Goal: Task Accomplishment & Management: Complete application form

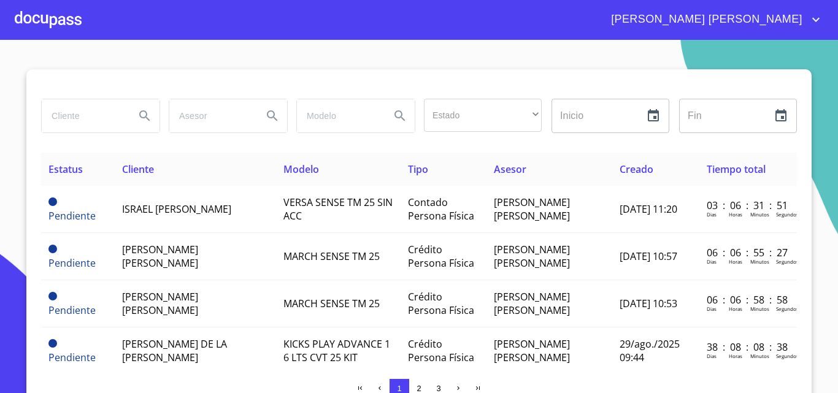
click at [49, 22] on div at bounding box center [48, 19] width 67 height 39
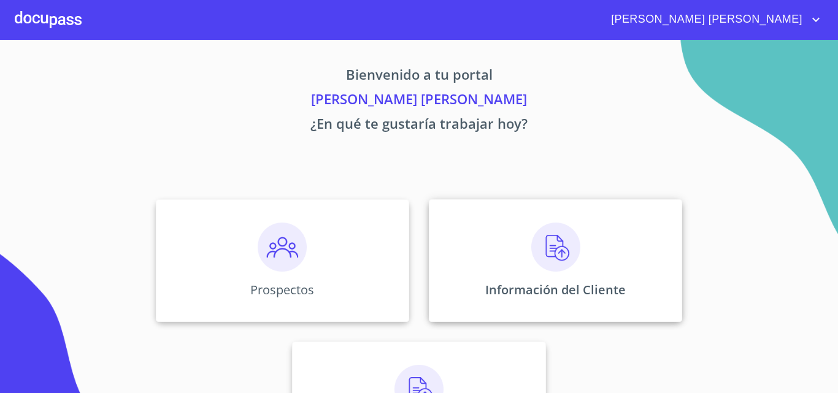
click at [537, 259] on img at bounding box center [555, 247] width 49 height 49
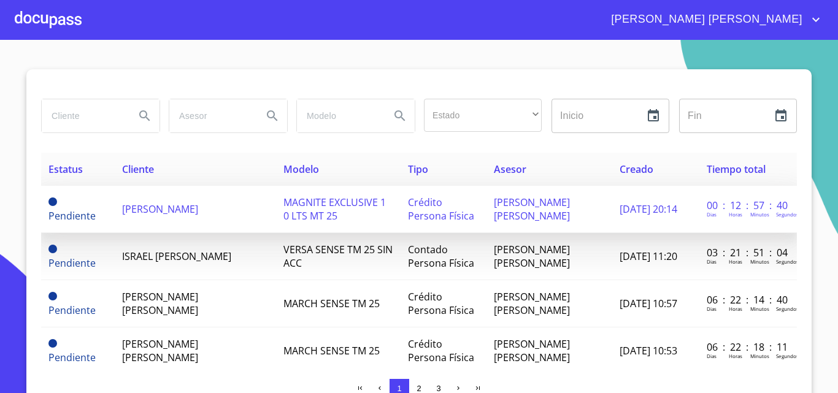
click at [148, 211] on span "[PERSON_NAME]" at bounding box center [160, 208] width 76 height 13
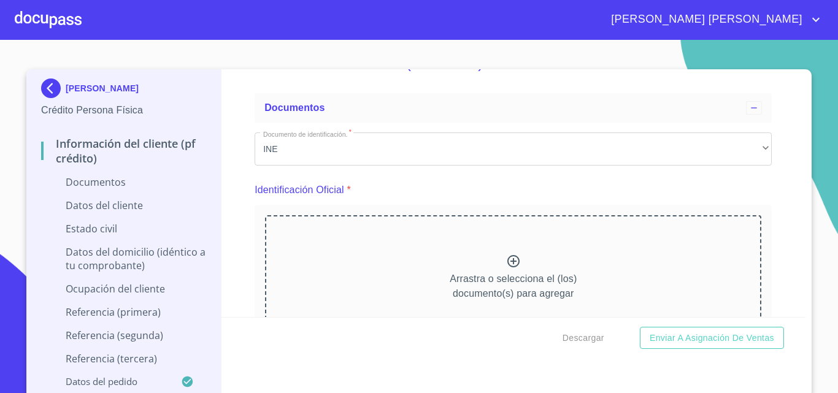
scroll to position [61, 0]
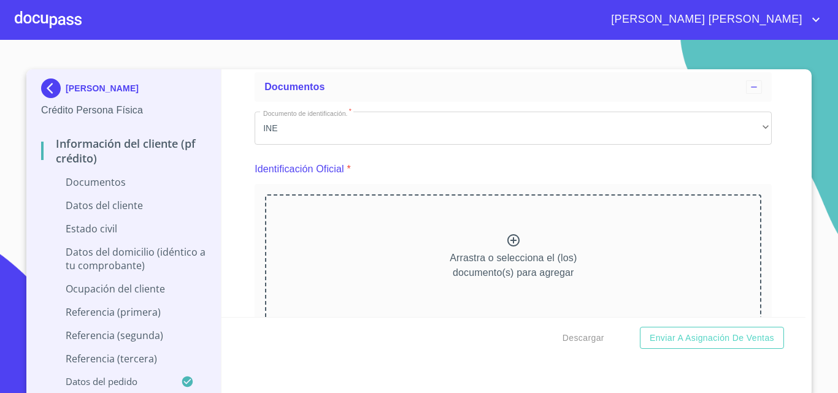
click at [774, 269] on div "Información del cliente (PF crédito) Documentos Documento de identificación.   …" at bounding box center [513, 193] width 584 height 248
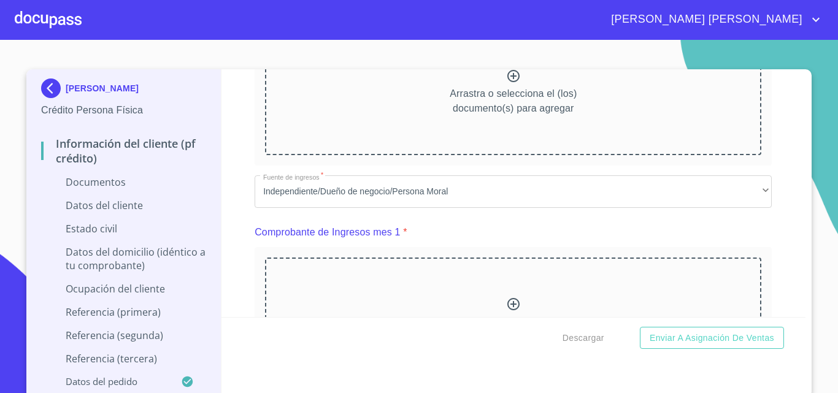
scroll to position [801, 0]
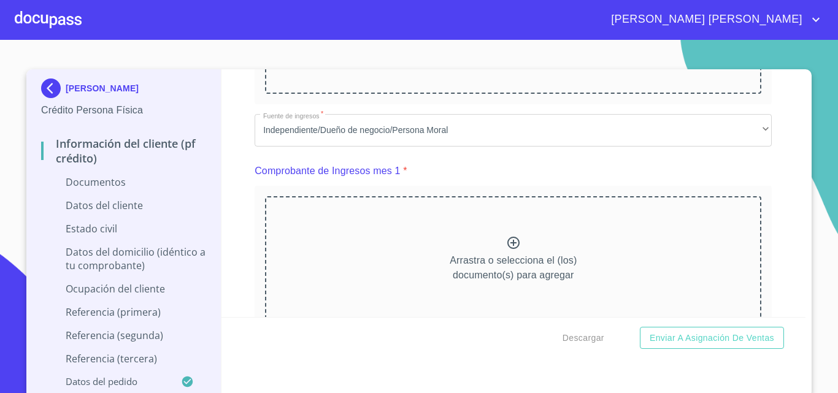
click at [507, 240] on icon at bounding box center [513, 243] width 12 height 12
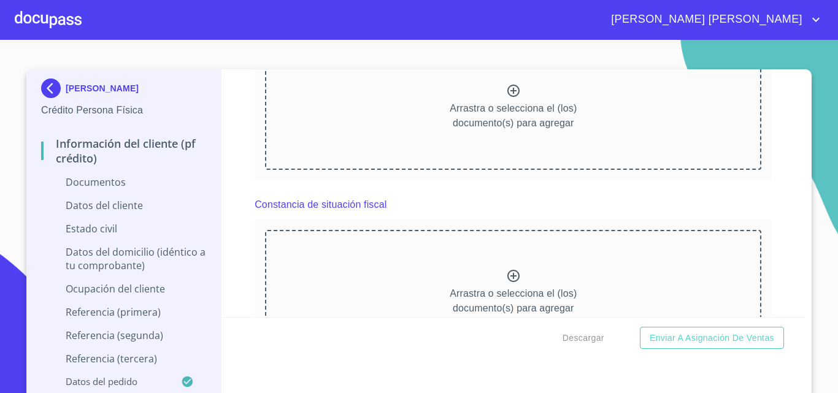
scroll to position [1537, 0]
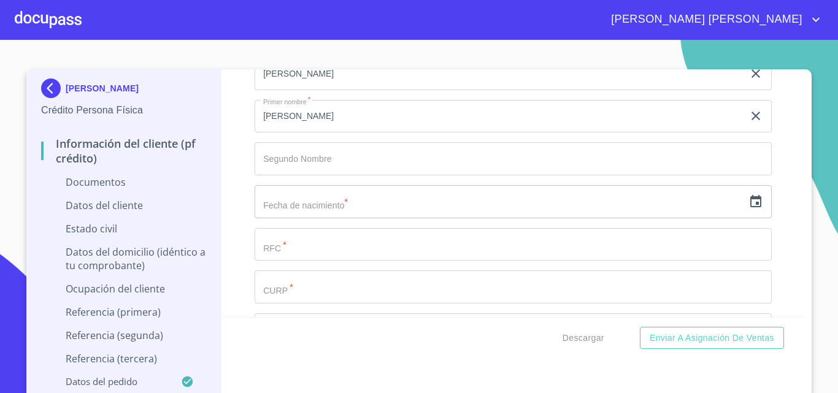
scroll to position [2027, 0]
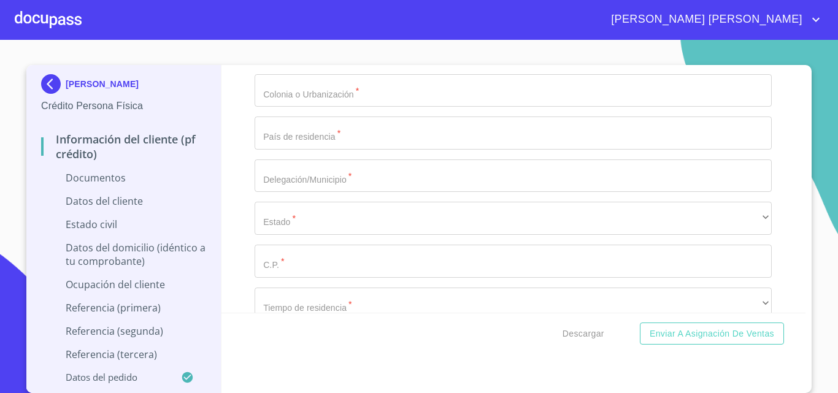
scroll to position [3196, 0]
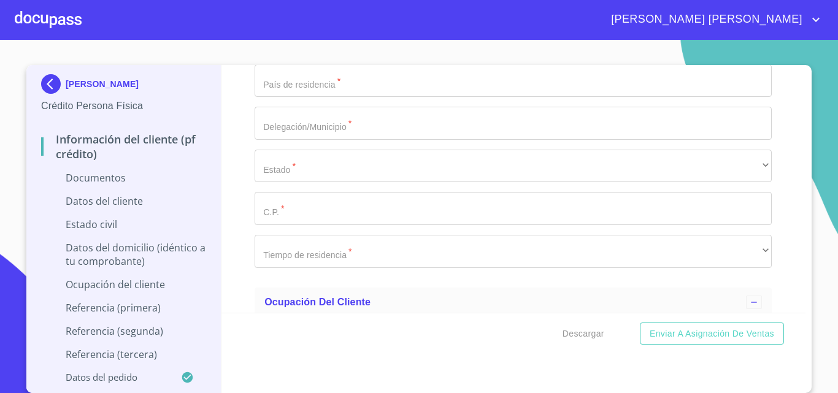
click at [766, 223] on div "Información del cliente (PF crédito) Documentos Documento de identificación.   …" at bounding box center [513, 189] width 584 height 248
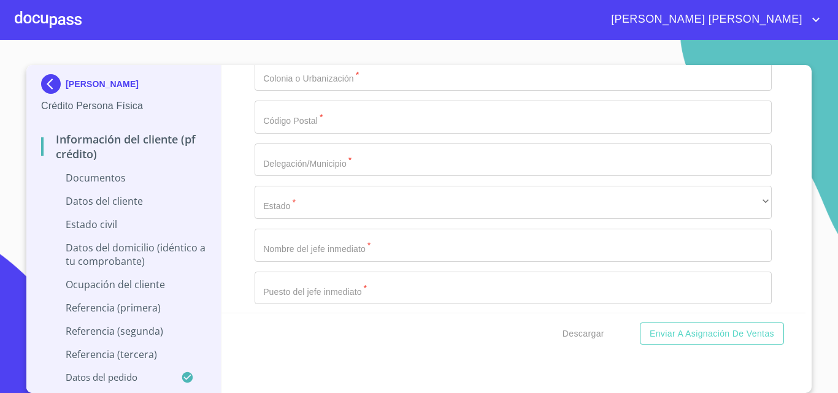
scroll to position [3994, 0]
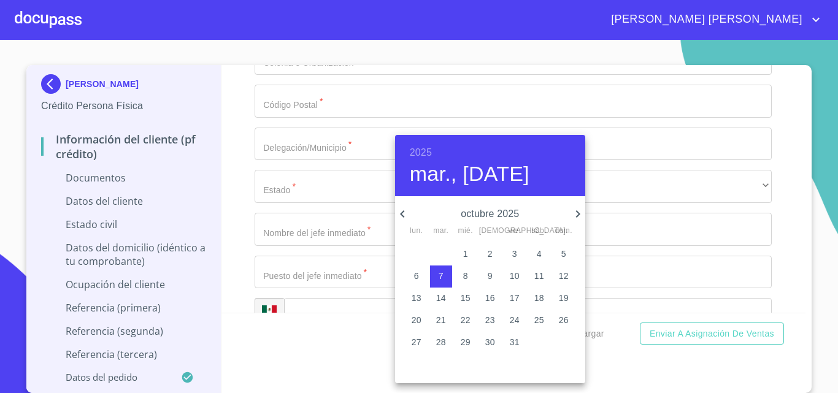
click at [419, 151] on h6 "2025" at bounding box center [421, 152] width 22 height 17
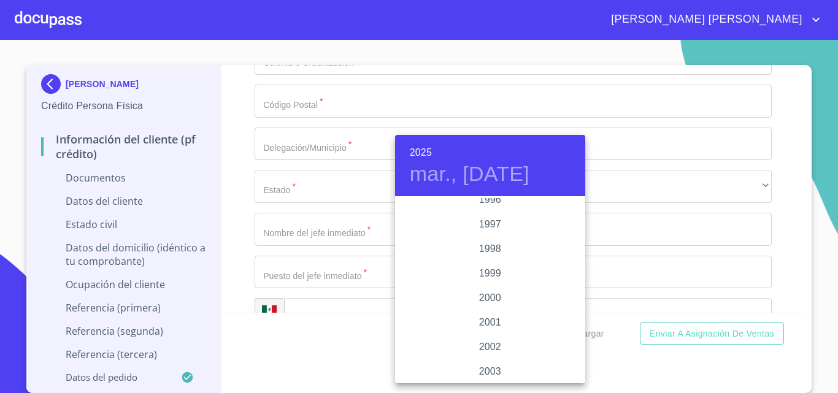
scroll to position [1643, 0]
click at [492, 258] on div "1994" at bounding box center [490, 259] width 190 height 25
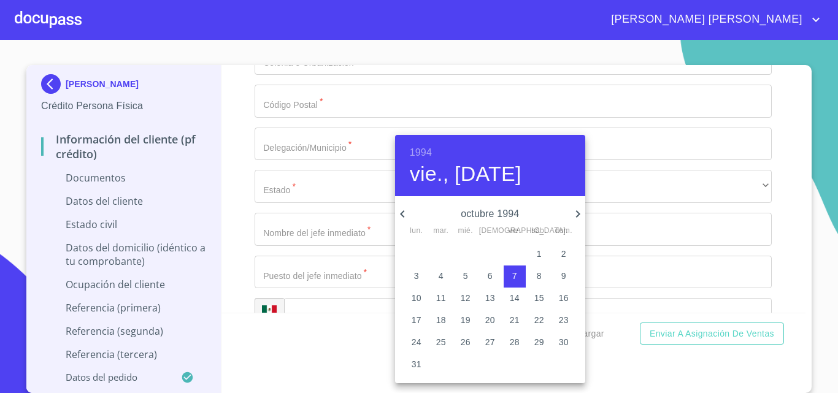
click at [580, 213] on icon "button" at bounding box center [577, 214] width 15 height 15
click at [517, 273] on p "11" at bounding box center [515, 276] width 10 height 12
type input "11 de nov. de 1994"
click at [346, 177] on div at bounding box center [419, 196] width 838 height 393
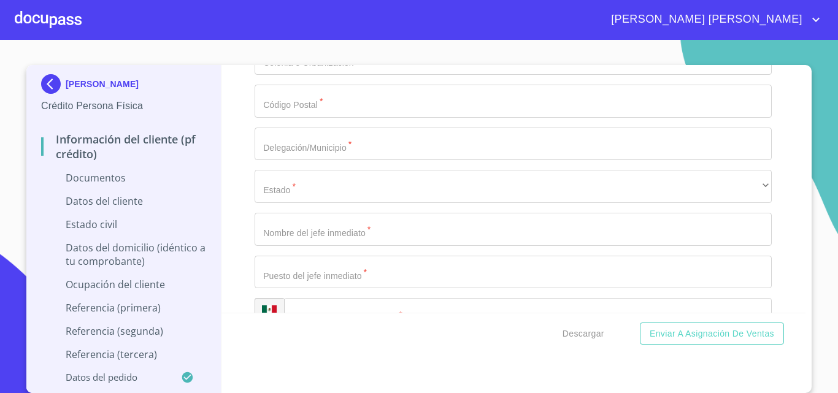
type input "NEBA941111AD1"
type input "NEBA941111MJCRRL06"
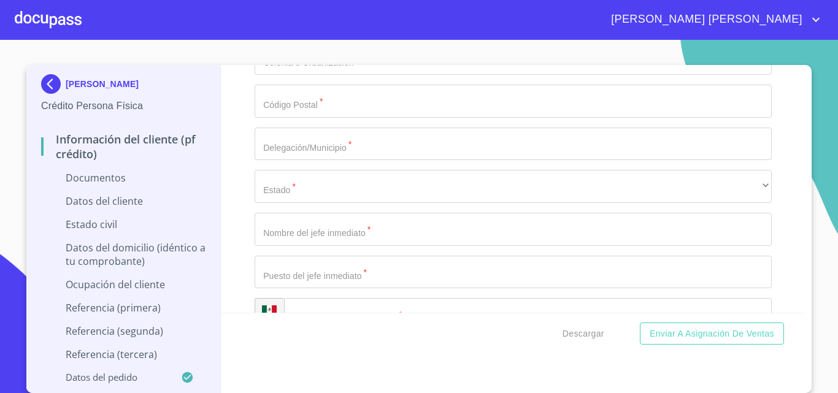
scroll to position [4055, 0]
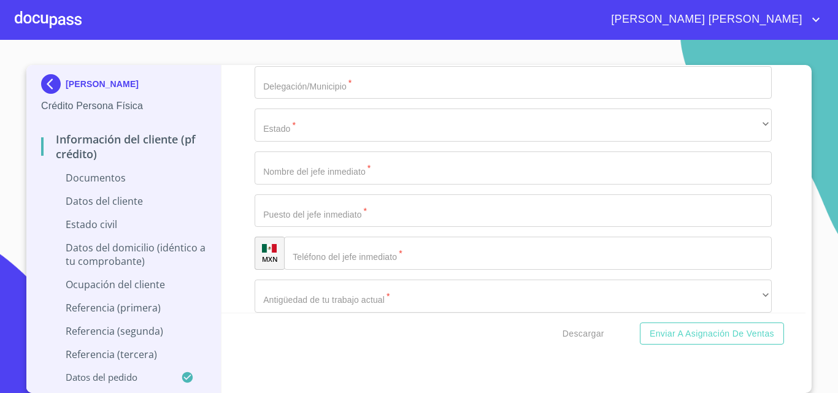
type input "2809113626"
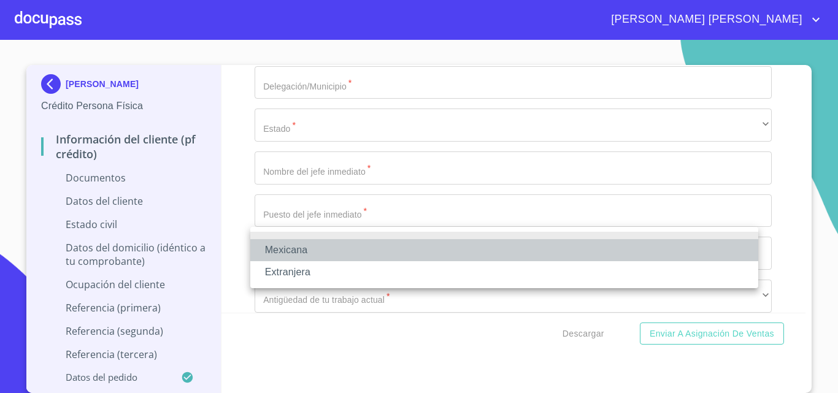
click at [301, 245] on li "Mexicana" at bounding box center [504, 250] width 508 height 22
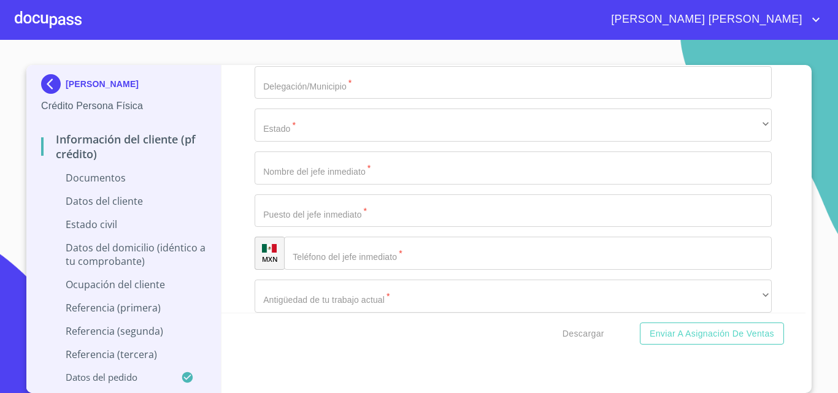
type input "[GEOGRAPHIC_DATA]"
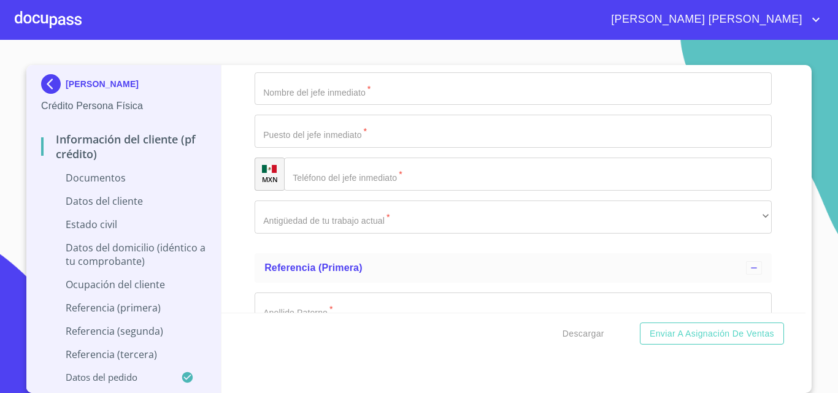
scroll to position [4177, 0]
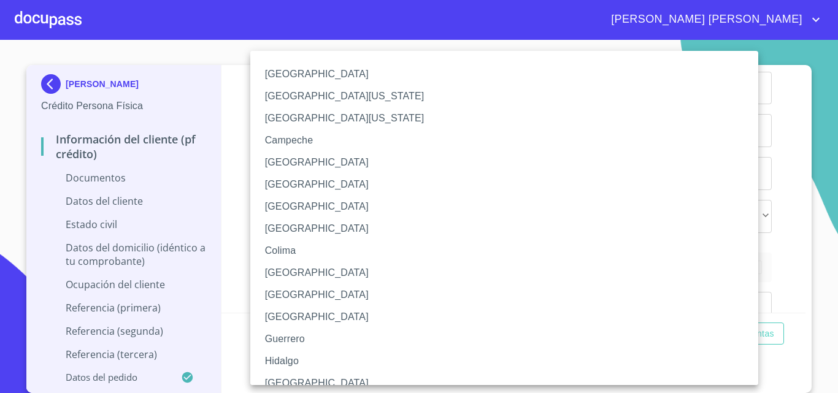
click at [299, 381] on li "[GEOGRAPHIC_DATA]" at bounding box center [508, 383] width 517 height 22
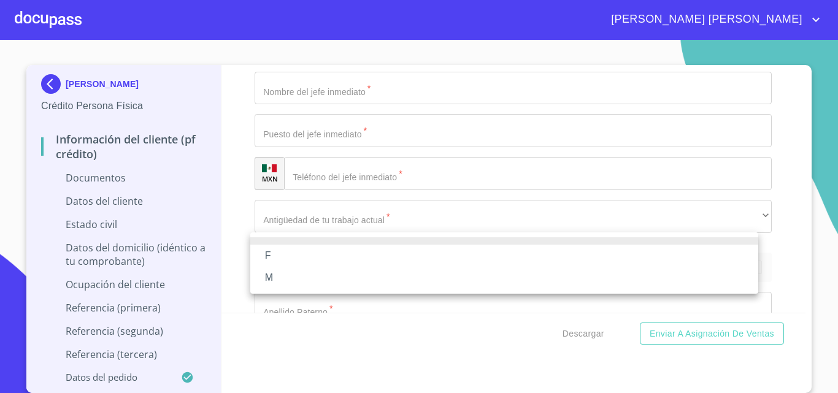
click at [281, 256] on li "F" at bounding box center [504, 256] width 508 height 22
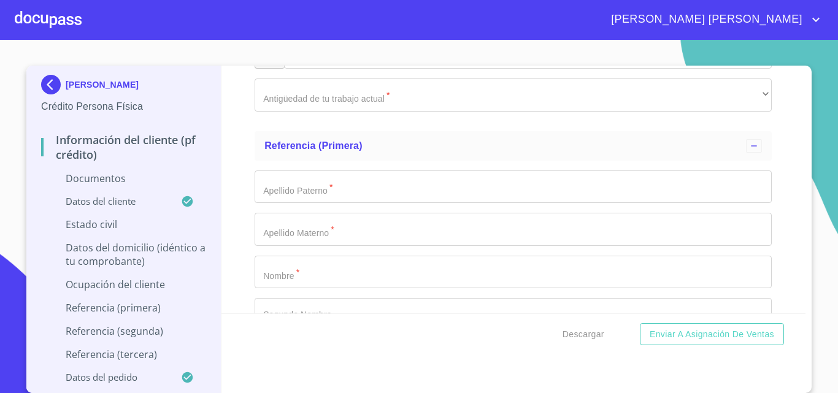
scroll to position [4300, 0]
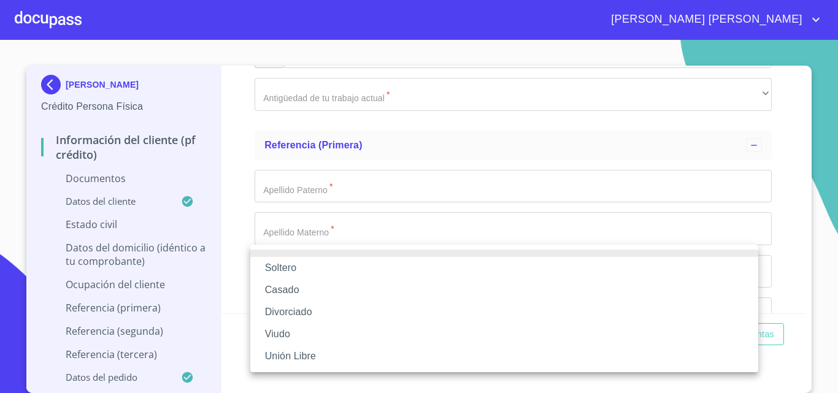
click at [323, 269] on li "Soltero" at bounding box center [504, 268] width 508 height 22
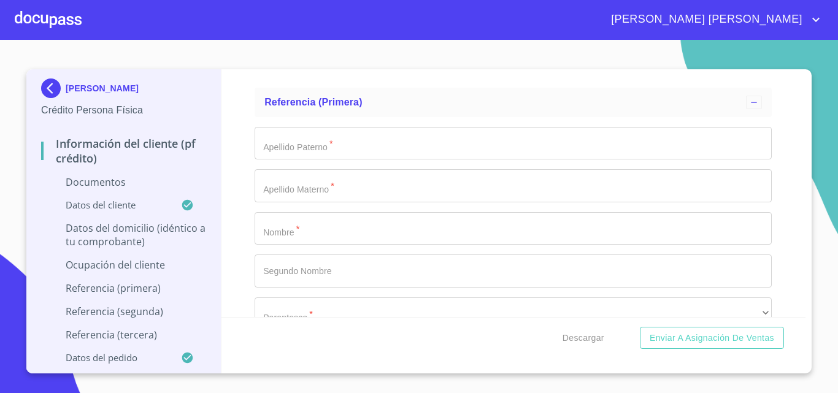
scroll to position [4423, 0]
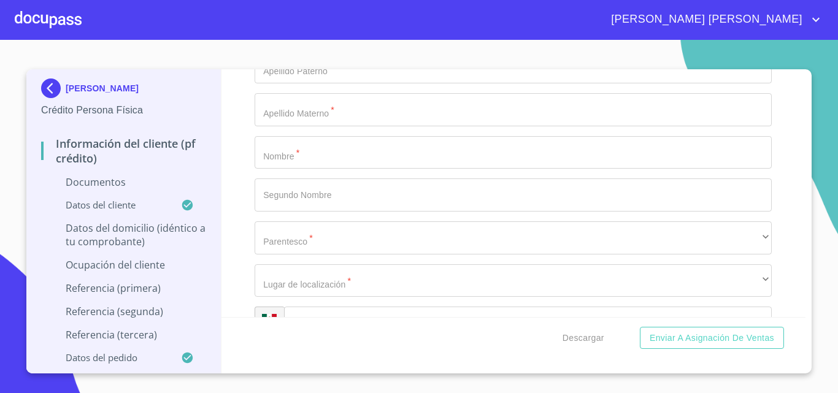
type input "AV DEL PINAR"
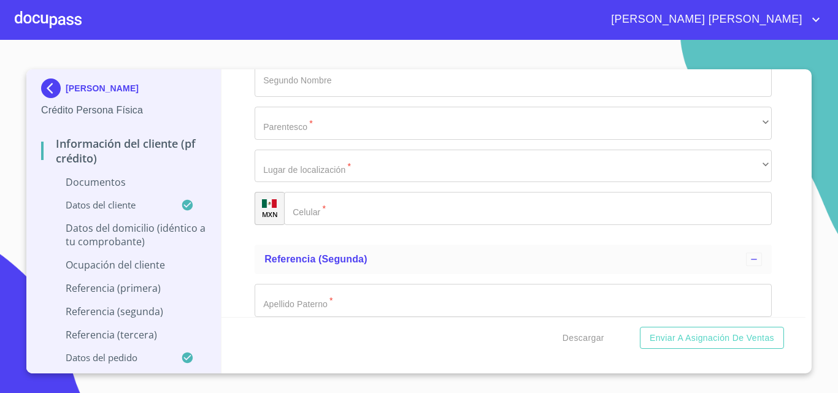
scroll to position [4545, 0]
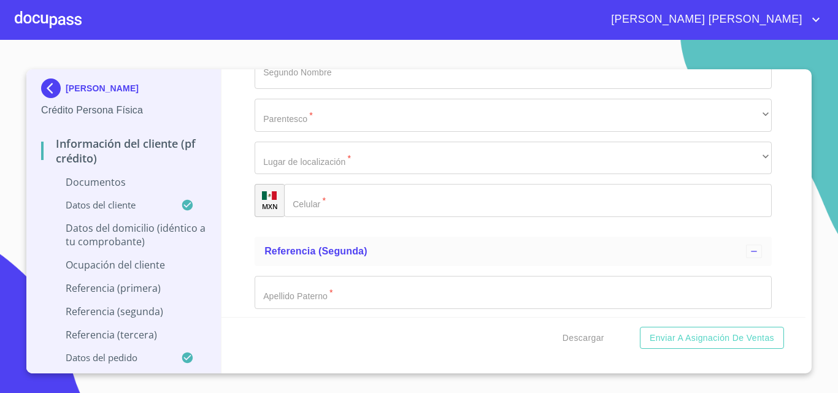
type input "3092"
type input "UAXTACUN Y [GEOGRAPHIC_DATA]"
type input "5"
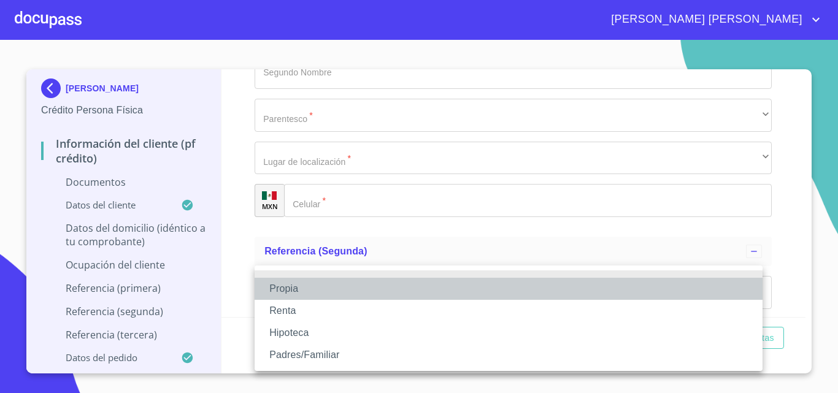
click at [289, 289] on li "Propia" at bounding box center [508, 289] width 508 height 22
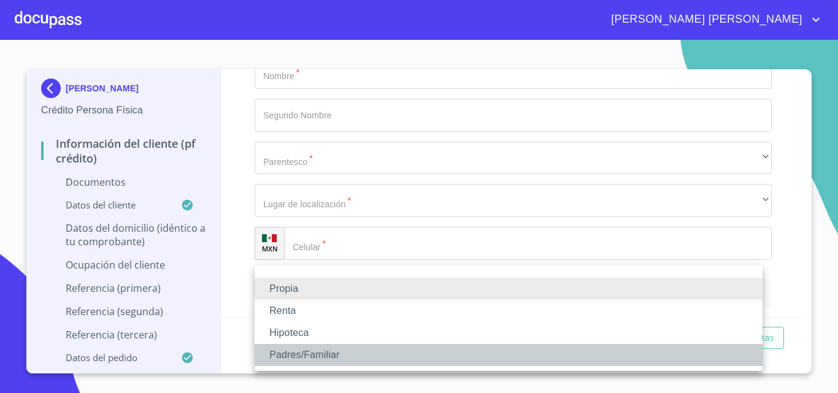
click at [320, 356] on li "Padres/Familiar" at bounding box center [508, 355] width 508 height 22
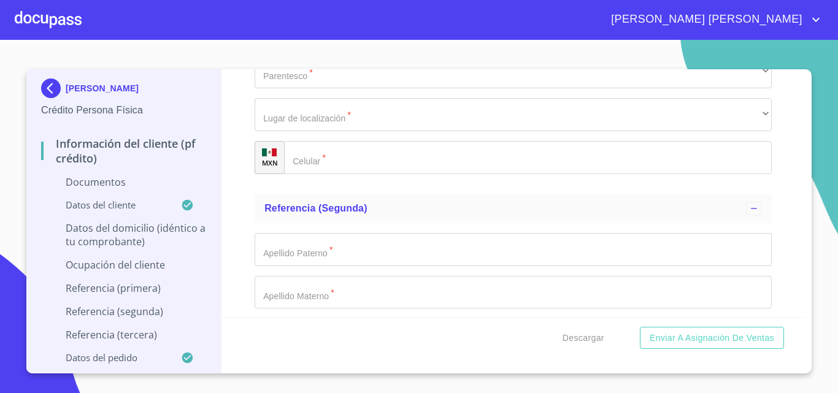
scroll to position [4668, 0]
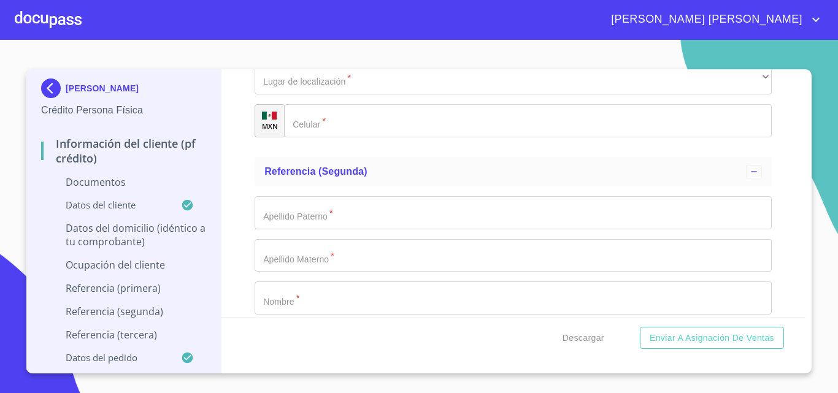
type input "$2,500,000"
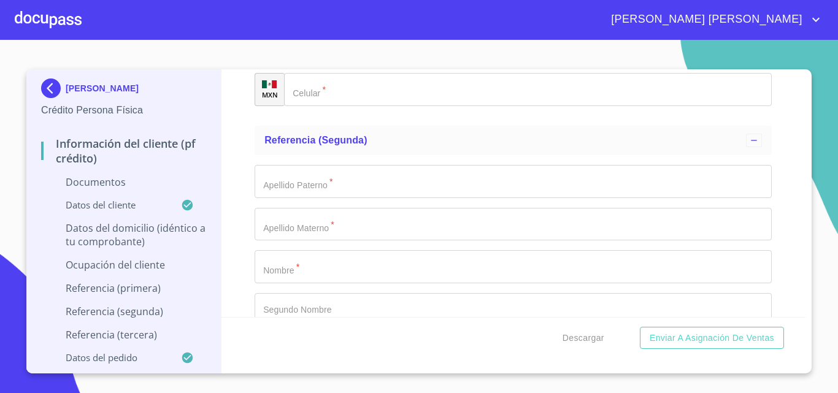
scroll to position [4729, 0]
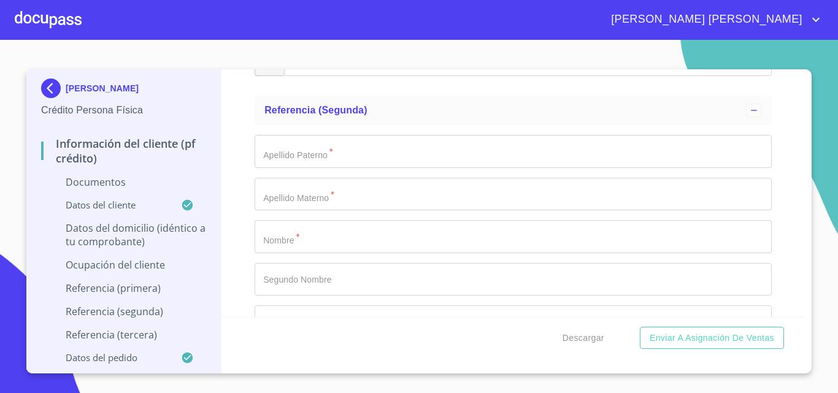
type input "[GEOGRAPHIC_DATA][PERSON_NAME]"
type input "[GEOGRAPHIC_DATA]"
click at [640, 327] on button "Enviar a Asignación de Ventas" at bounding box center [712, 338] width 144 height 23
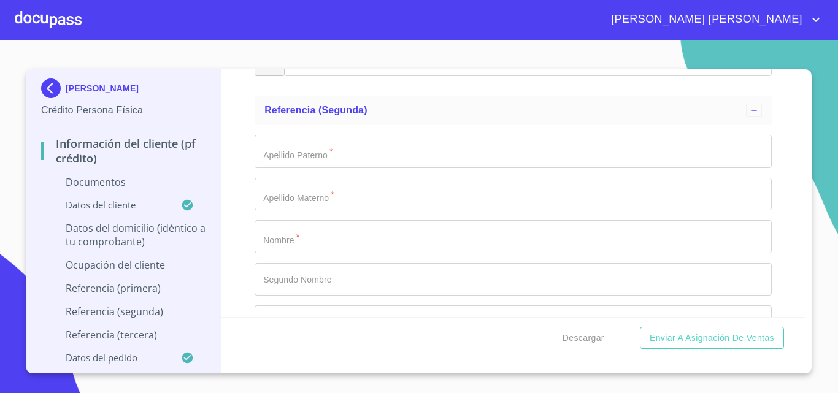
scroll to position [4781, 0]
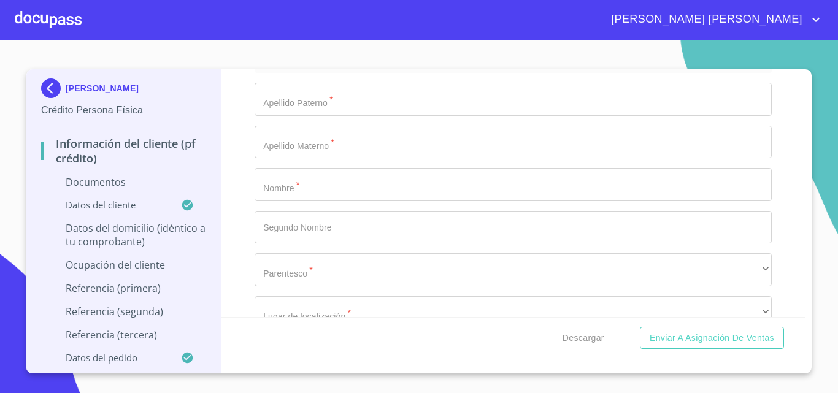
type input "ZAPOPAN"
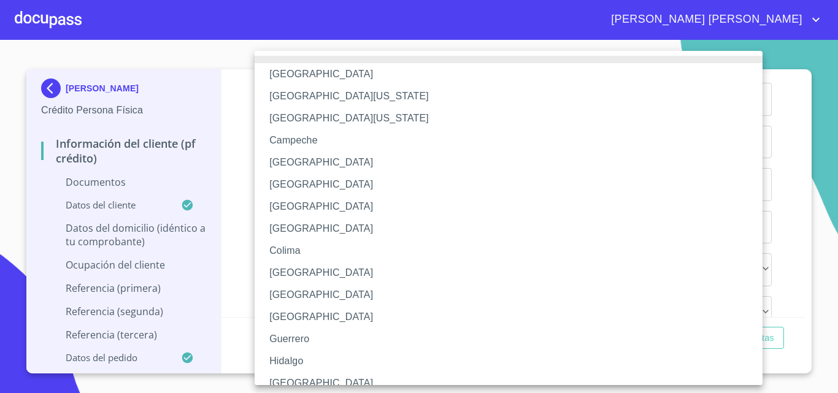
click at [308, 377] on li "[GEOGRAPHIC_DATA]" at bounding box center [512, 383] width 517 height 22
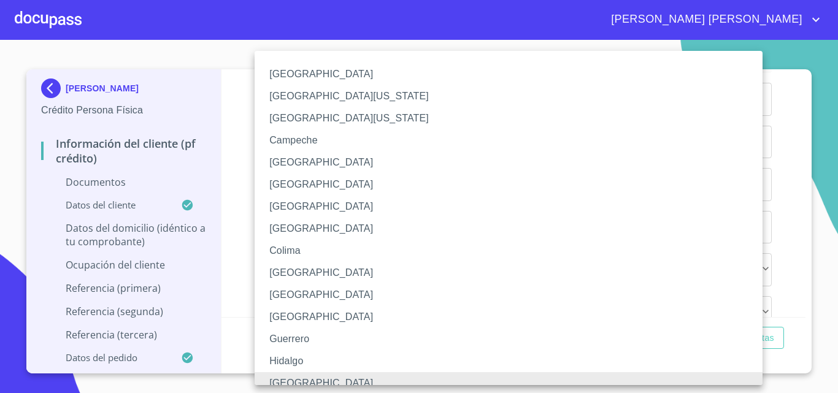
scroll to position [9, 0]
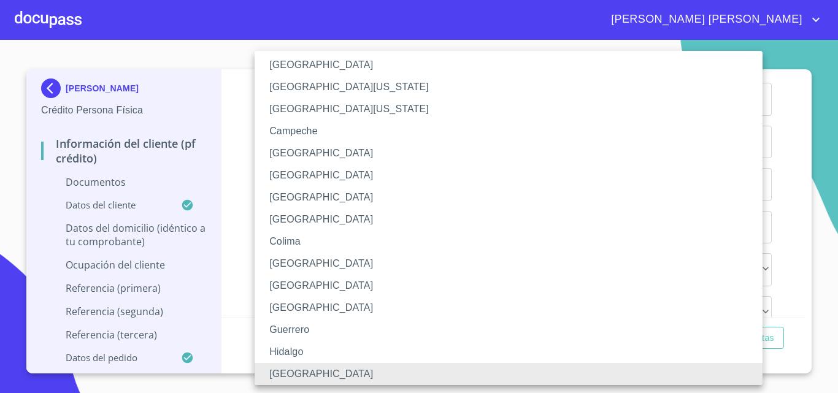
click at [288, 376] on li "[GEOGRAPHIC_DATA]" at bounding box center [512, 374] width 517 height 22
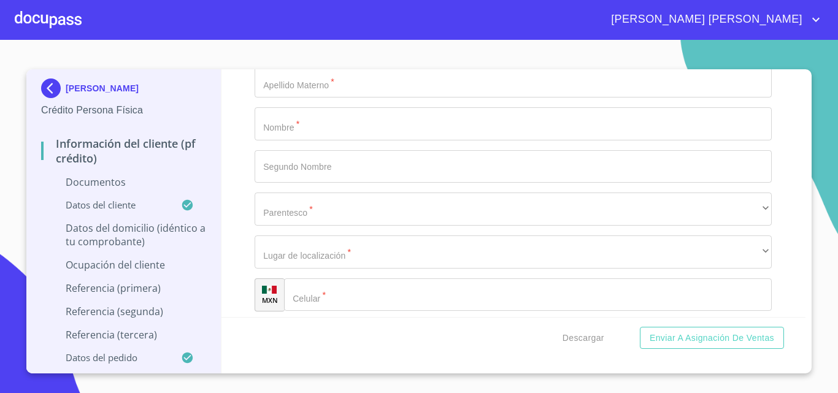
scroll to position [4843, 0]
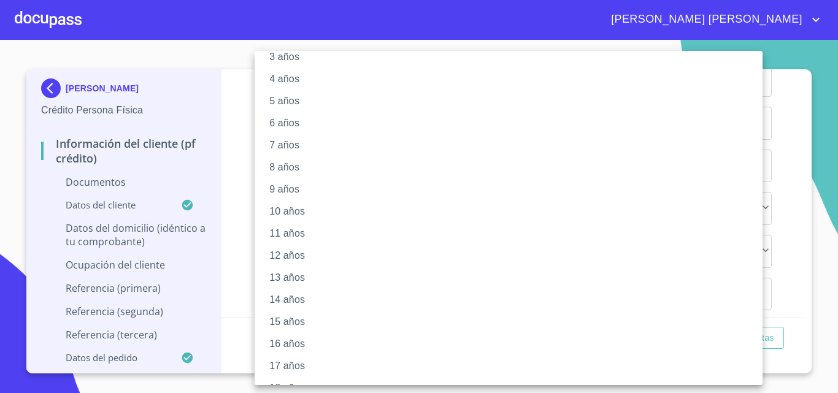
scroll to position [0, 0]
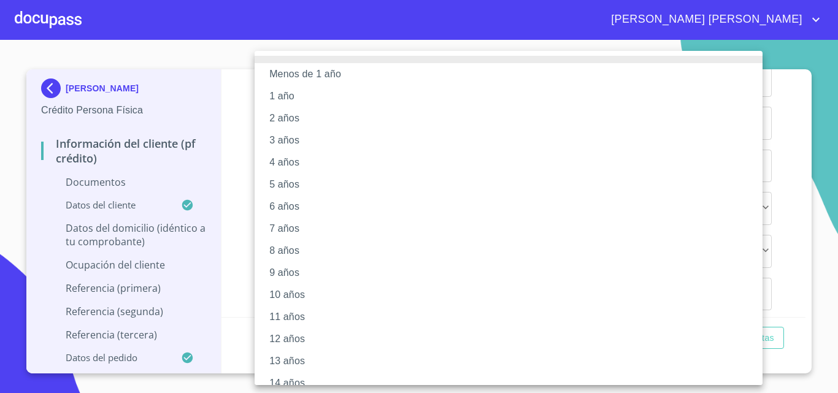
click at [245, 251] on div at bounding box center [419, 196] width 838 height 393
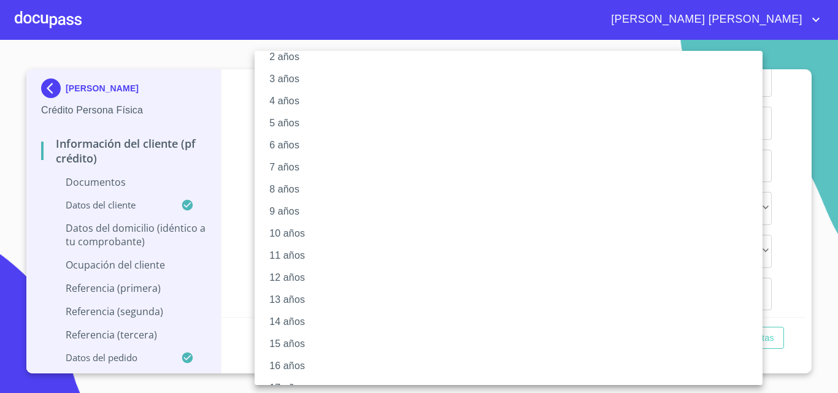
scroll to position [147, 0]
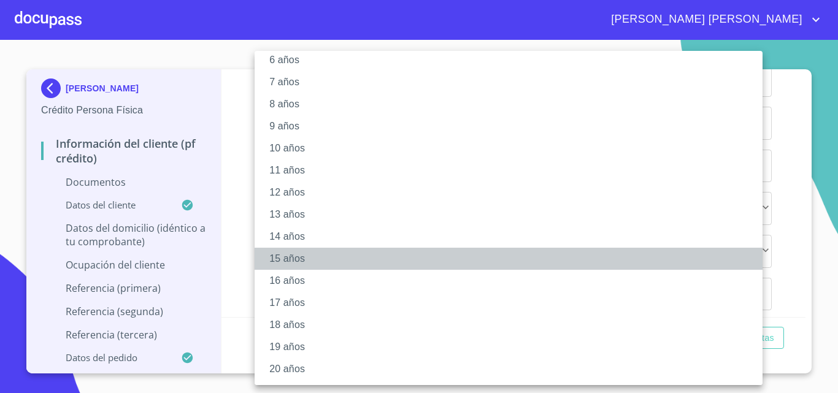
click at [310, 262] on li "15 años" at bounding box center [512, 259] width 517 height 22
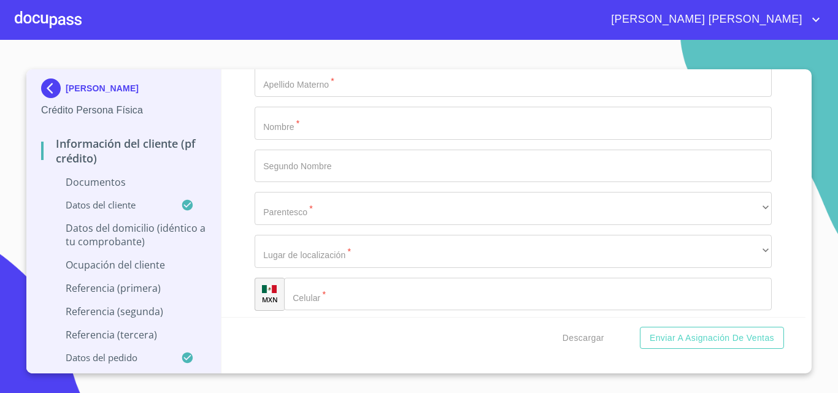
click at [243, 200] on div "Información del cliente (PF crédito) Documentos Documento de identificación.   …" at bounding box center [513, 193] width 584 height 248
type input "45080"
click at [245, 273] on div "Información del cliente (PF crédito) Documentos Documento de identificación.   …" at bounding box center [513, 193] width 584 height 248
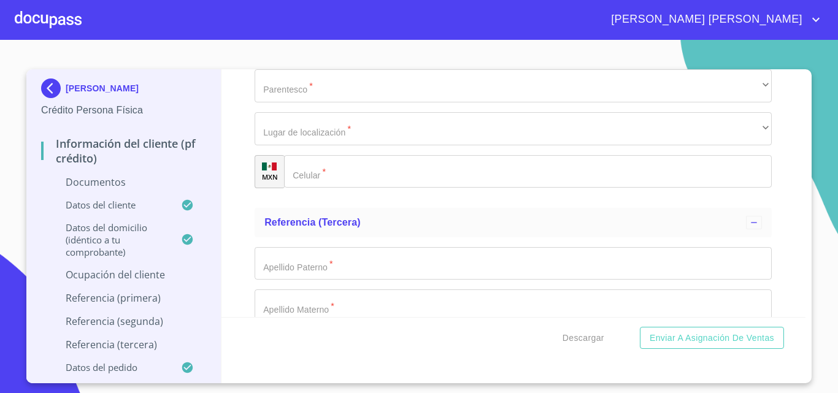
scroll to position [5027, 0]
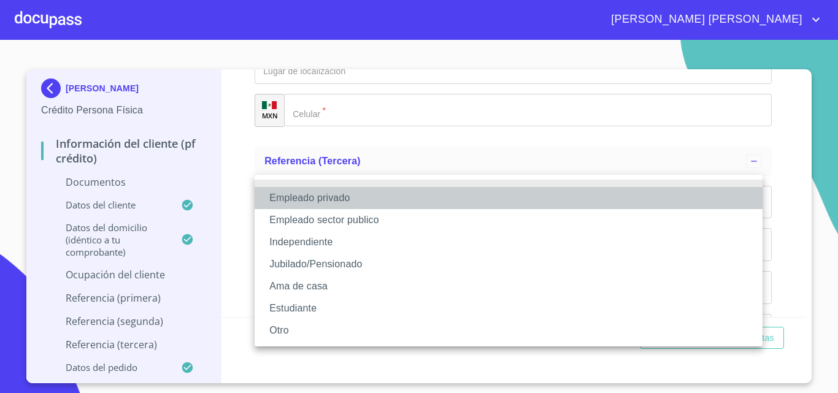
click at [292, 196] on li "Empleado privado" at bounding box center [508, 198] width 508 height 22
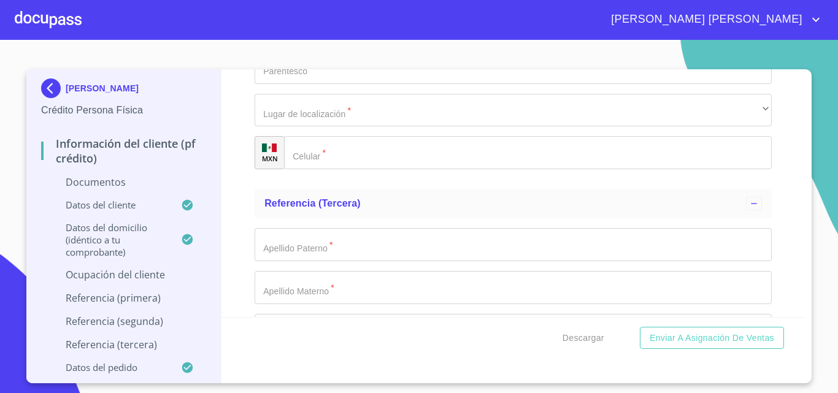
type input "AVNET"
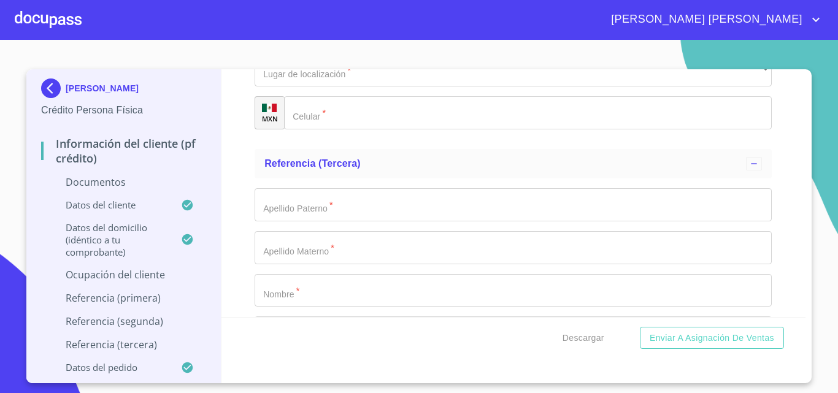
scroll to position [5088, 0]
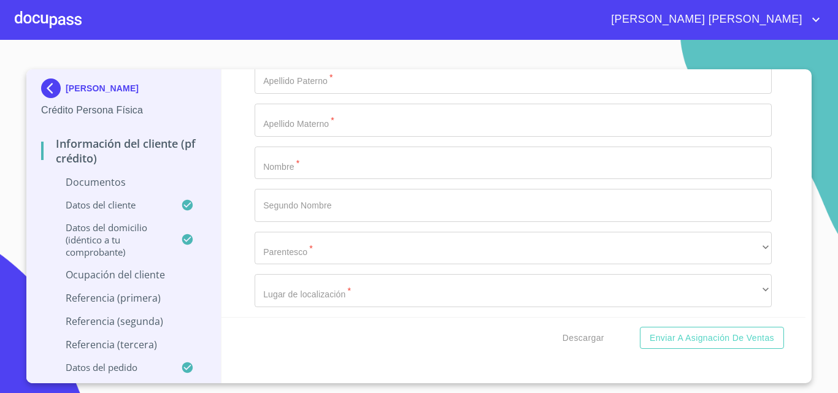
scroll to position [5211, 0]
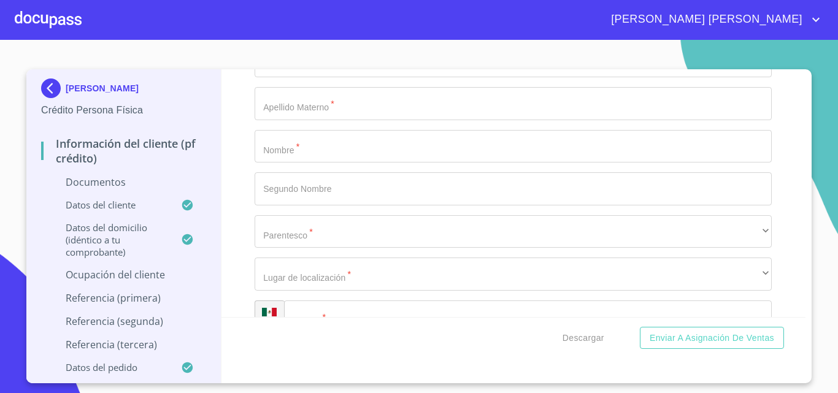
type input "17000"
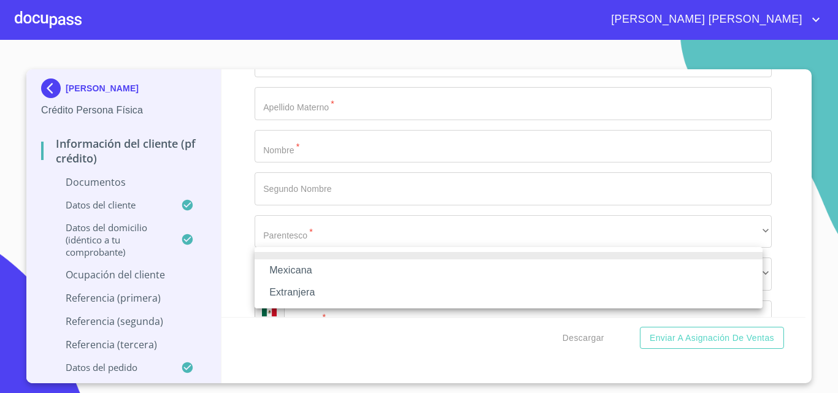
click at [236, 257] on div at bounding box center [419, 196] width 838 height 393
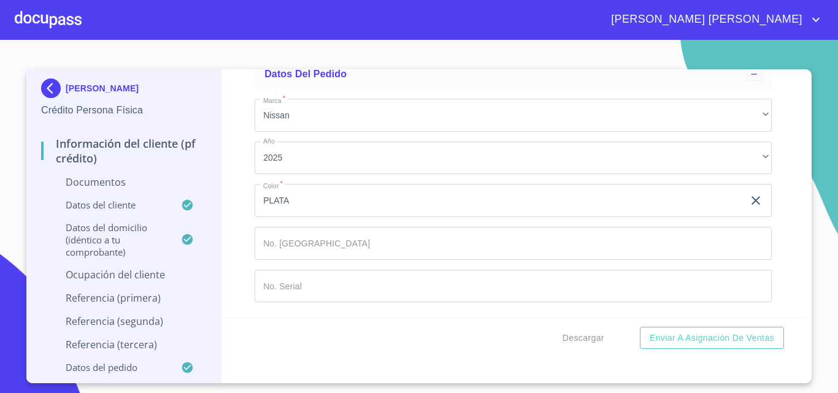
scroll to position [5885, 0]
type input "SALAS"
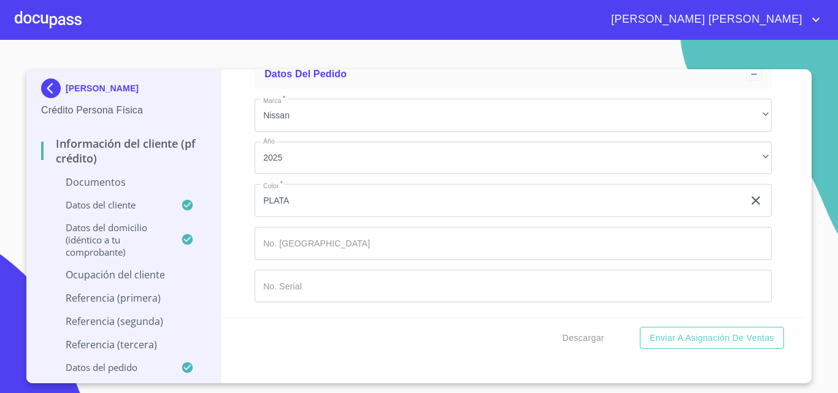
type input "[PERSON_NAME]"
type input "OSCAR"
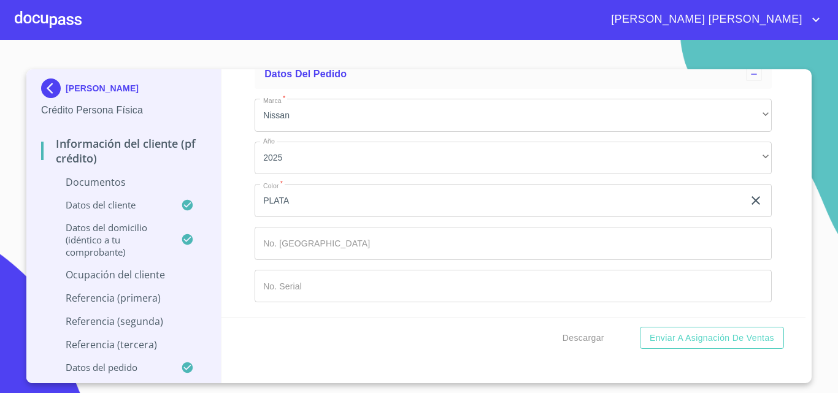
type input "[PERSON_NAME]"
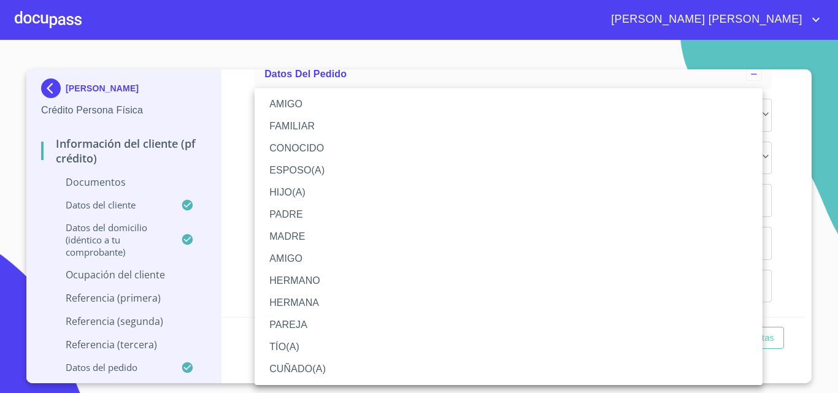
click at [297, 324] on li "PAREJA" at bounding box center [508, 325] width 508 height 22
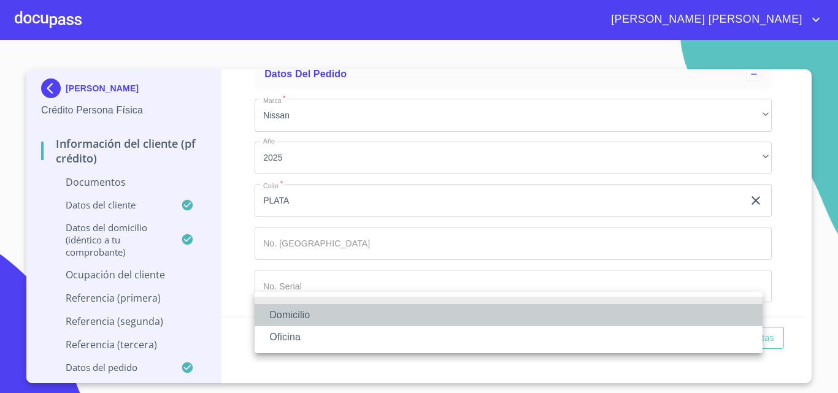
click at [297, 310] on li "Domicilio" at bounding box center [508, 315] width 508 height 22
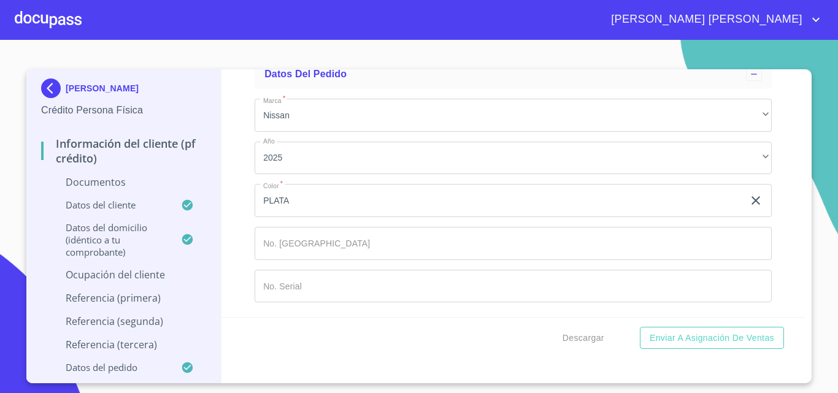
scroll to position [6198, 0]
type input "[PHONE_NUMBER]"
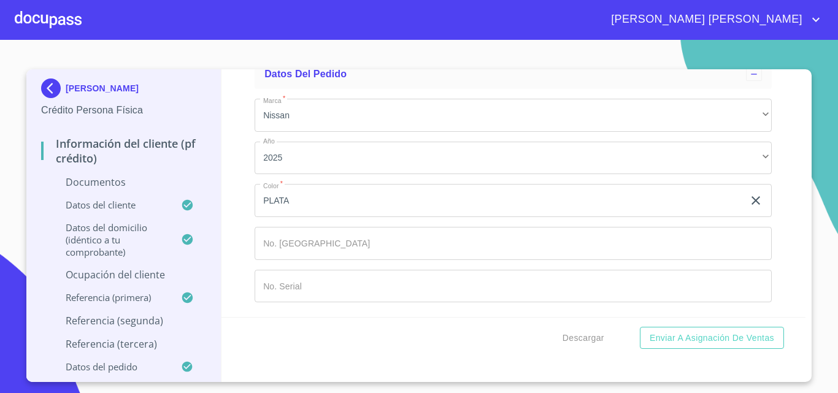
type input "[PERSON_NAME]"
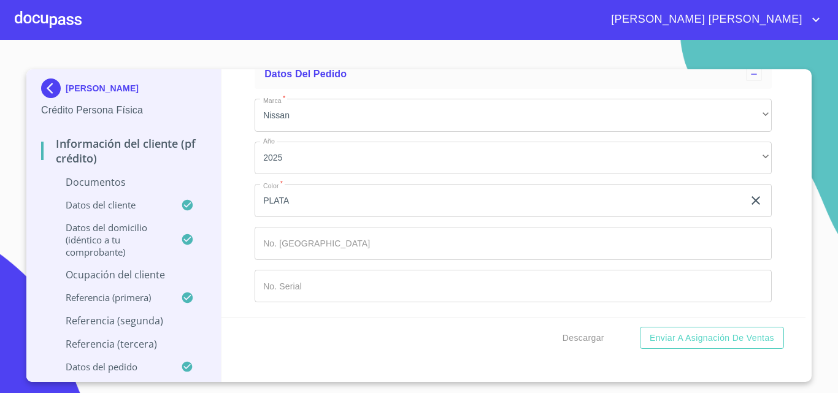
type input "[PERSON_NAME]"
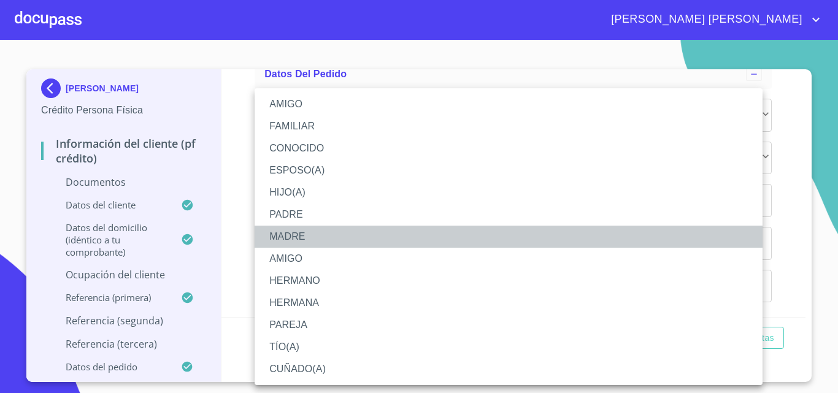
click at [294, 238] on li "MADRE" at bounding box center [508, 237] width 508 height 22
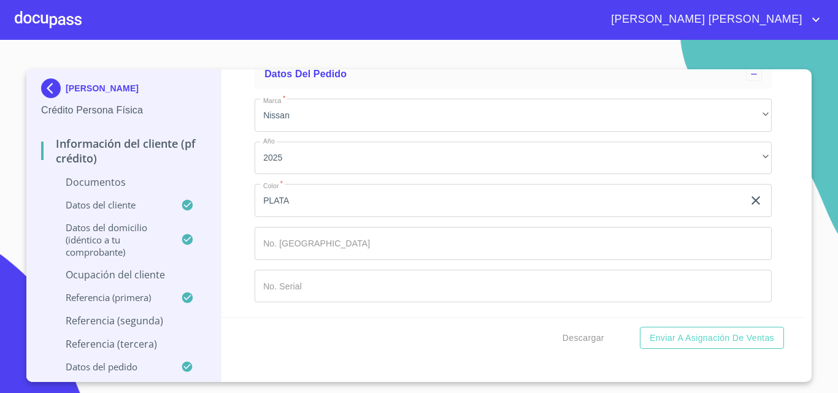
scroll to position [6504, 0]
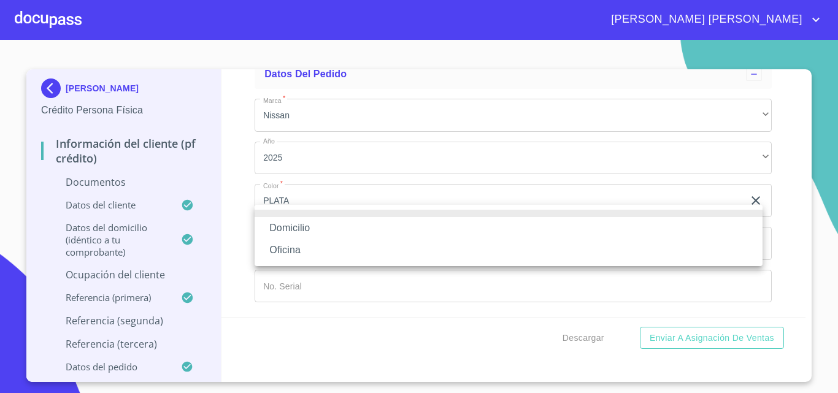
click at [316, 231] on li "Domicilio" at bounding box center [508, 228] width 508 height 22
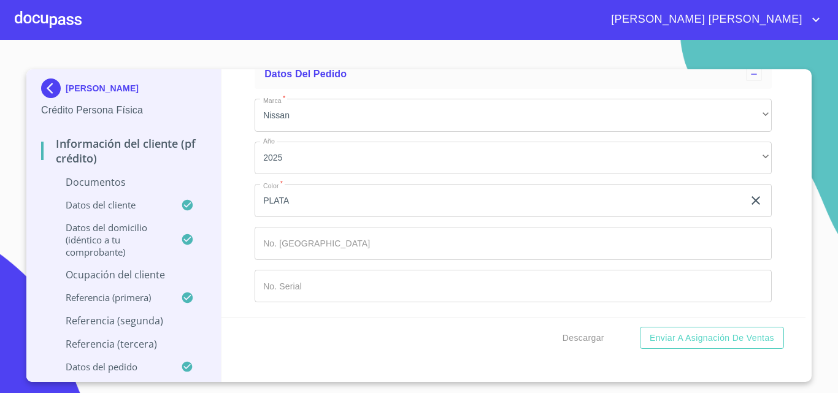
type input "[PHONE_NUMBER]"
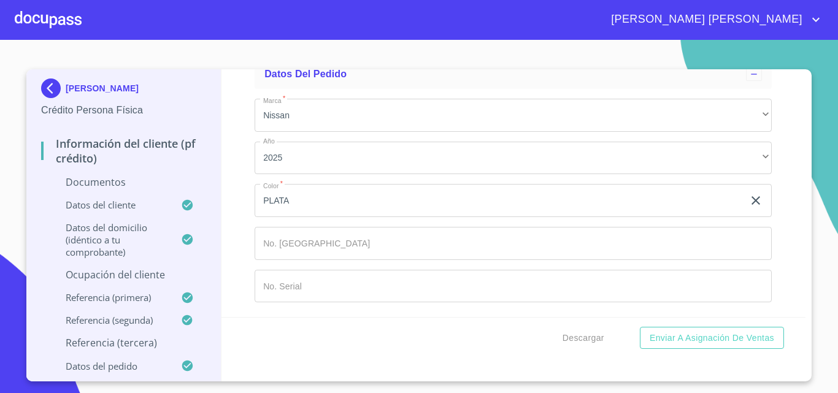
type input "[PERSON_NAME]"
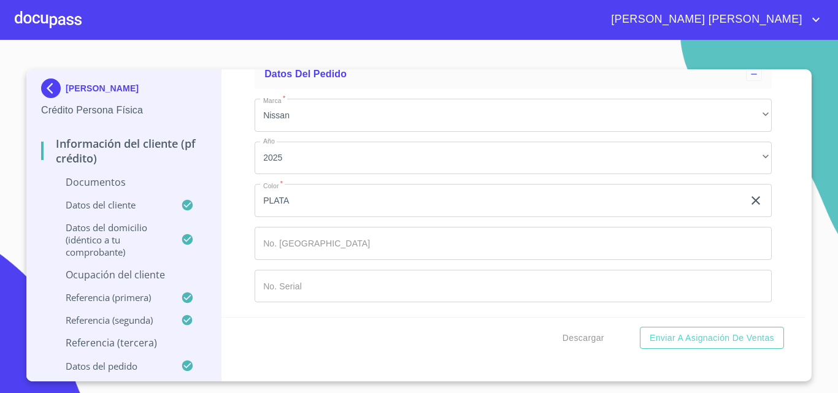
scroll to position [6811, 0]
type input "[PERSON_NAME]"
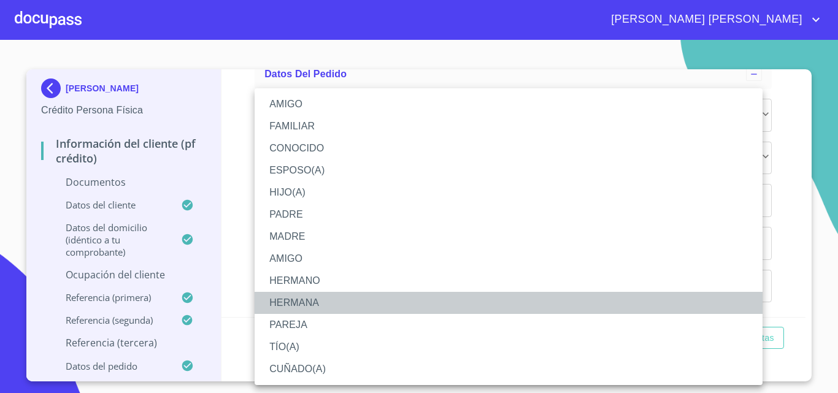
click at [296, 304] on li "HERMANA" at bounding box center [508, 303] width 508 height 22
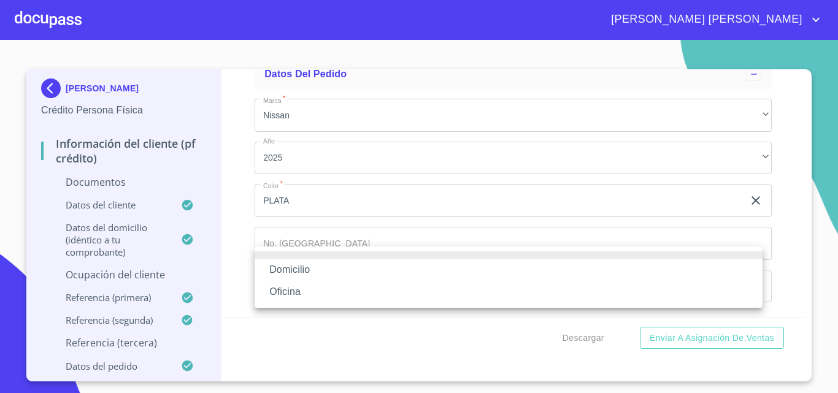
click at [305, 269] on li "Domicilio" at bounding box center [508, 270] width 508 height 22
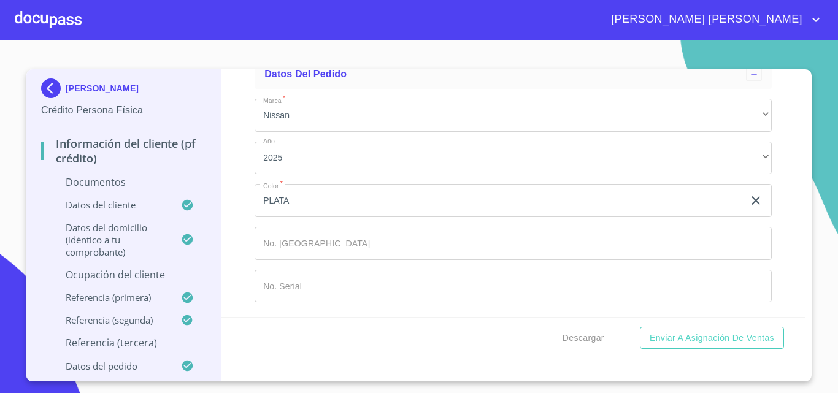
scroll to position [6872, 0]
click at [323, 40] on input "Documento de identificación.   *" at bounding box center [543, 23] width 457 height 33
type input "[PHONE_NUMBER]"
click at [235, 285] on div "Información del cliente (PF crédito) Documentos Documento de identificación.   …" at bounding box center [513, 193] width 584 height 248
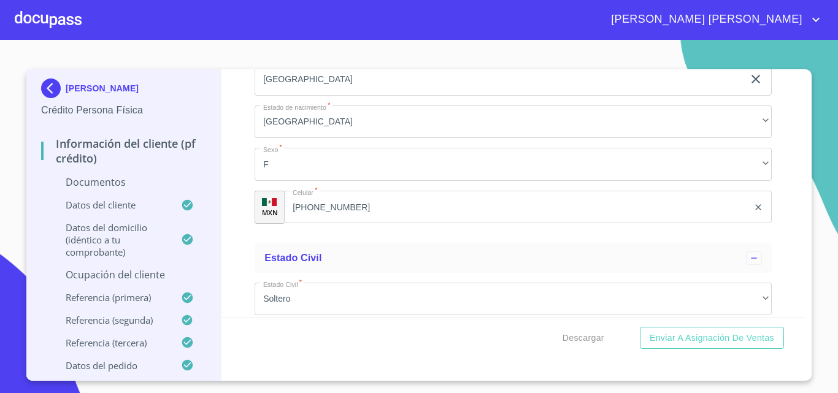
scroll to position [2554, 0]
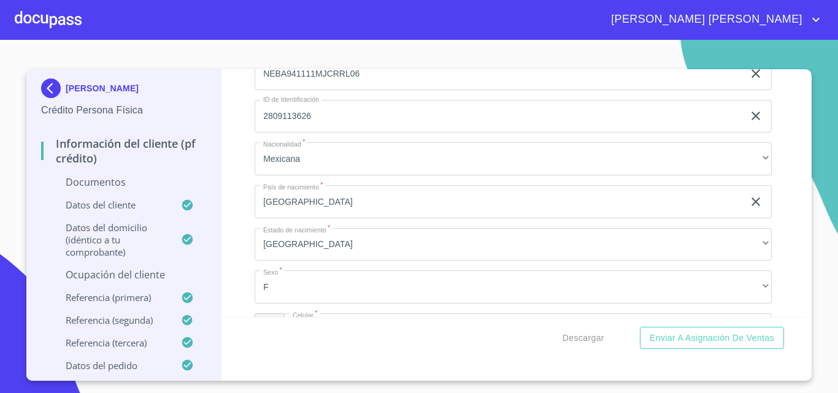
drag, startPoint x: 117, startPoint y: 91, endPoint x: 146, endPoint y: 64, distance: 39.5
click at [146, 64] on section "[PERSON_NAME] Crédito Persona Física Información del cliente (PF crédito) Docum…" at bounding box center [419, 216] width 838 height 353
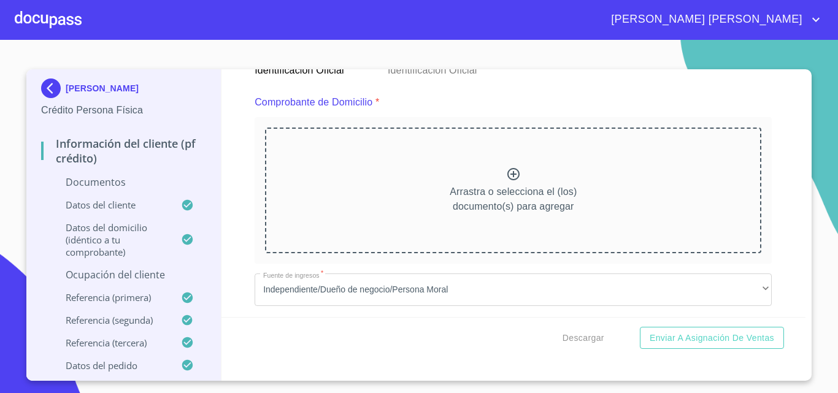
scroll to position [674, 0]
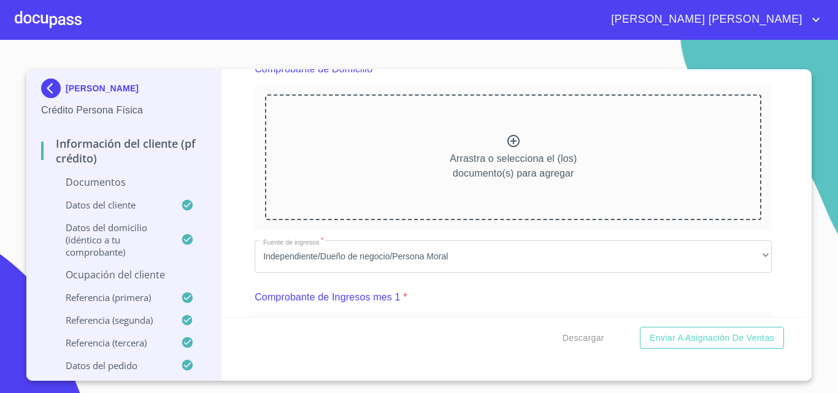
click at [29, 16] on div at bounding box center [48, 19] width 67 height 39
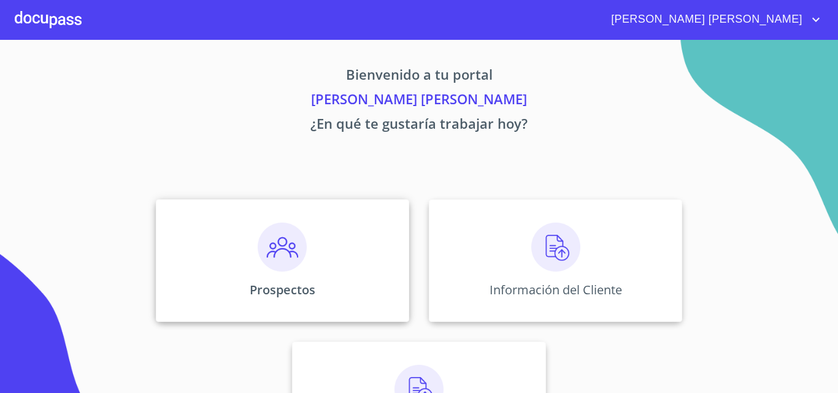
click at [286, 256] on img at bounding box center [282, 247] width 49 height 49
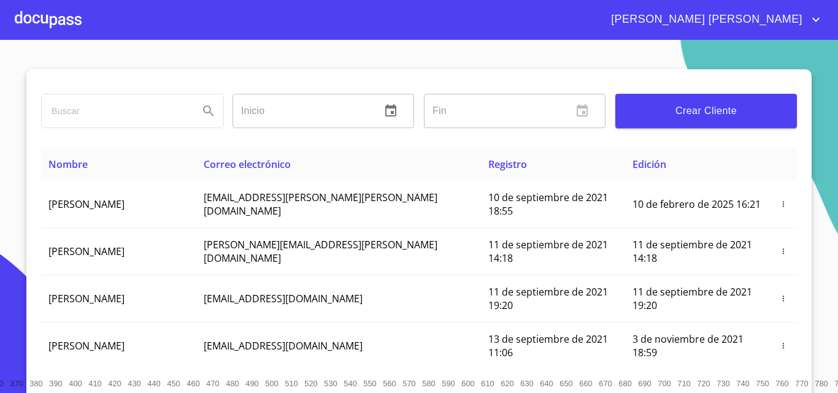
click at [660, 113] on span "Crear Cliente" at bounding box center [706, 110] width 162 height 17
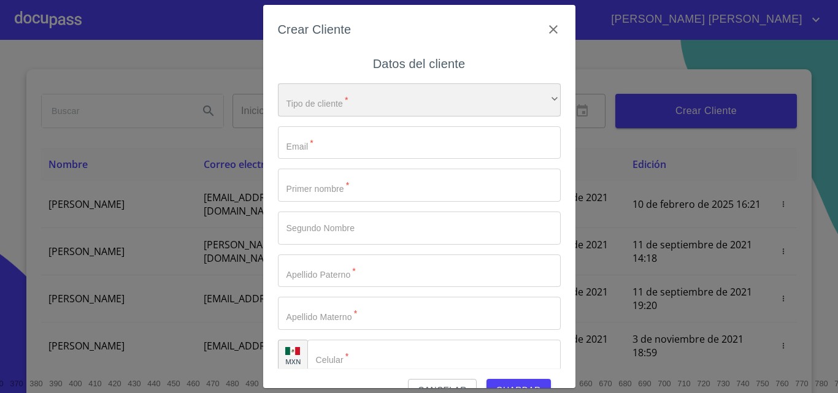
click at [438, 95] on div "​" at bounding box center [419, 99] width 283 height 33
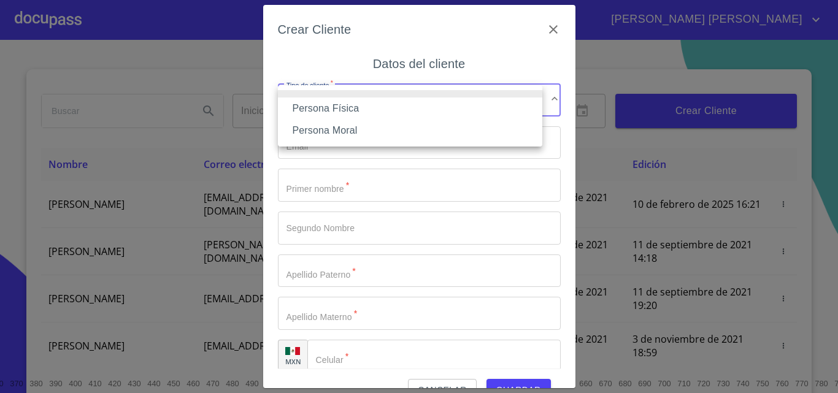
click at [399, 107] on li "Persona Física" at bounding box center [410, 108] width 264 height 22
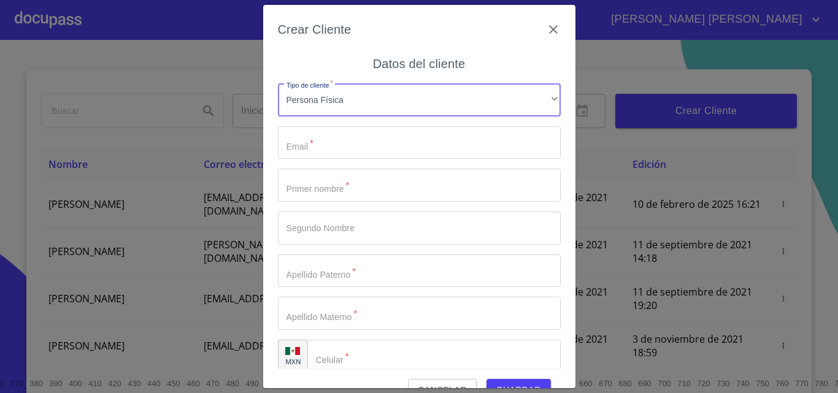
click at [384, 136] on input "Tipo de cliente   *" at bounding box center [419, 142] width 283 height 33
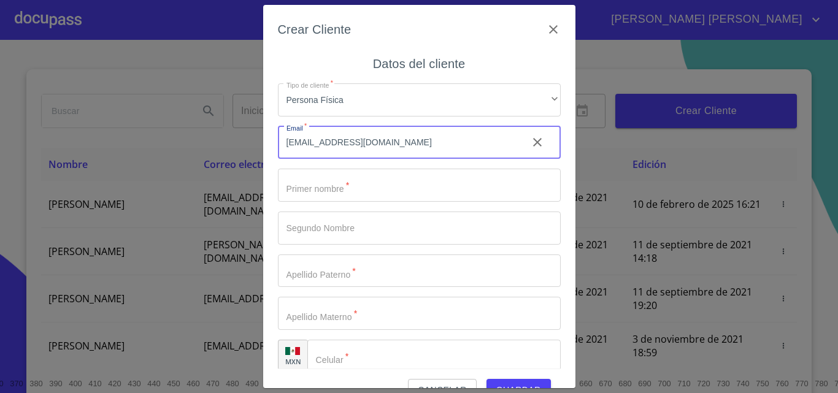
type input "[EMAIL_ADDRESS][DOMAIN_NAME]"
click at [353, 182] on input "Tipo de cliente   *" at bounding box center [419, 185] width 283 height 33
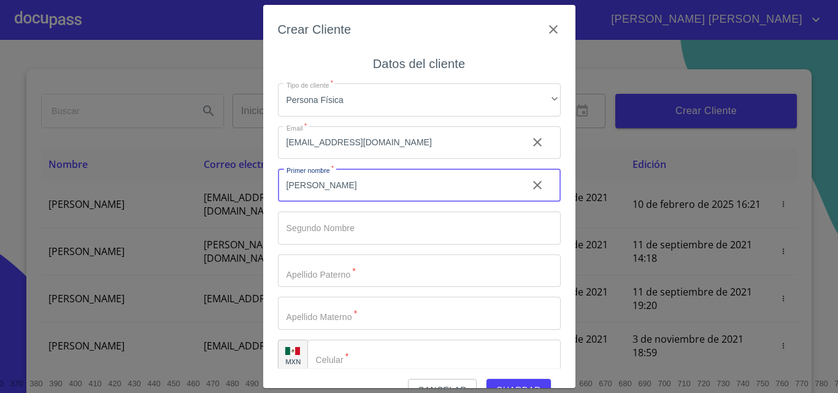
type input "[PERSON_NAME]"
click at [343, 225] on input "Tipo de cliente   *" at bounding box center [419, 228] width 283 height 33
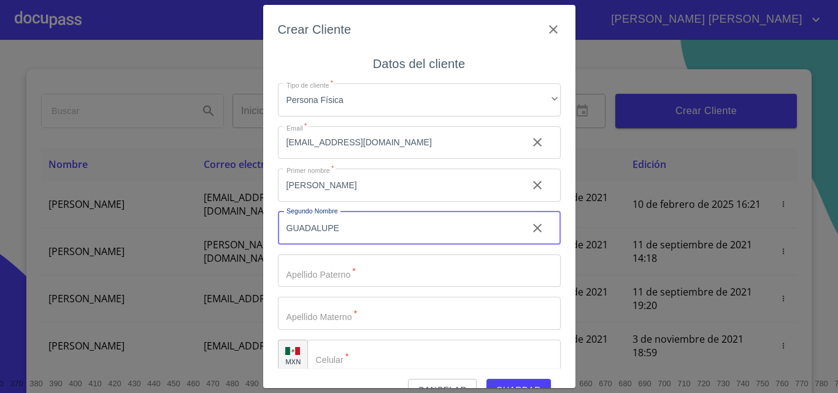
type input "GUADALUPE"
click at [351, 273] on input "Tipo de cliente   *" at bounding box center [419, 270] width 283 height 33
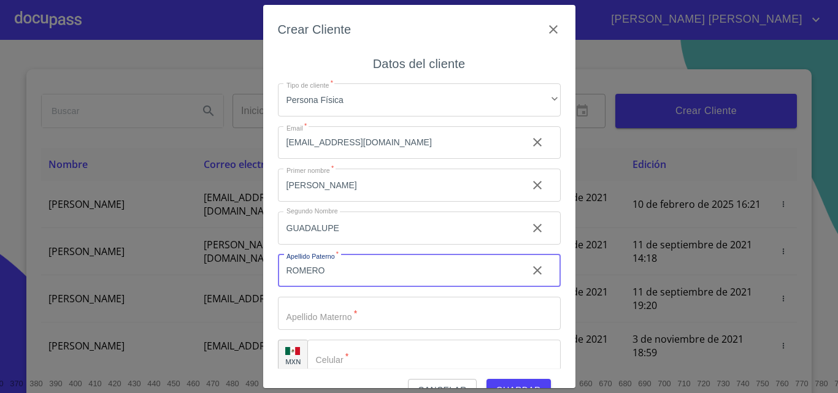
type input "ROMERO"
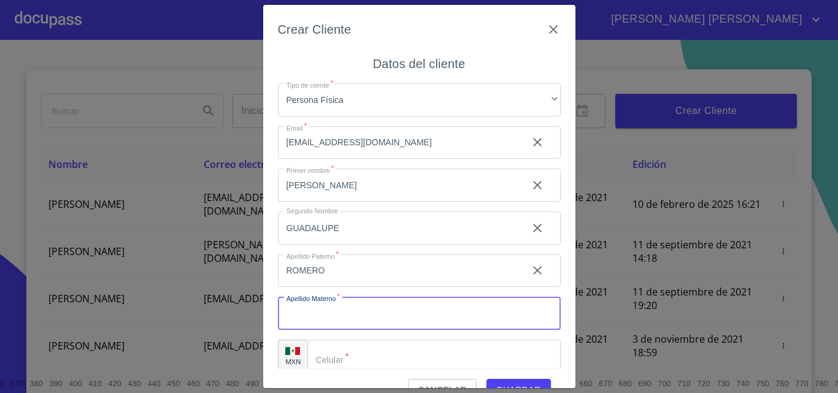
click at [350, 305] on input "Tipo de cliente   *" at bounding box center [419, 313] width 283 height 33
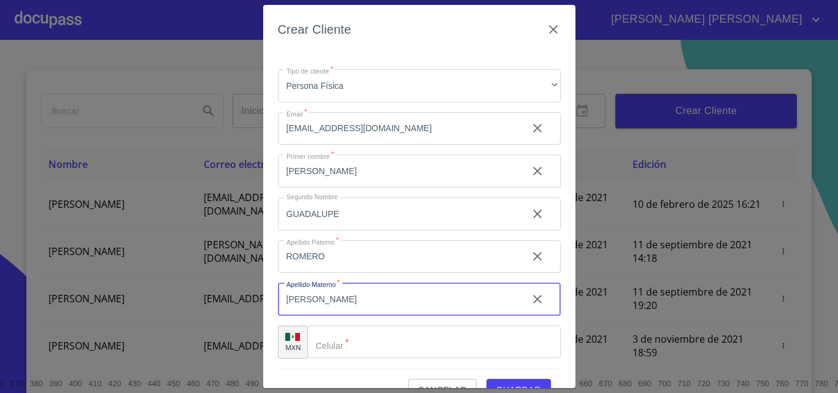
type input "[PERSON_NAME]"
click at [360, 343] on input "Tipo de cliente   *" at bounding box center [433, 342] width 253 height 33
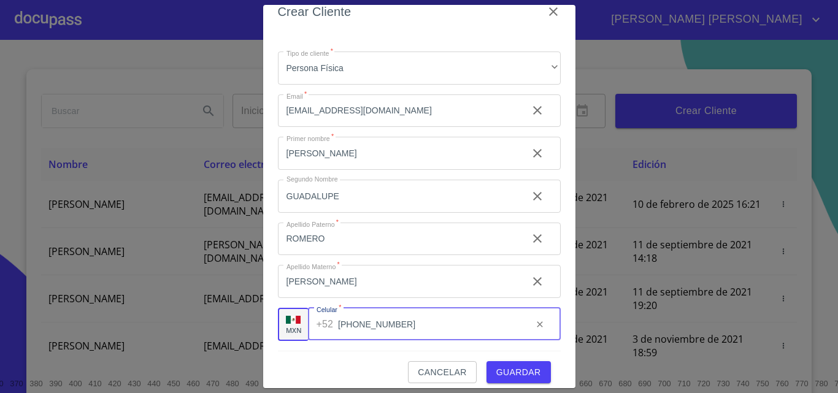
scroll to position [28, 0]
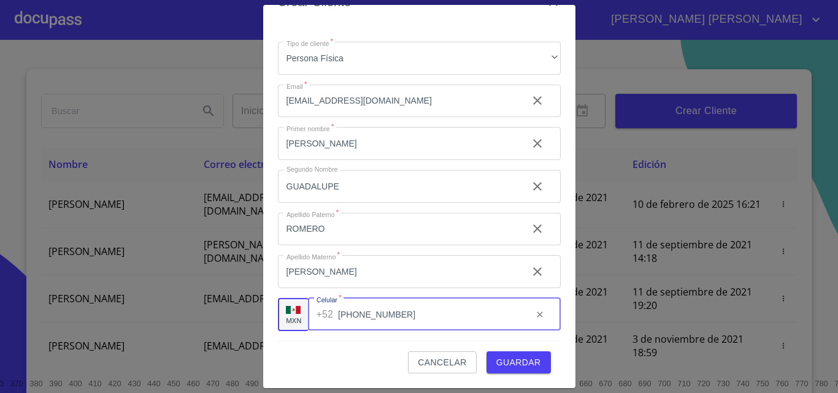
type input "[PHONE_NUMBER]"
click at [503, 362] on span "Guardar" at bounding box center [518, 362] width 45 height 15
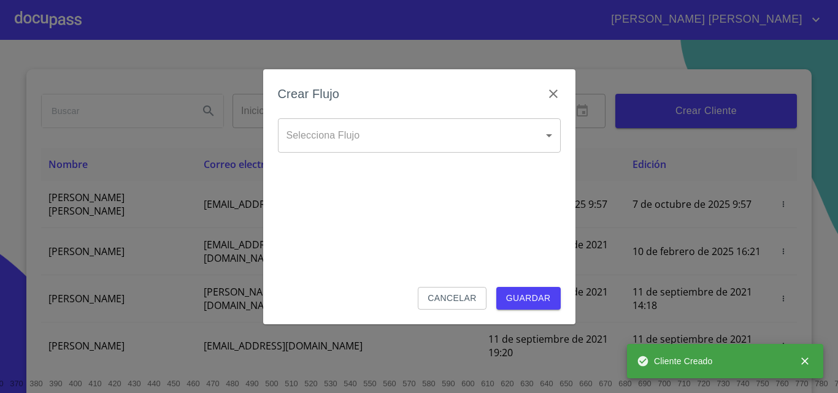
click at [392, 147] on body "[PERSON_NAME] [PERSON_NAME] ​ Fin ​ Crear Cliente Nombre Correo electrónico Reg…" at bounding box center [419, 196] width 838 height 393
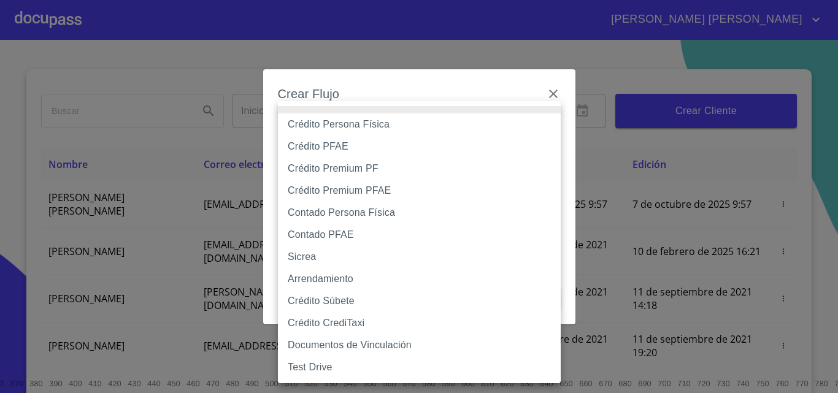
click at [405, 128] on li "Crédito Persona Física" at bounding box center [419, 124] width 283 height 22
type input "6009fb3c7d1714eb8809aa97"
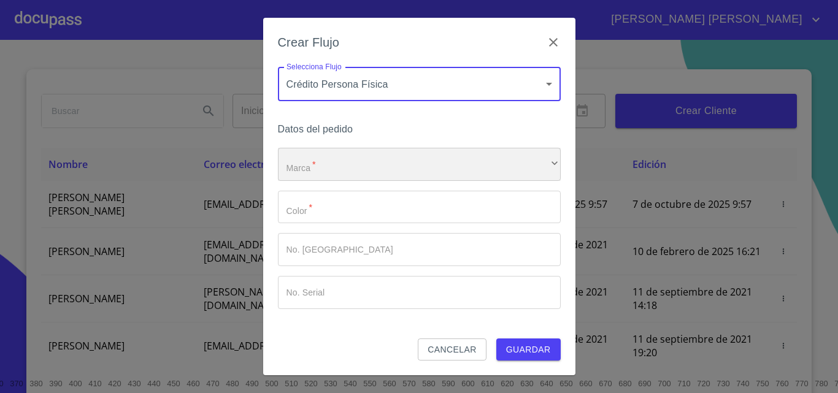
click at [407, 164] on div "​" at bounding box center [419, 164] width 283 height 33
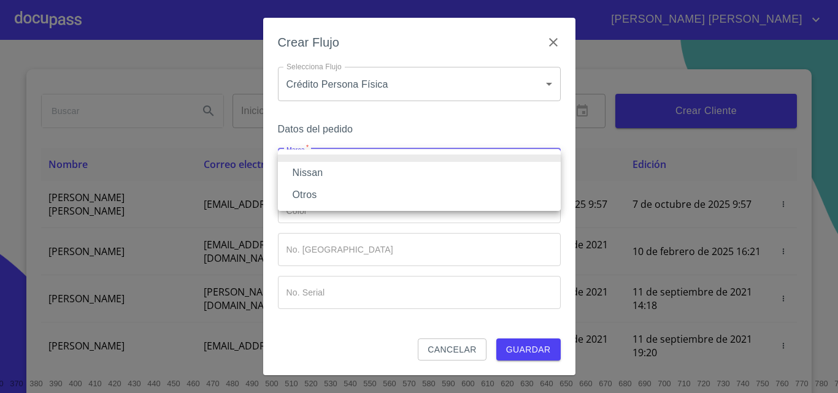
click at [408, 175] on li "Nissan" at bounding box center [419, 173] width 283 height 22
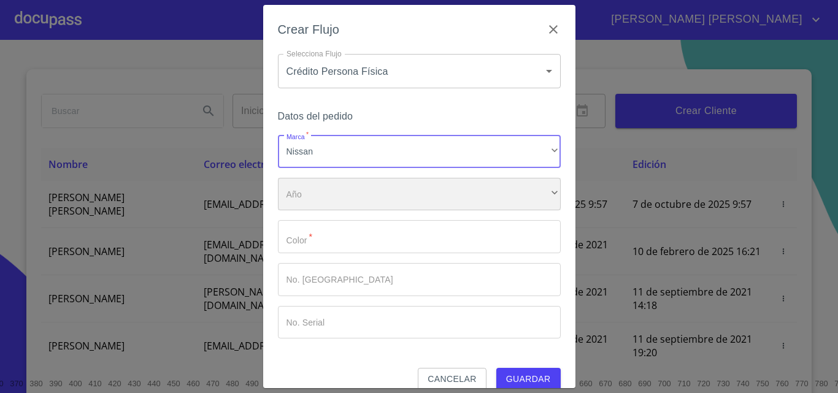
click at [407, 189] on div "​" at bounding box center [419, 194] width 283 height 33
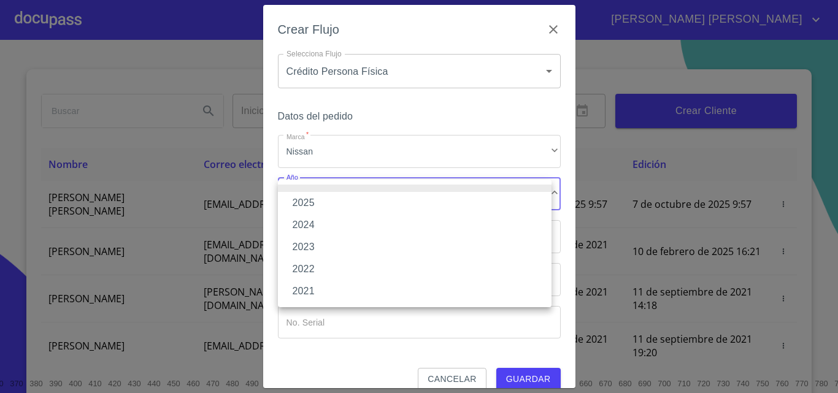
click at [354, 204] on li "2025" at bounding box center [414, 203] width 273 height 22
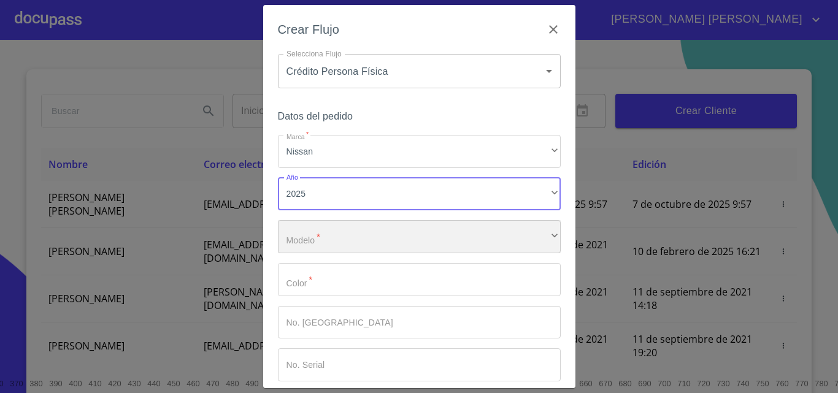
click at [359, 243] on div "​" at bounding box center [419, 236] width 283 height 33
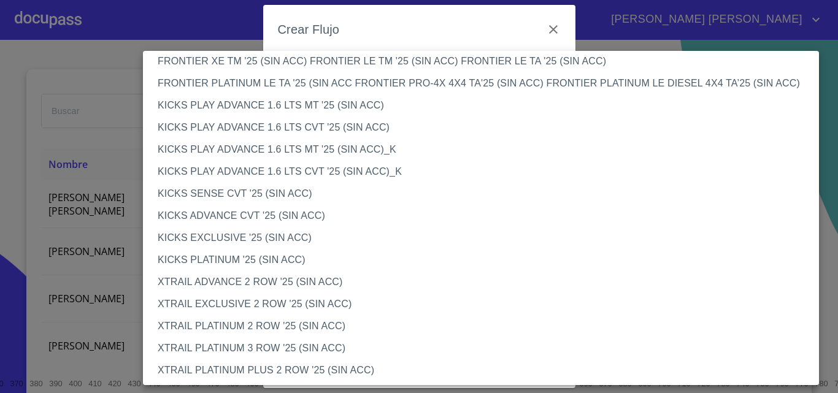
scroll to position [1007, 0]
click at [294, 319] on li "XTRAIL PLATINUM 2 ROW '25 (SIN ACC)" at bounding box center [485, 325] width 685 height 22
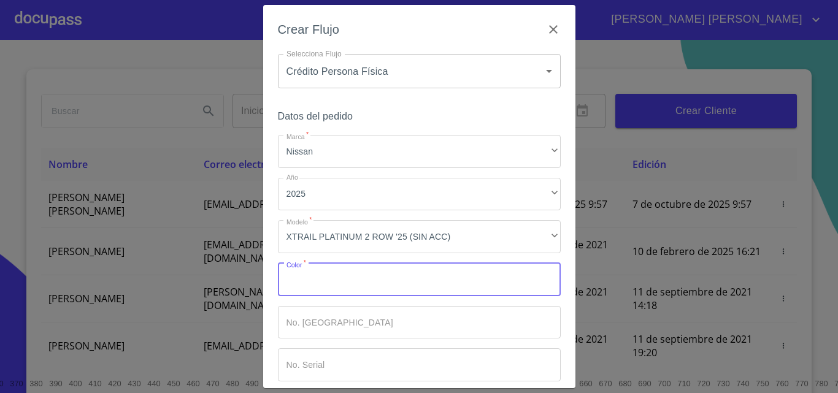
click at [349, 281] on input "Marca   *" at bounding box center [419, 279] width 283 height 33
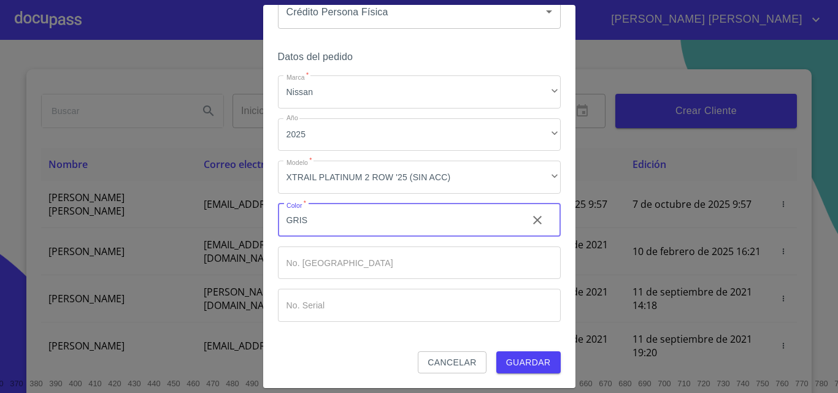
type input "GRIS"
click at [506, 365] on span "Guardar" at bounding box center [528, 362] width 45 height 15
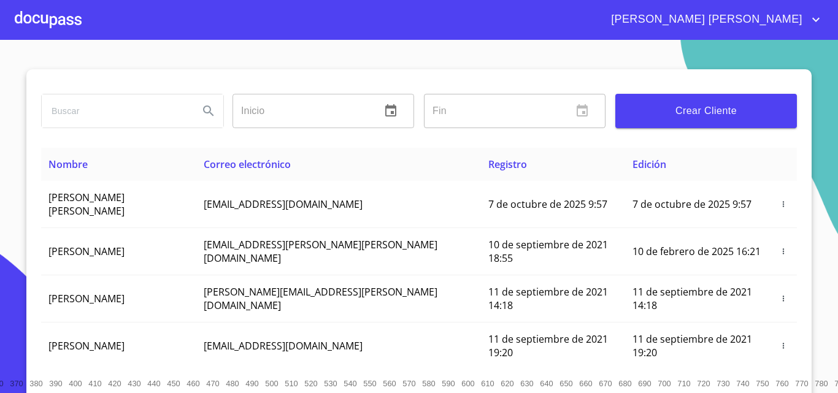
click at [78, 20] on div at bounding box center [48, 19] width 67 height 39
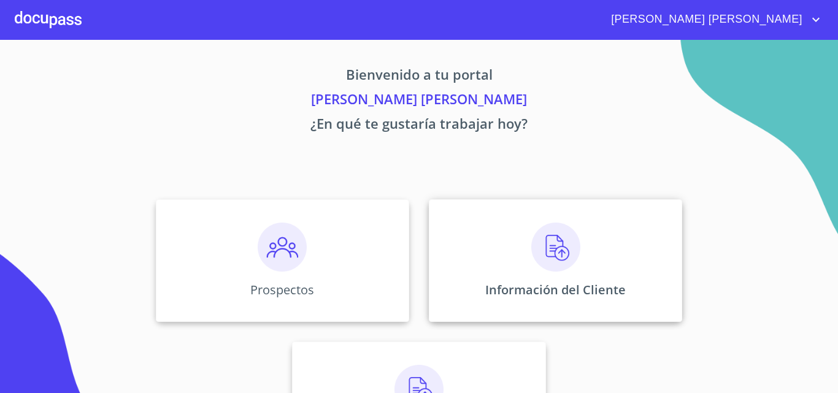
click at [535, 250] on img at bounding box center [555, 247] width 49 height 49
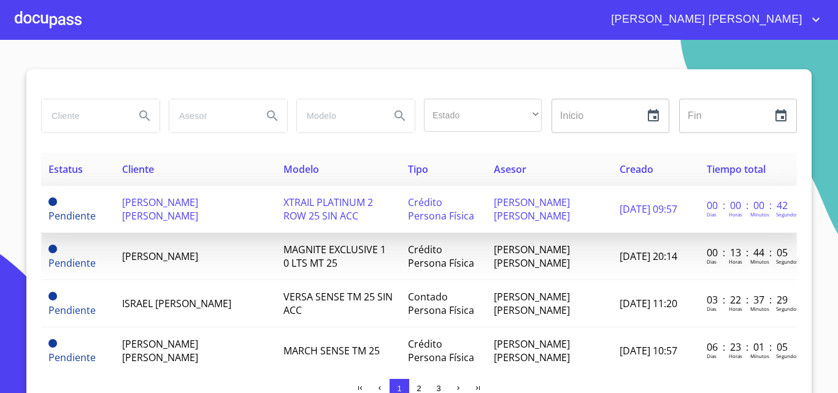
click at [140, 204] on span "[PERSON_NAME] [PERSON_NAME]" at bounding box center [160, 209] width 76 height 27
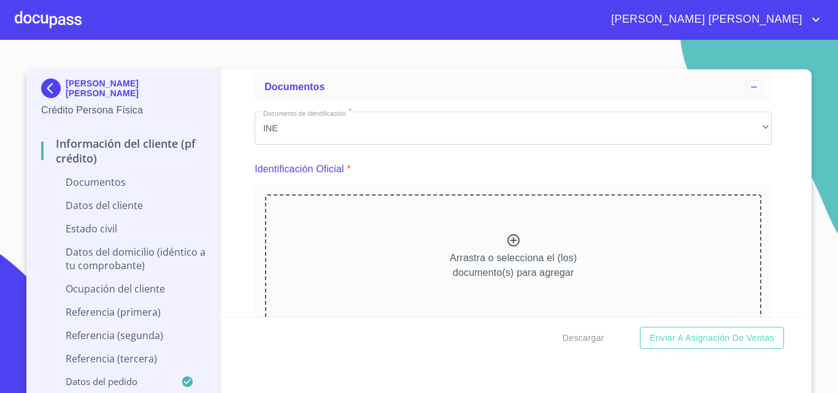
scroll to position [123, 0]
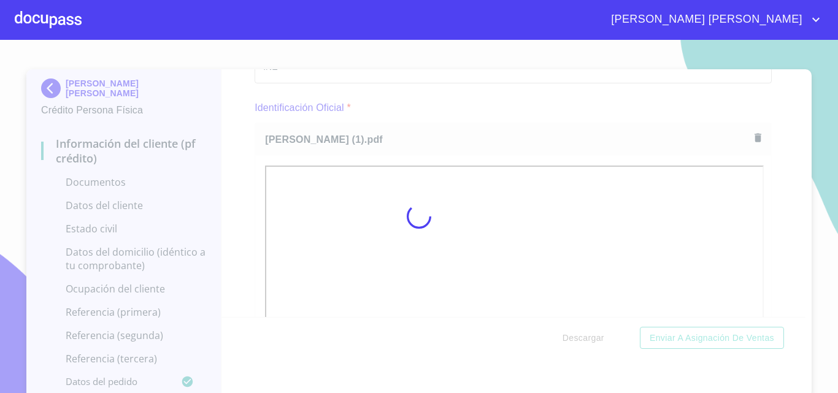
click at [804, 247] on div at bounding box center [419, 216] width 838 height 353
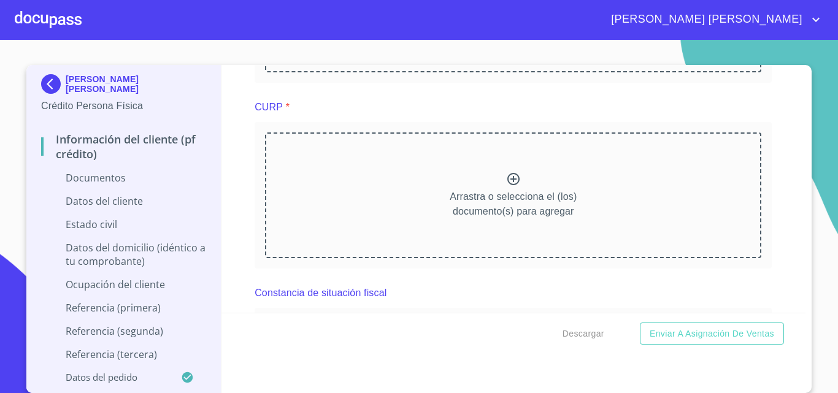
scroll to position [1749, 0]
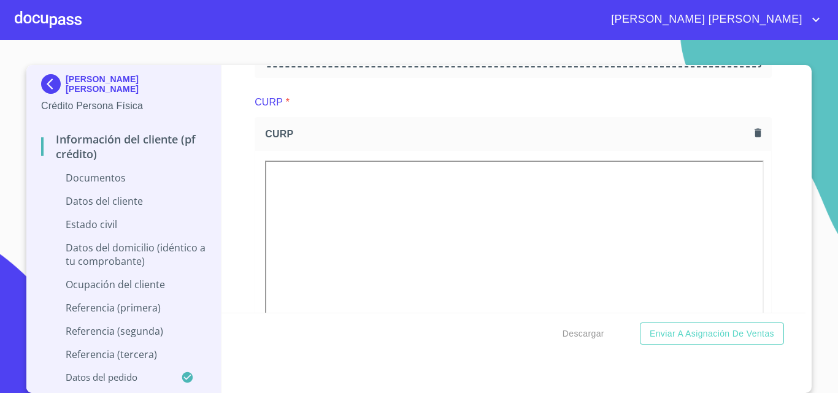
click at [801, 196] on div "[PERSON_NAME] [PERSON_NAME] Crédito Persona Física Información del cliente (PF …" at bounding box center [418, 229] width 785 height 328
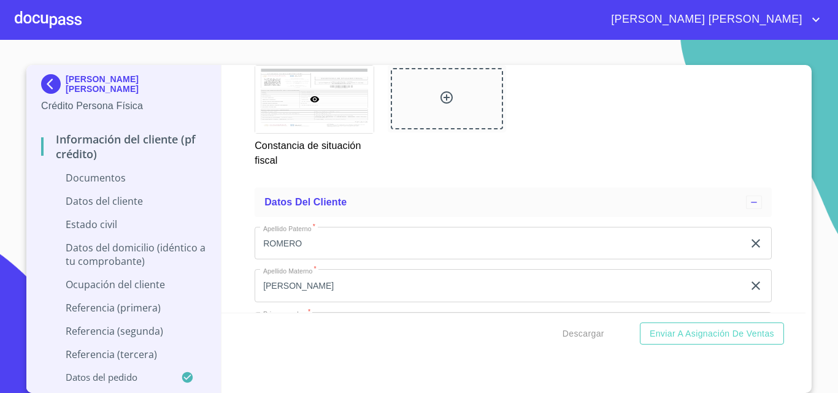
scroll to position [2947, 0]
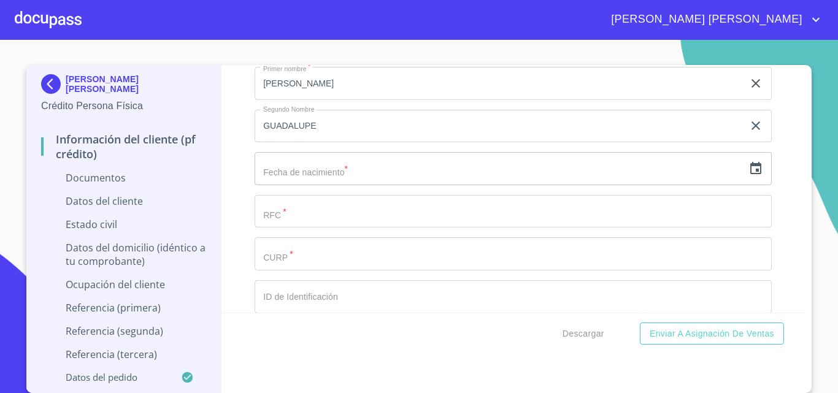
click at [748, 176] on icon "button" at bounding box center [755, 168] width 15 height 15
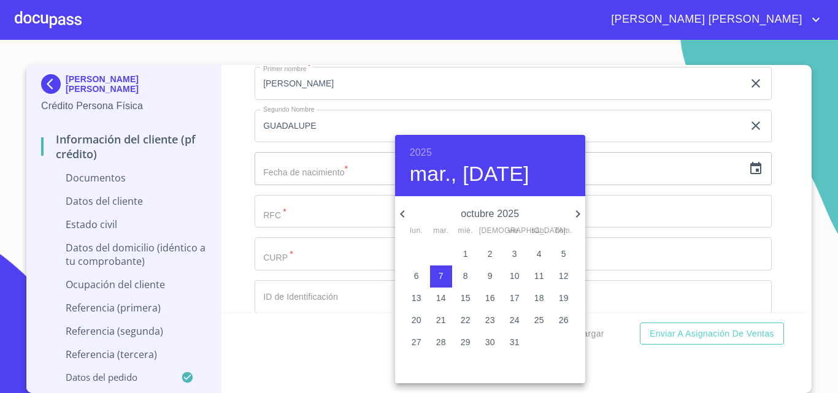
click at [429, 156] on h6 "2025" at bounding box center [421, 152] width 22 height 17
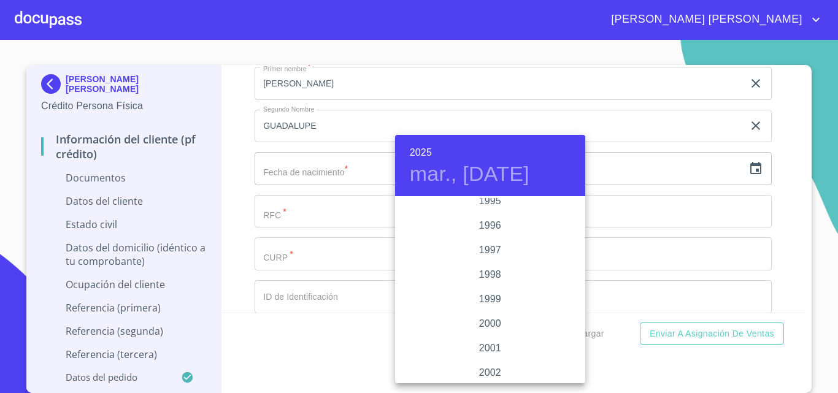
scroll to position [1705, 0]
click at [483, 243] on div "1996" at bounding box center [490, 247] width 190 height 25
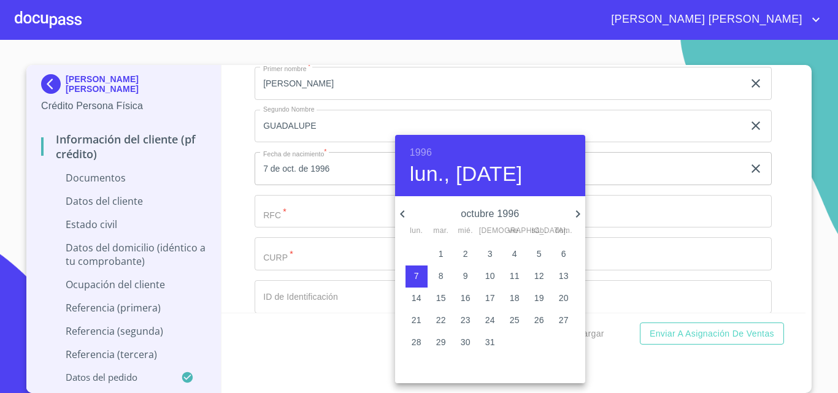
click at [403, 215] on icon "button" at bounding box center [402, 214] width 15 height 15
click at [404, 215] on icon "button" at bounding box center [402, 214] width 15 height 15
click at [568, 342] on p "30" at bounding box center [564, 342] width 10 height 12
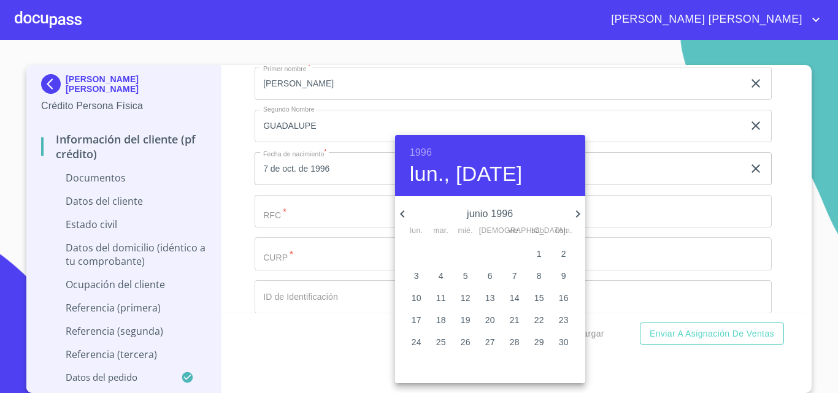
type input "30 de jun. de 1996"
click at [366, 231] on div at bounding box center [419, 196] width 838 height 393
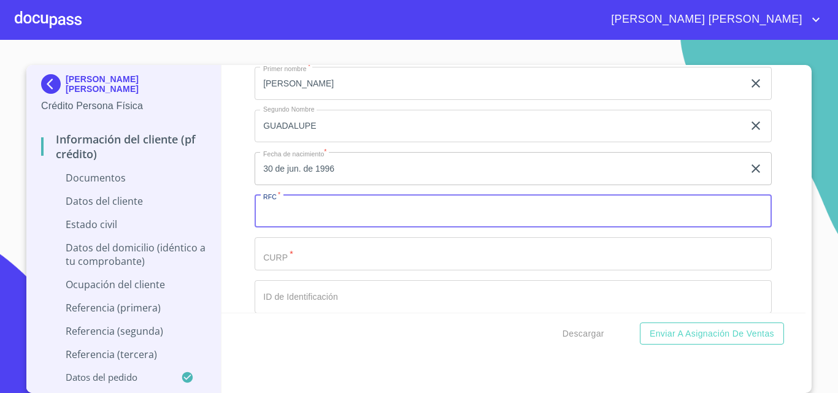
click at [366, 228] on input "Documento de identificación.   *" at bounding box center [512, 211] width 517 height 33
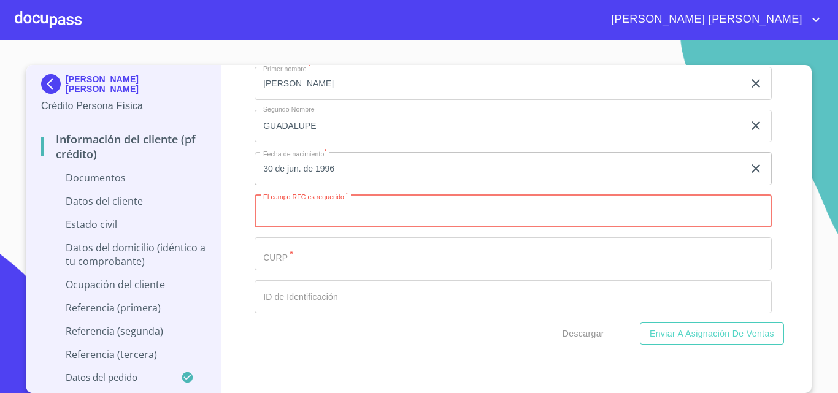
click at [278, 228] on input "Documento de identificación.   *" at bounding box center [512, 211] width 517 height 33
type input "ROCM960330MA5"
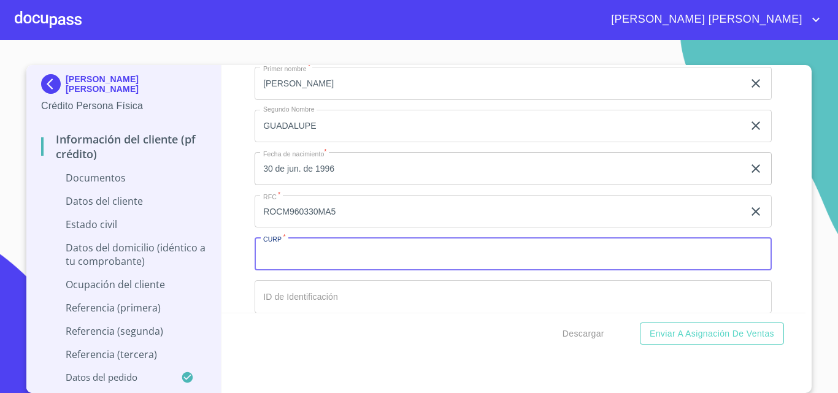
click at [301, 267] on input "Documento de identificación.   *" at bounding box center [512, 253] width 517 height 33
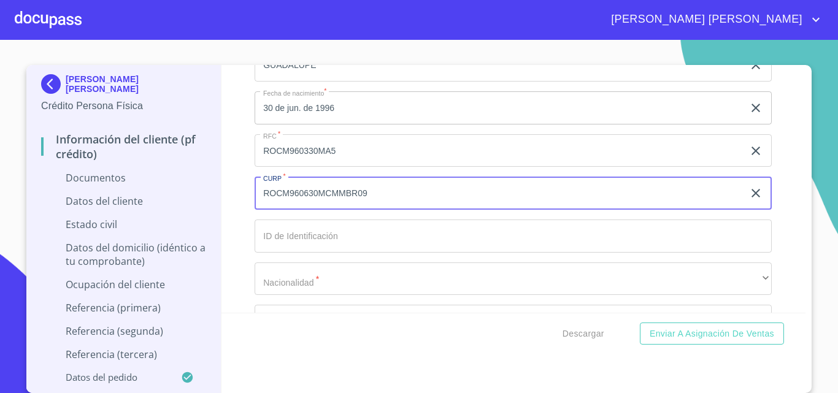
scroll to position [3008, 0]
type input "ROCM960630MCMMBR09"
click at [302, 241] on input "Documento de identificación.   *" at bounding box center [512, 235] width 517 height 33
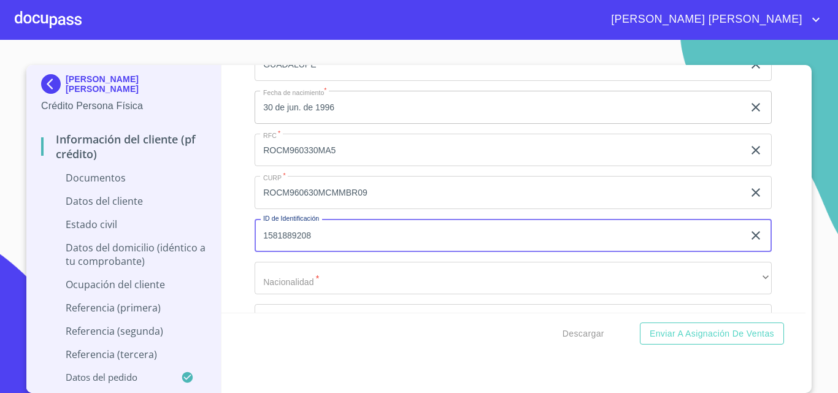
type input "1581889208"
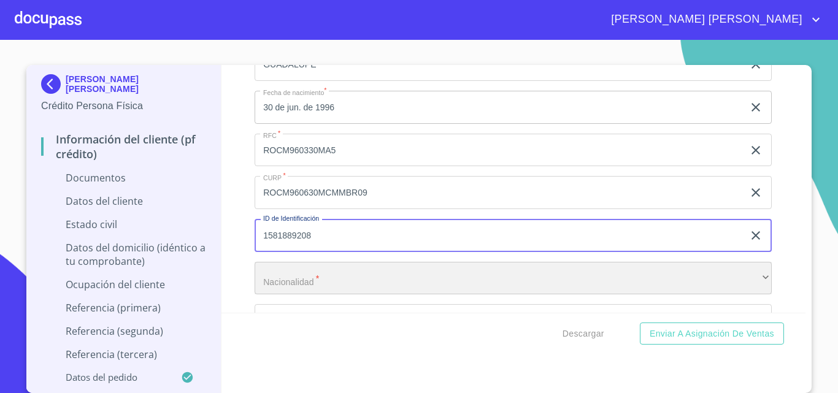
click at [319, 291] on div "​" at bounding box center [512, 278] width 517 height 33
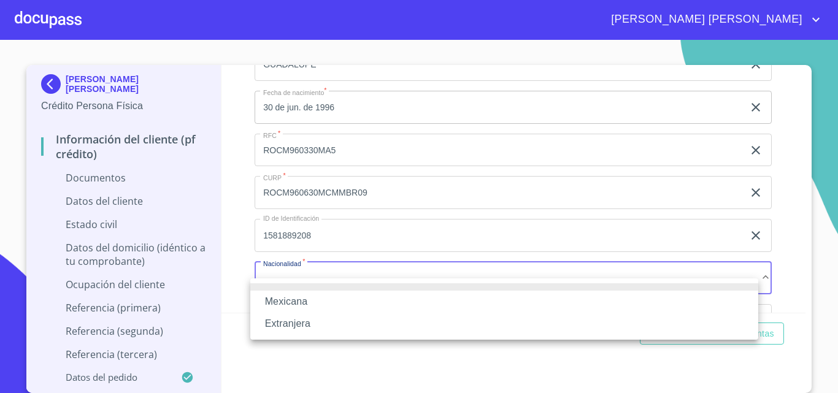
click at [319, 291] on li "Mexicana" at bounding box center [504, 302] width 508 height 22
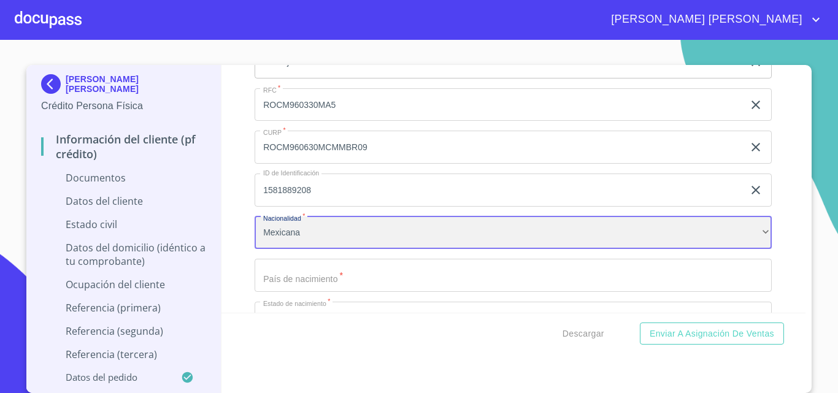
scroll to position [3131, 0]
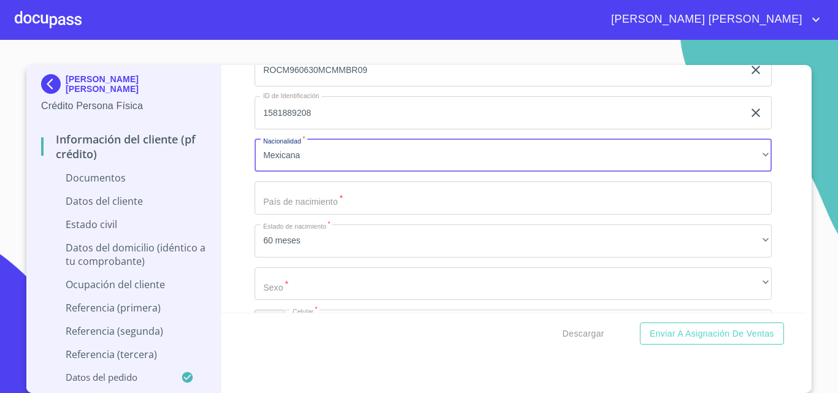
click at [301, 215] on input "Documento de identificación.   *" at bounding box center [512, 197] width 517 height 33
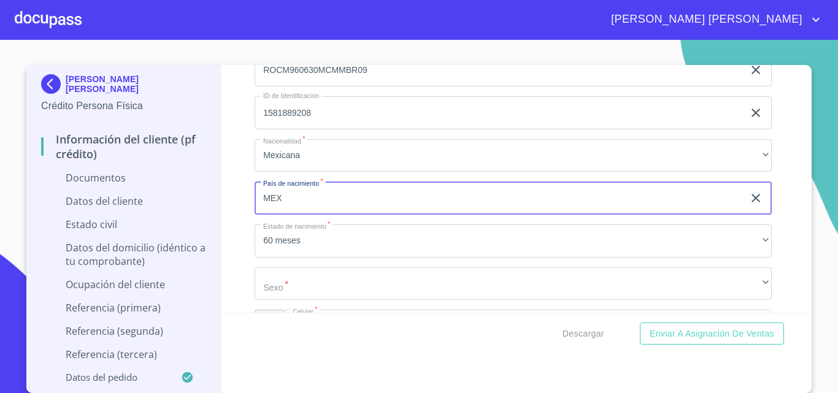
type input "[GEOGRAPHIC_DATA]"
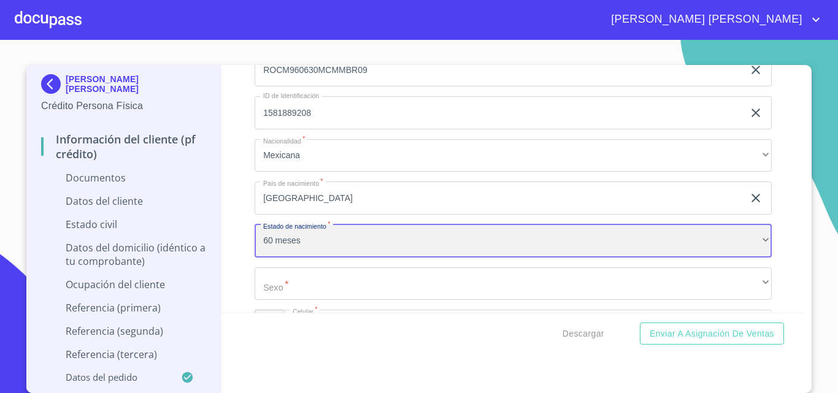
click at [337, 254] on div "60 meses" at bounding box center [512, 240] width 517 height 33
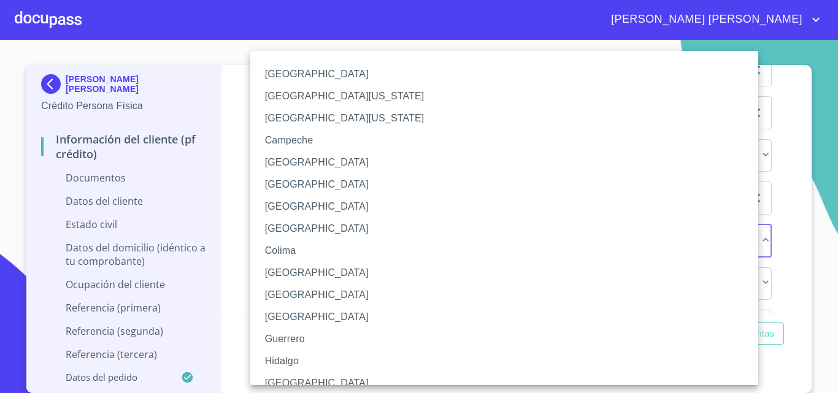
click at [289, 380] on li "[GEOGRAPHIC_DATA]" at bounding box center [508, 383] width 517 height 22
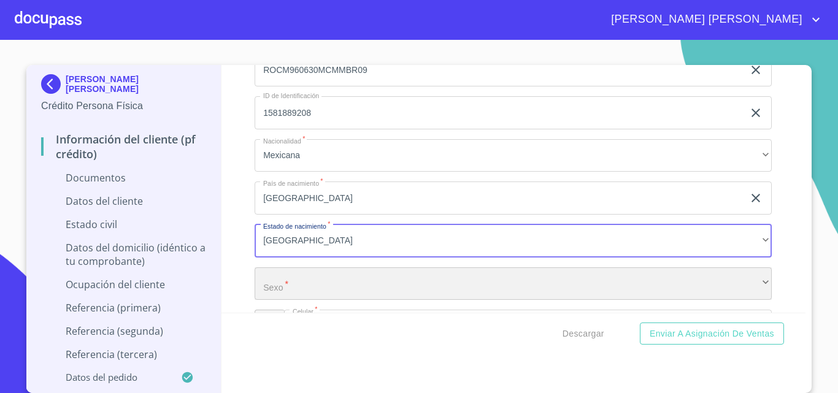
click at [304, 300] on div "​" at bounding box center [512, 283] width 517 height 33
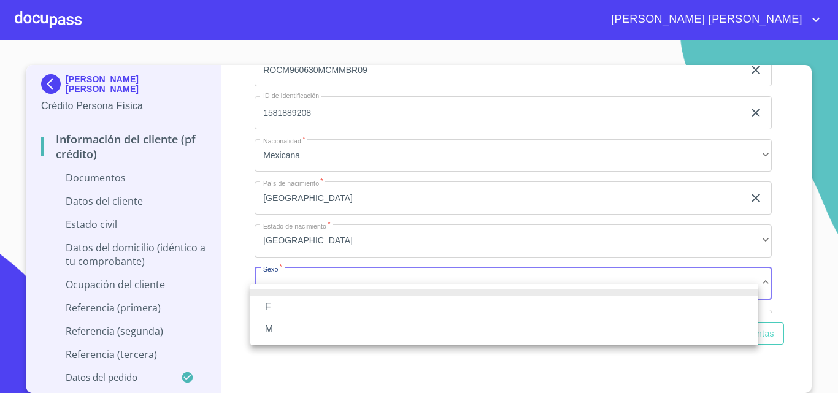
click at [304, 304] on li "F" at bounding box center [504, 307] width 508 height 22
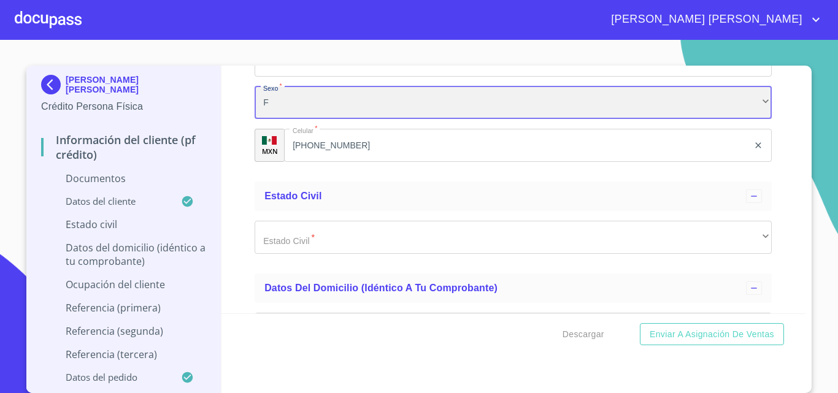
scroll to position [3317, 0]
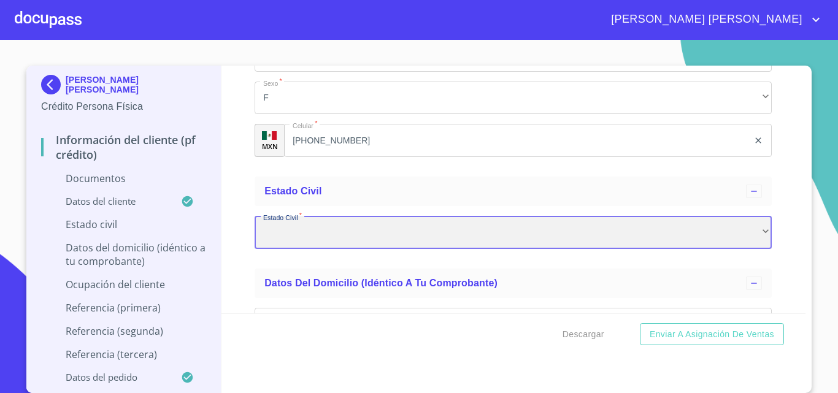
click at [317, 249] on div "​" at bounding box center [512, 232] width 517 height 33
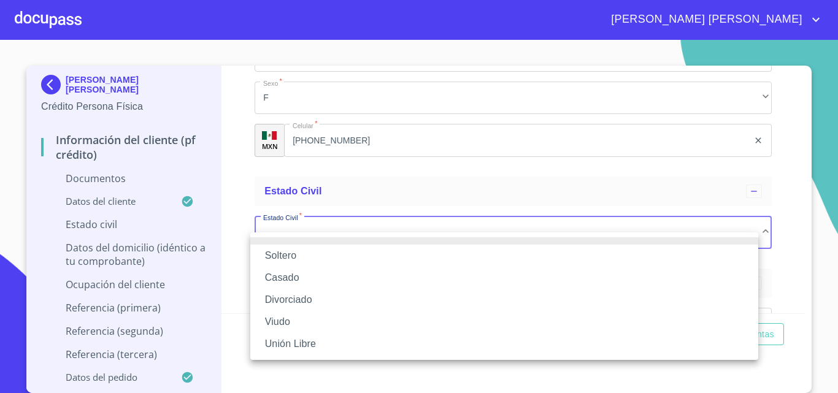
click at [316, 276] on li "Casado" at bounding box center [504, 278] width 508 height 22
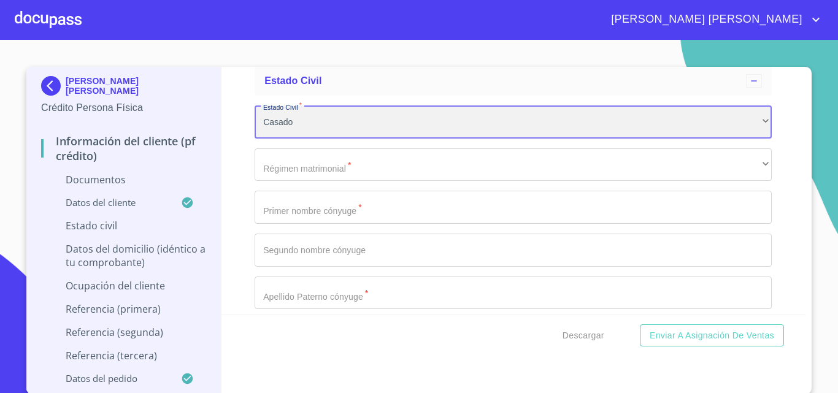
scroll to position [3440, 0]
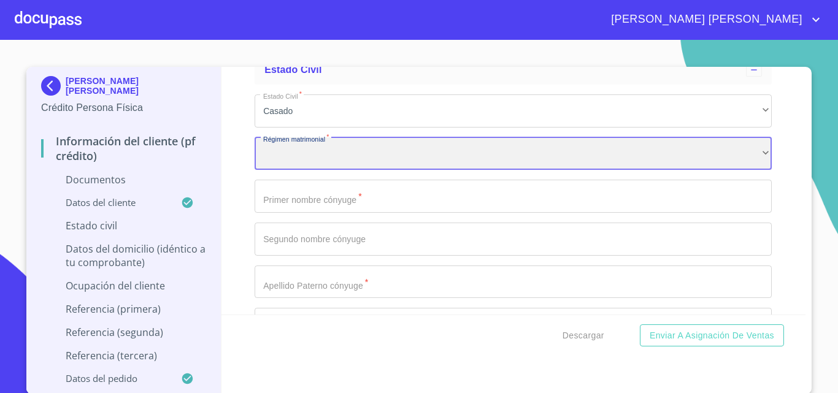
click at [306, 170] on div "​" at bounding box center [512, 153] width 517 height 33
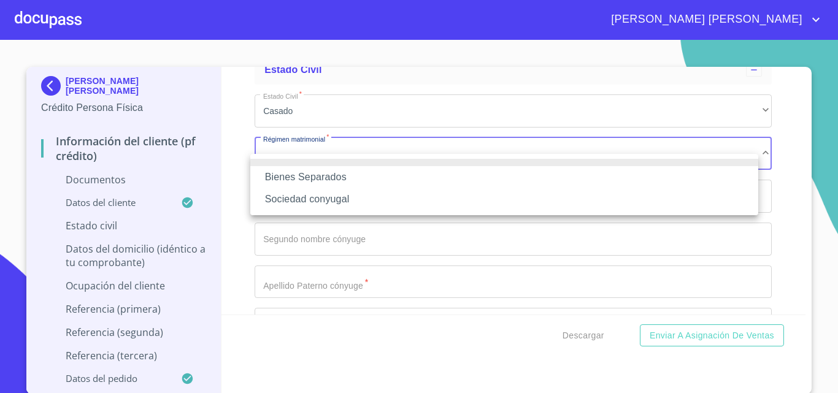
click at [316, 206] on li "Sociedad conyugal" at bounding box center [504, 199] width 508 height 22
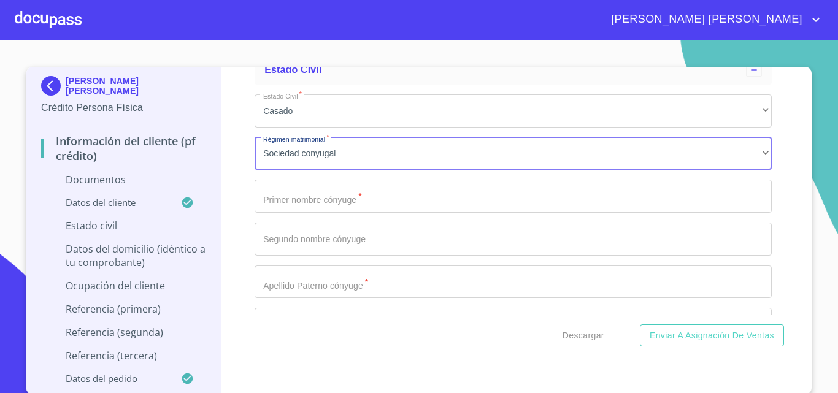
click at [318, 213] on input "Documento de identificación.   *" at bounding box center [512, 196] width 517 height 33
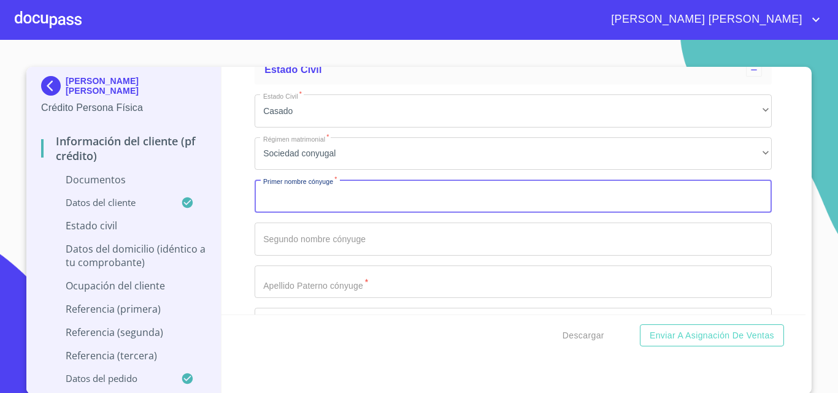
type input "M"
type input "[PERSON_NAME]"
click at [328, 248] on input "Documento de identificación.   *" at bounding box center [512, 239] width 517 height 33
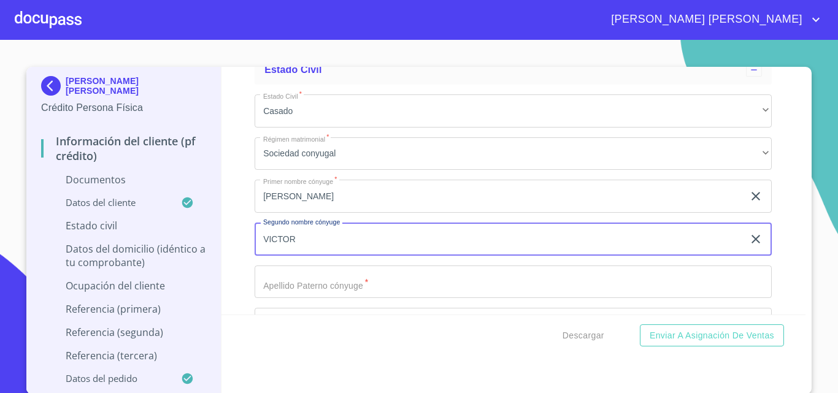
type input "VICTOR"
click at [324, 299] on input "Documento de identificación.   *" at bounding box center [512, 282] width 517 height 33
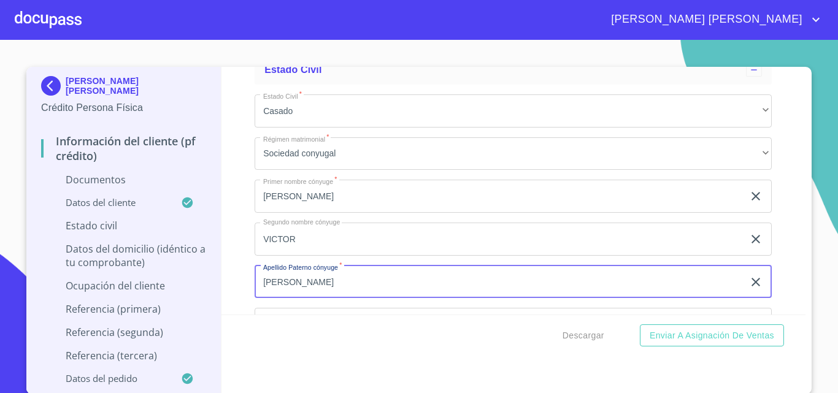
scroll to position [3501, 0]
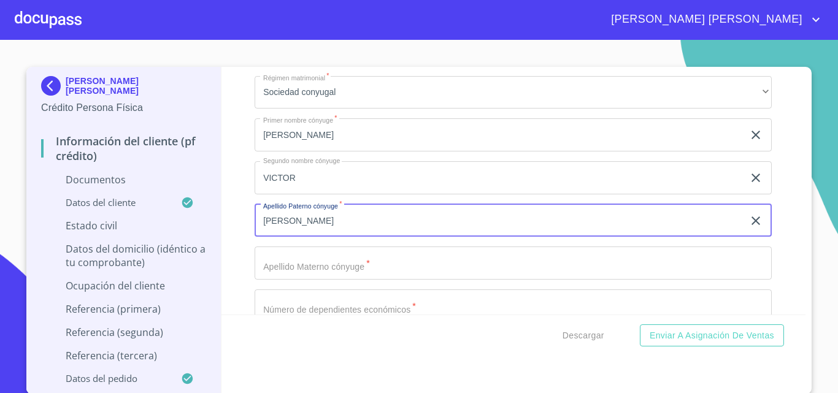
type input "[PERSON_NAME]"
click at [302, 280] on input "Documento de identificación.   *" at bounding box center [512, 262] width 517 height 33
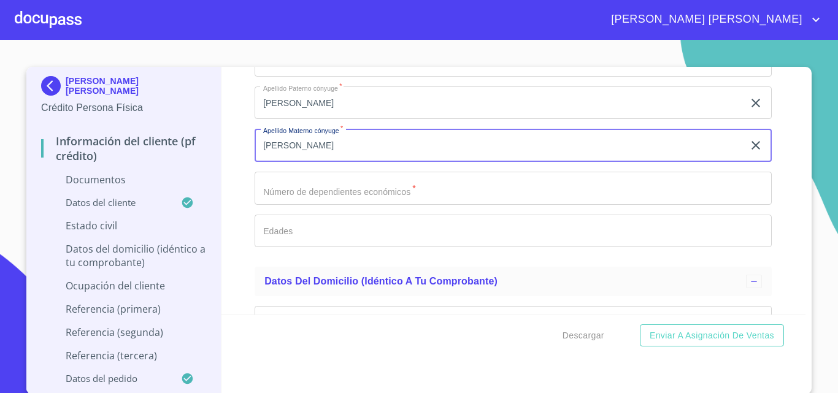
scroll to position [3624, 0]
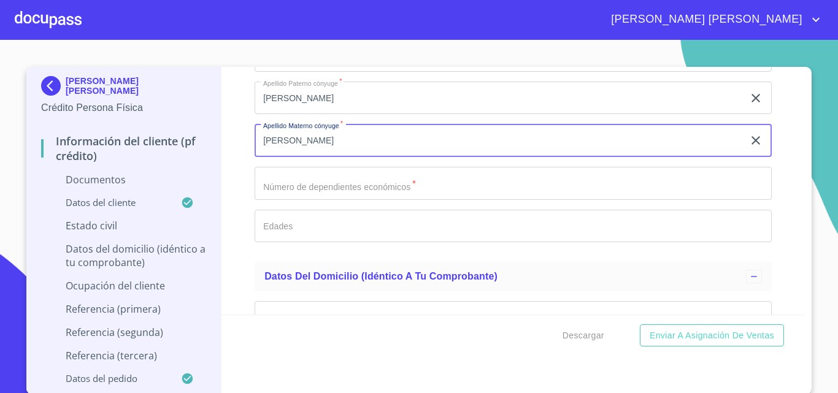
type input "[PERSON_NAME]"
click at [306, 200] on input "Documento de identificación.   *" at bounding box center [512, 183] width 517 height 33
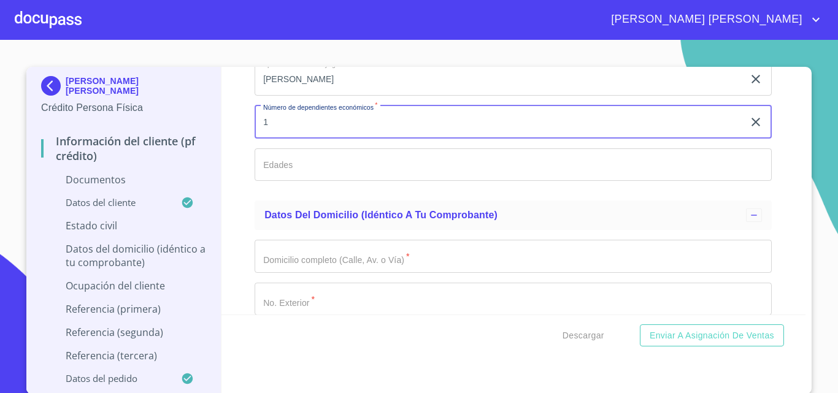
scroll to position [3746, 0]
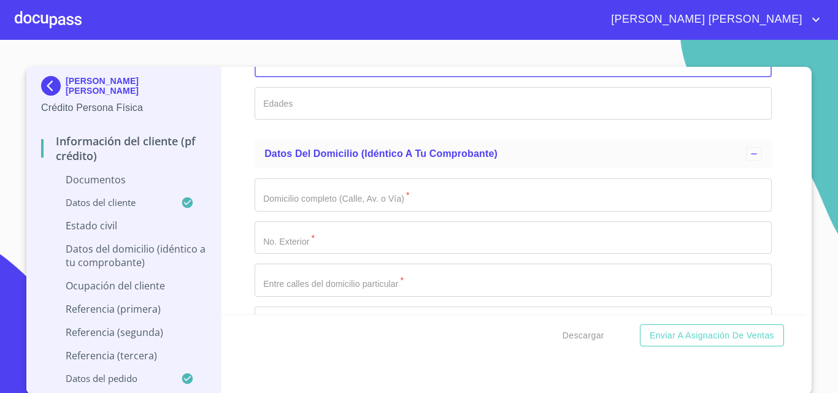
type input "1"
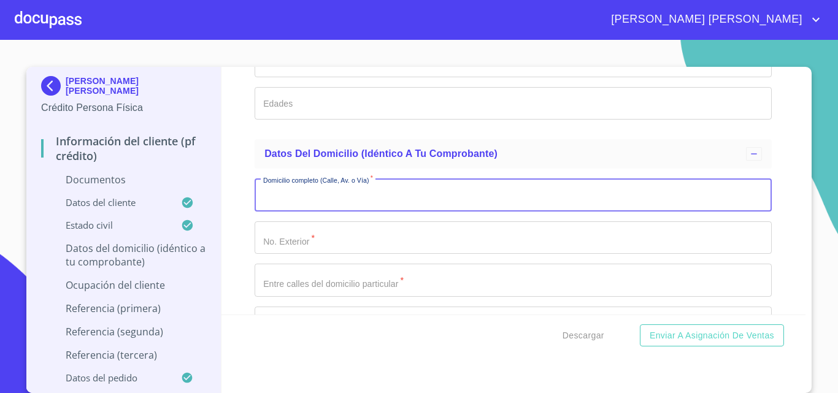
click at [296, 210] on input "Documento de identificación.   *" at bounding box center [512, 194] width 517 height 33
type input "JARD DE LOS CEREZOS"
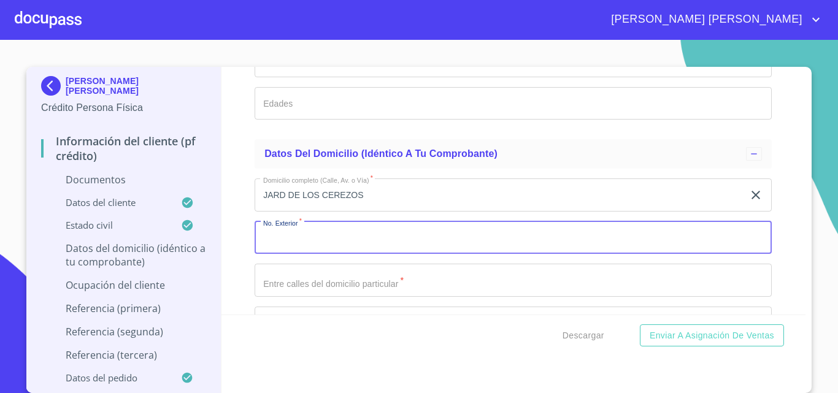
click at [305, 251] on input "Documento de identificación.   *" at bounding box center [512, 237] width 517 height 33
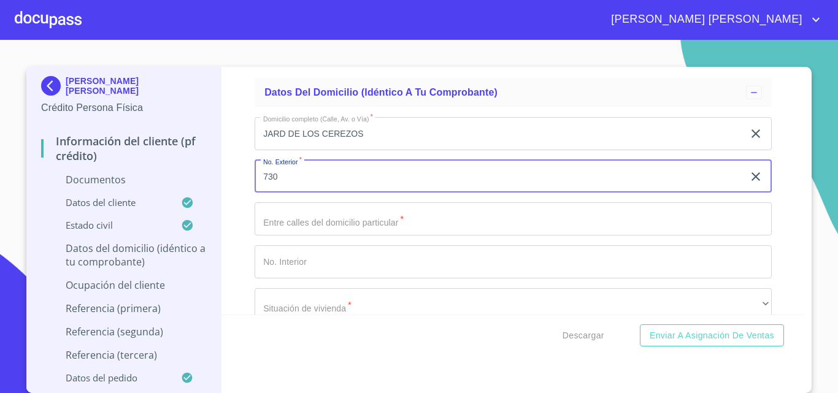
type input "730"
click at [305, 231] on input "Documento de identificación.   *" at bounding box center [512, 218] width 517 height 33
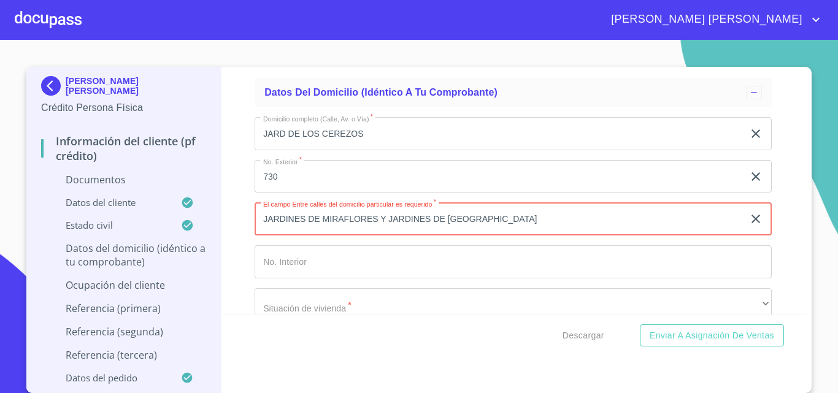
type input "JARDINES DE MIRAFLORES Y JARDINES DE [GEOGRAPHIC_DATA]"
click at [299, 269] on input "Documento de identificación.   *" at bounding box center [512, 261] width 517 height 33
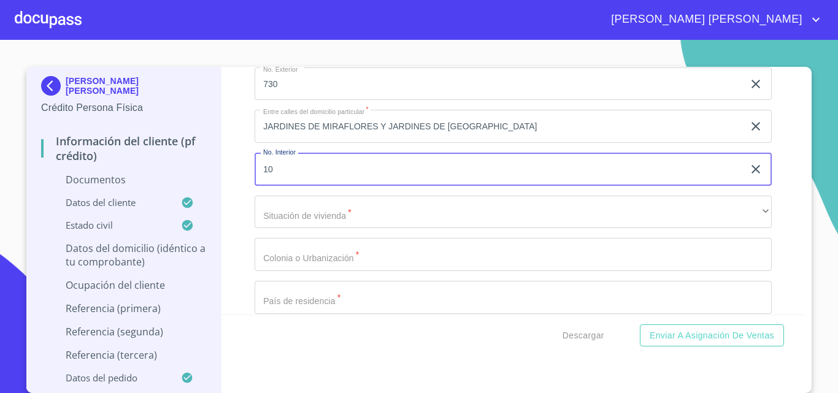
scroll to position [3930, 0]
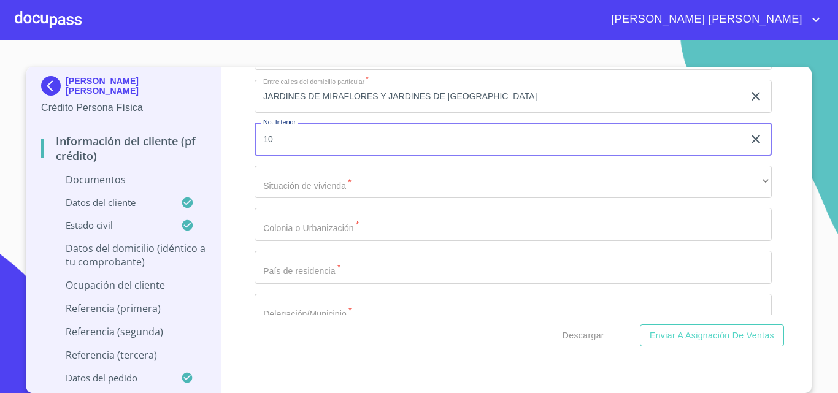
type input "10"
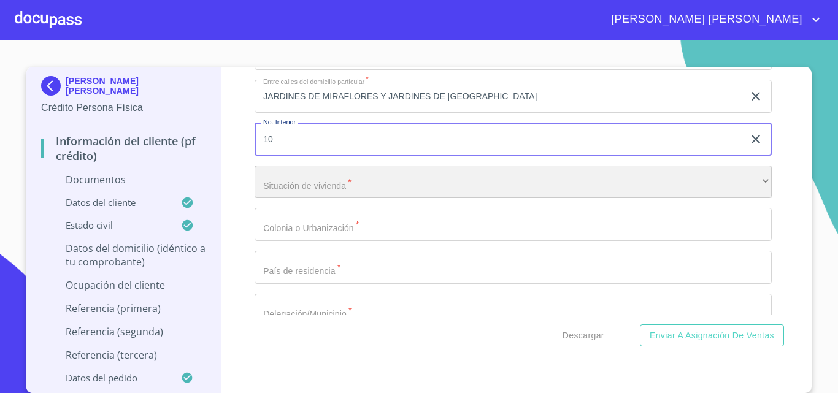
click at [292, 199] on div "​" at bounding box center [512, 182] width 517 height 33
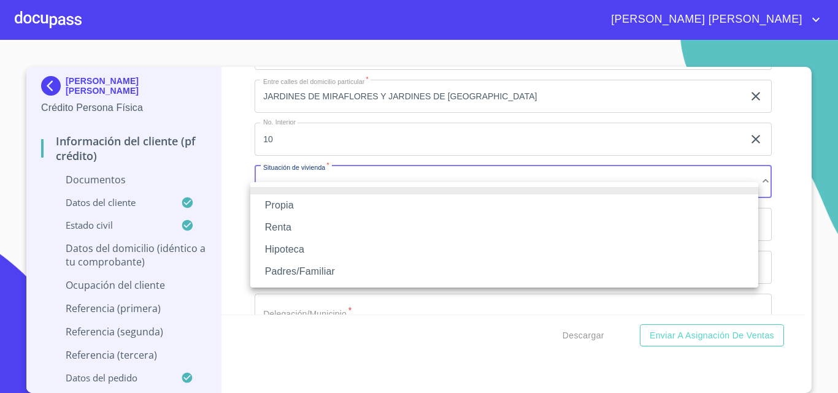
click at [295, 205] on li "Propia" at bounding box center [504, 205] width 508 height 22
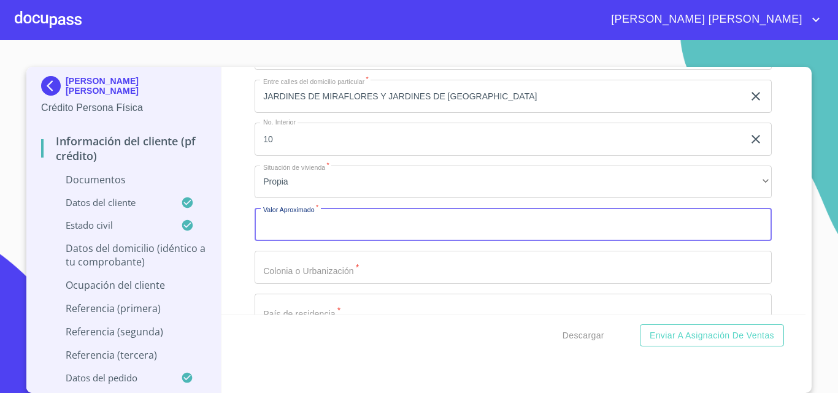
click at [307, 241] on input "Documento de identificación.   *" at bounding box center [512, 224] width 517 height 33
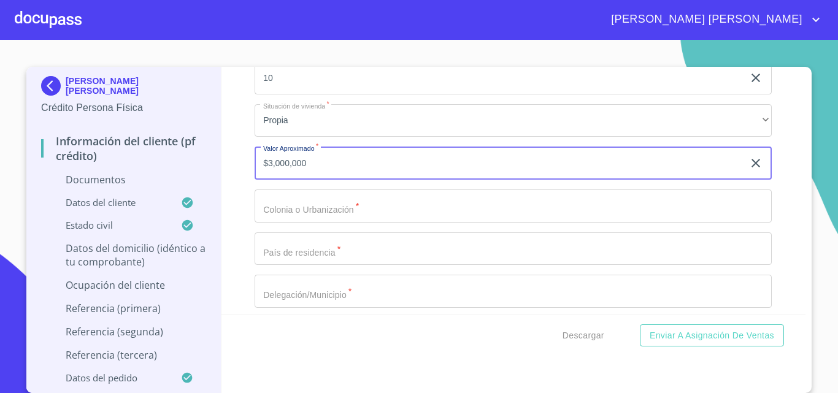
type input "$3,000,000"
click at [305, 223] on input "Documento de identificación.   *" at bounding box center [512, 205] width 517 height 33
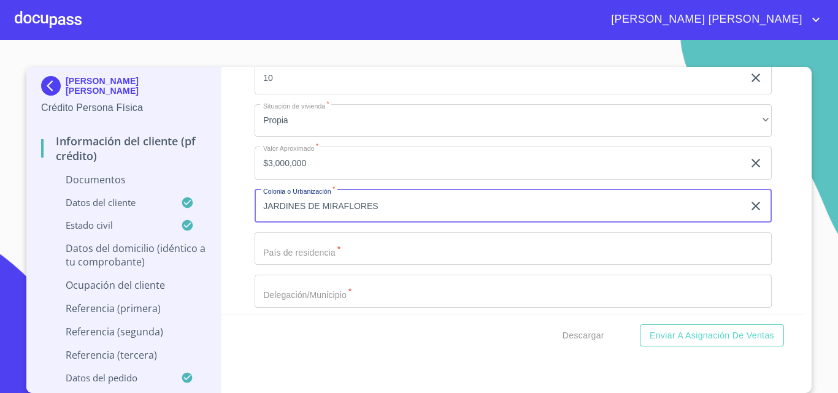
type input "JARDINES DE MIRAFLORES"
click at [300, 250] on input "Documento de identificación.   *" at bounding box center [512, 248] width 517 height 33
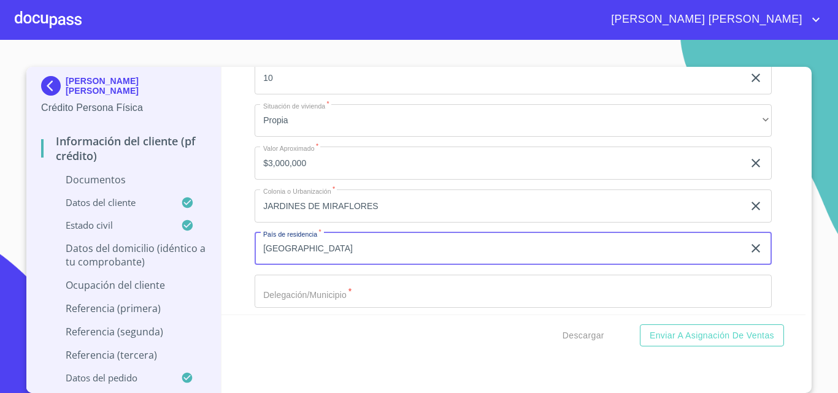
type input "[GEOGRAPHIC_DATA]"
click at [278, 301] on input "Documento de identificación.   *" at bounding box center [512, 291] width 517 height 33
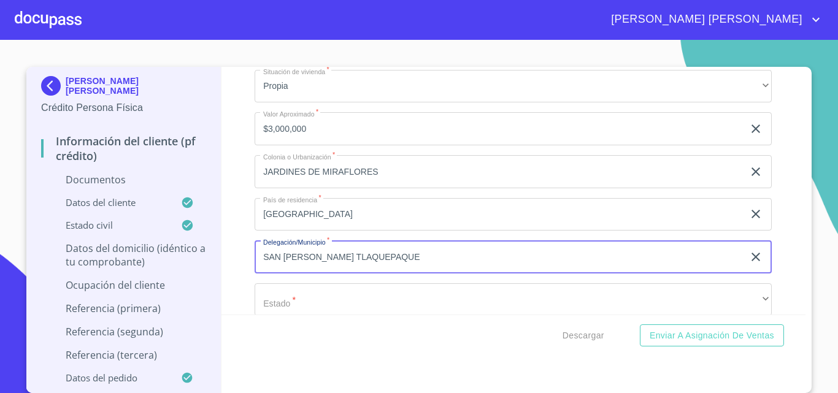
scroll to position [4053, 0]
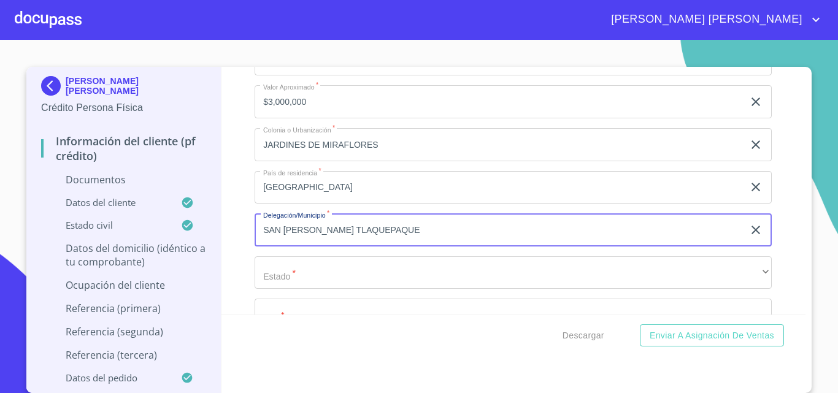
type input "SAN [PERSON_NAME] TLAQUEPAQUE"
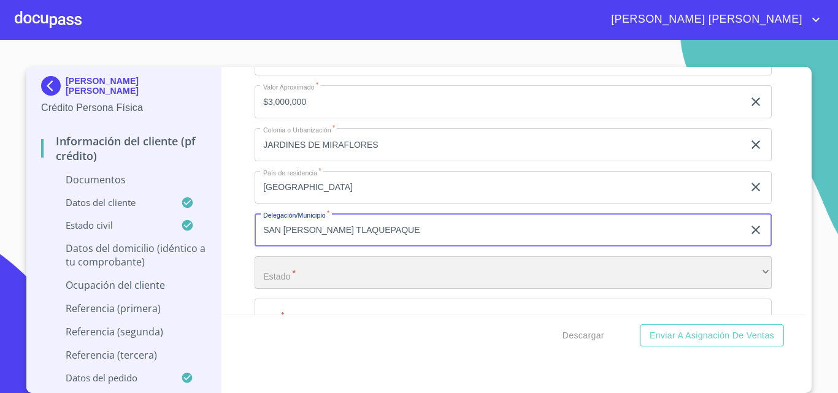
click at [281, 289] on div "​" at bounding box center [512, 272] width 517 height 33
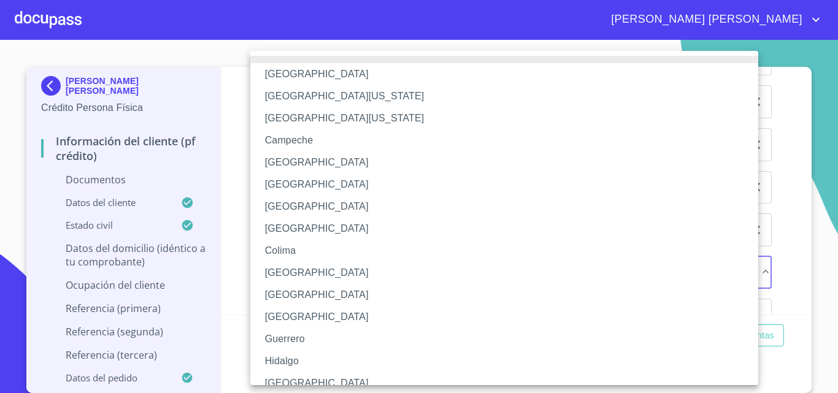
click at [299, 377] on li "[GEOGRAPHIC_DATA]" at bounding box center [508, 383] width 517 height 22
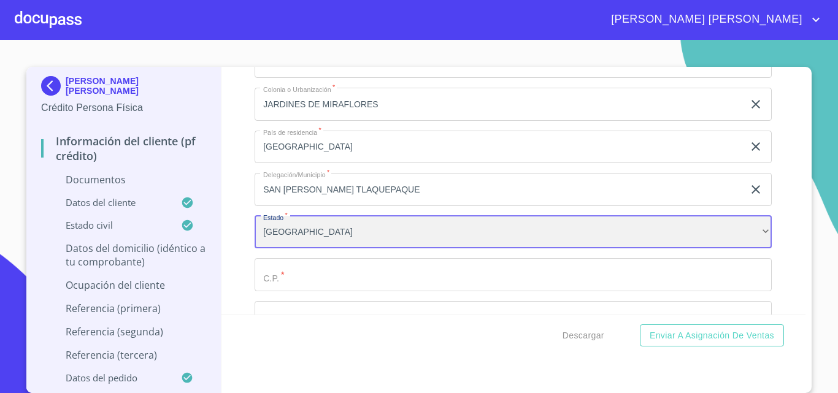
scroll to position [4114, 0]
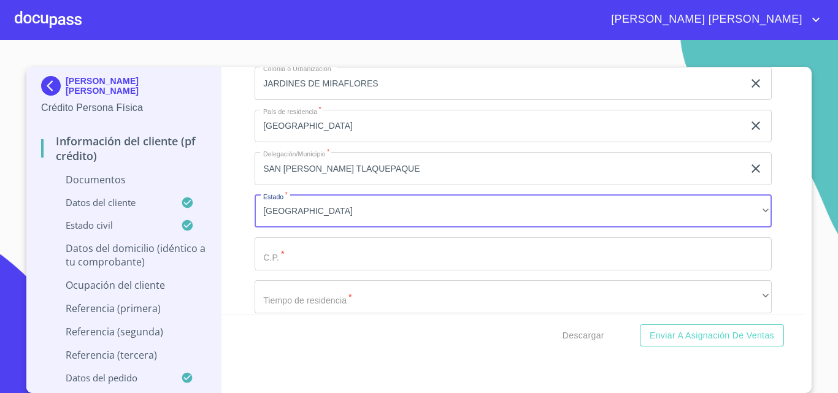
click at [283, 270] on input "Documento de identificación.   *" at bounding box center [512, 253] width 517 height 33
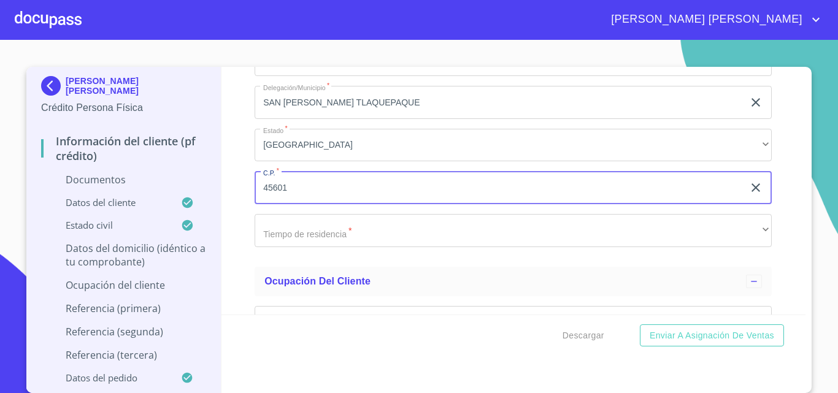
scroll to position [4237, 0]
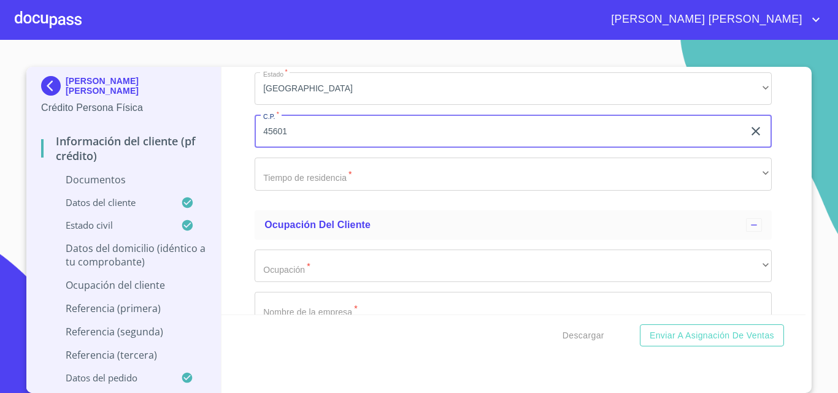
type input "45601"
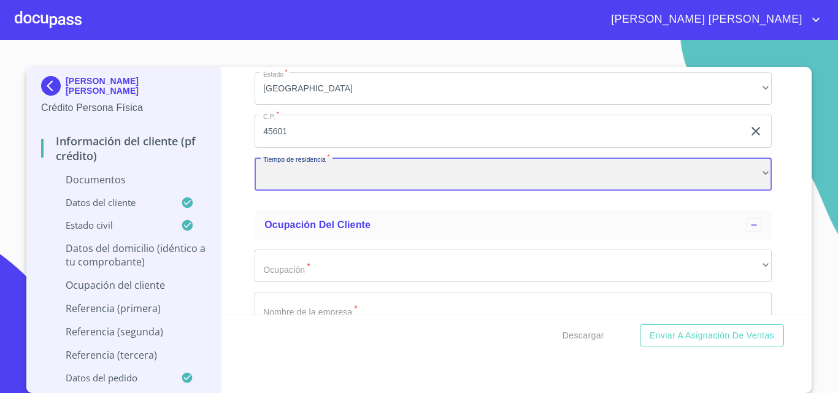
click at [299, 191] on div "​" at bounding box center [512, 174] width 517 height 33
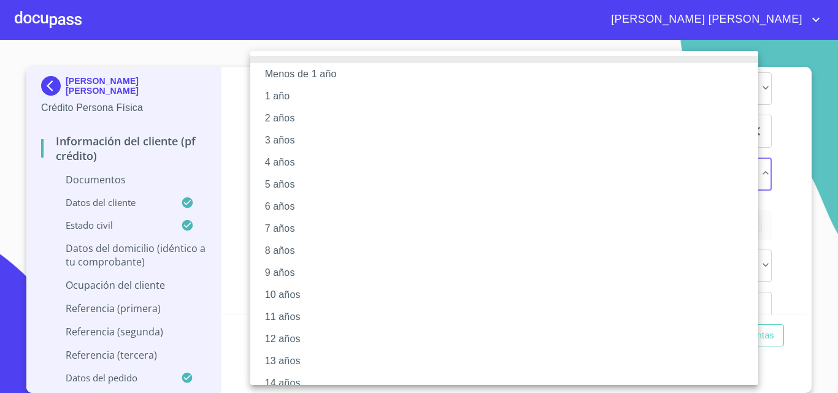
click at [310, 298] on li "10 años" at bounding box center [508, 295] width 517 height 22
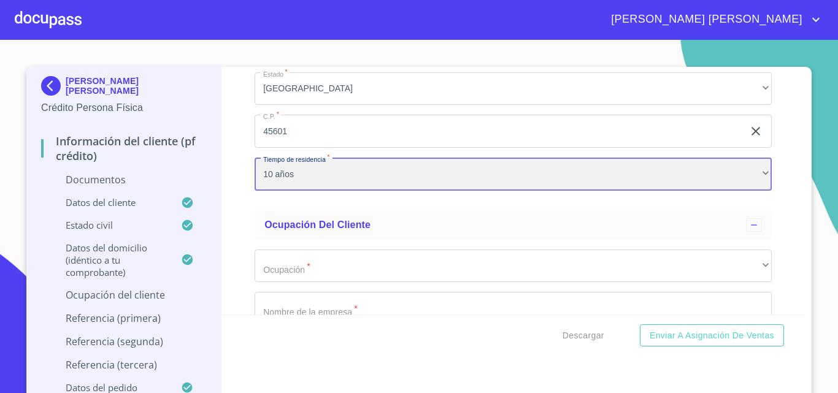
scroll to position [4298, 0]
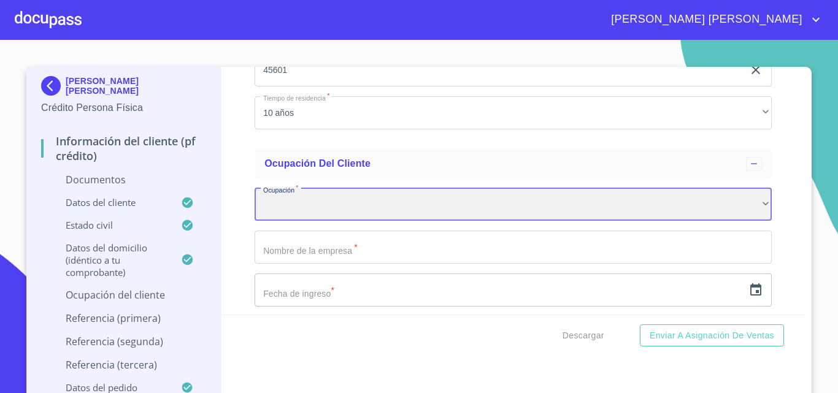
click at [311, 221] on div "​" at bounding box center [512, 204] width 517 height 33
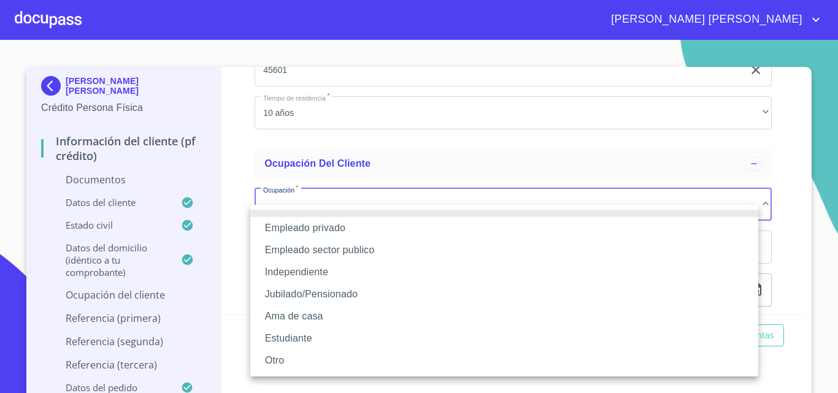
click at [311, 226] on li "Empleado privado" at bounding box center [504, 228] width 508 height 22
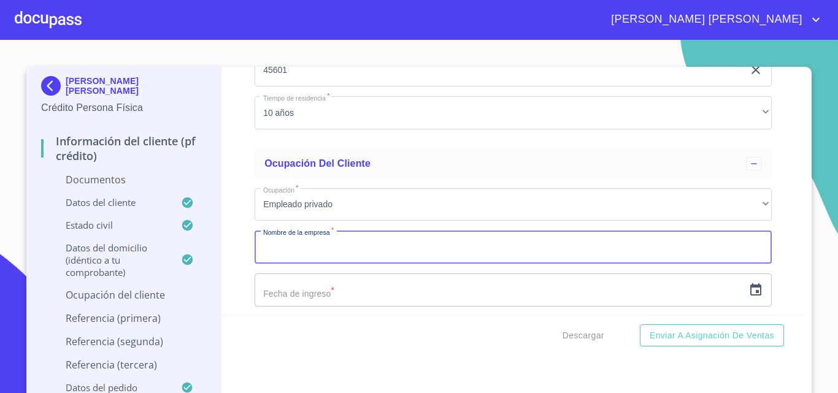
click at [313, 258] on input "Documento de identificación.   *" at bounding box center [512, 247] width 517 height 33
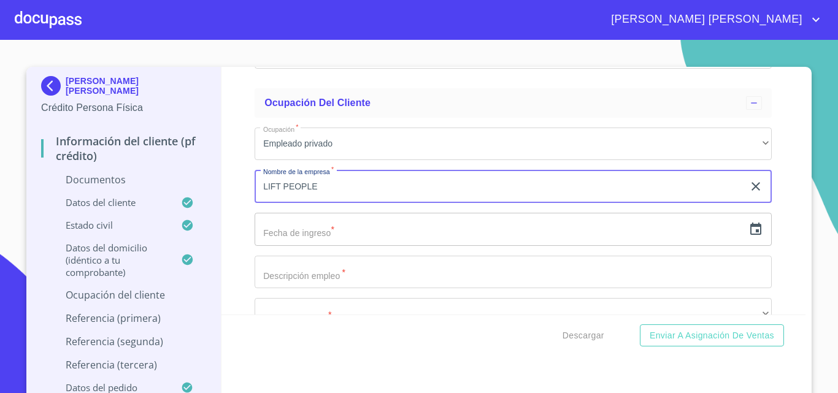
scroll to position [4360, 0]
type input "LIFT PEOPLE"
click at [318, 245] on input "text" at bounding box center [498, 228] width 489 height 33
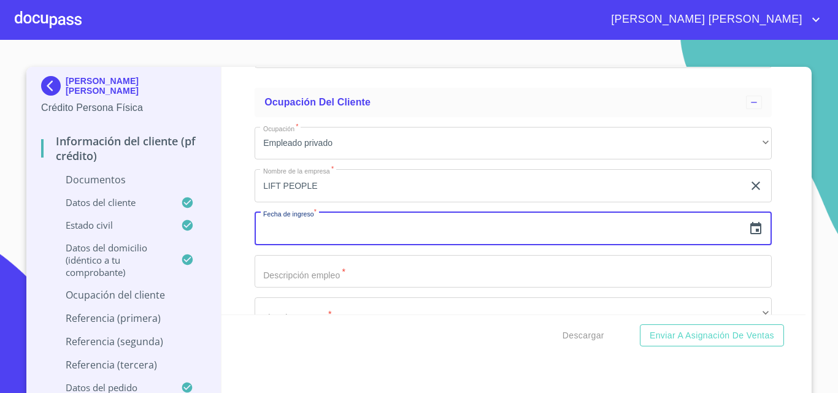
click at [310, 281] on input "Documento de identificación.   *" at bounding box center [512, 271] width 517 height 33
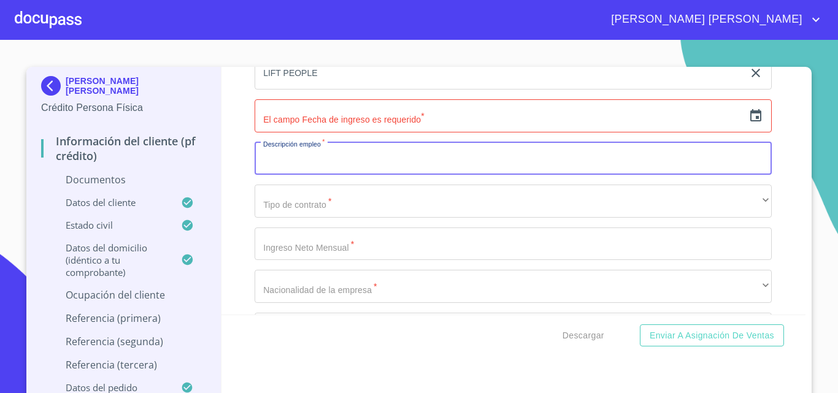
scroll to position [4482, 0]
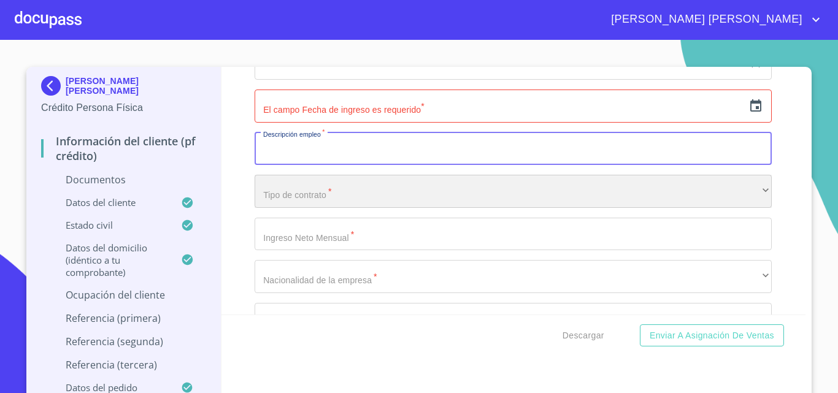
click at [278, 208] on div "​" at bounding box center [512, 191] width 517 height 33
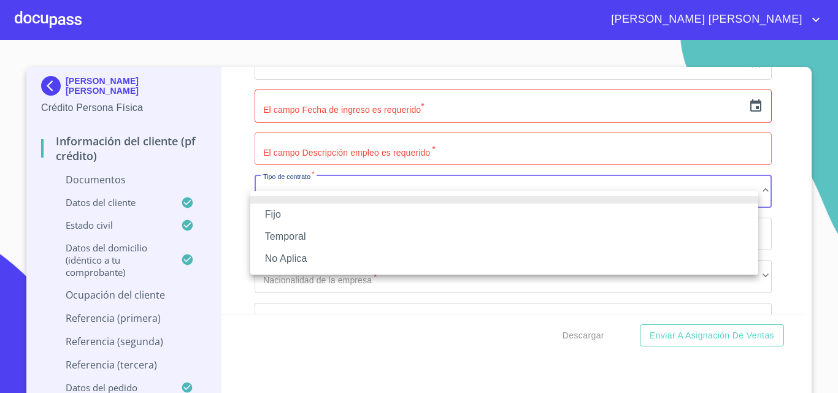
click at [283, 217] on li "Fijo" at bounding box center [504, 215] width 508 height 22
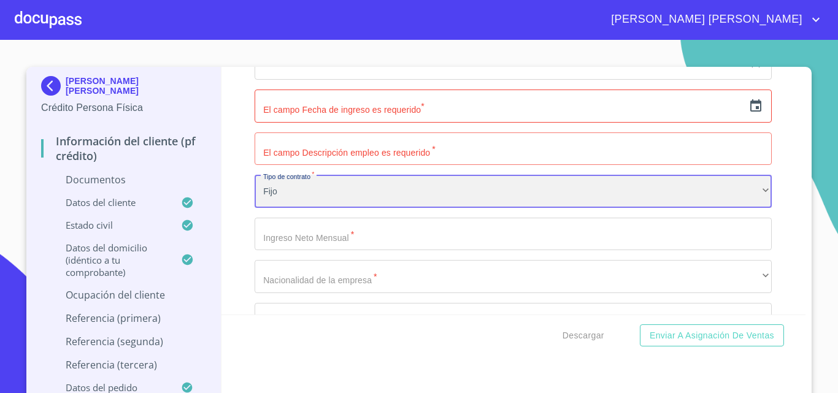
click at [282, 208] on div "Fijo" at bounding box center [512, 191] width 517 height 33
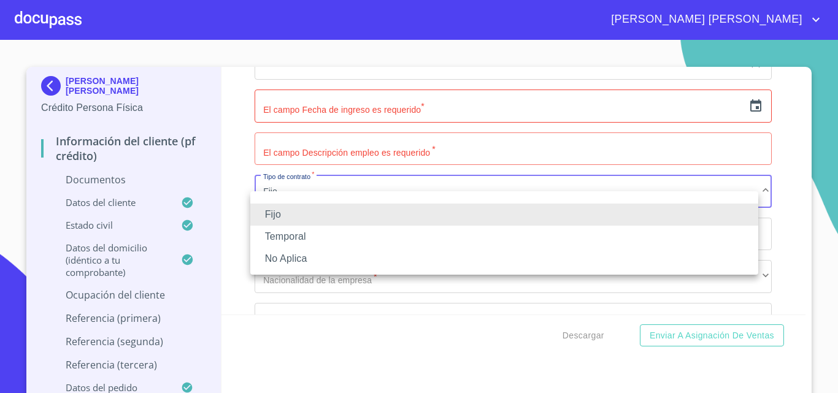
click at [293, 254] on li "No Aplica" at bounding box center [504, 259] width 508 height 22
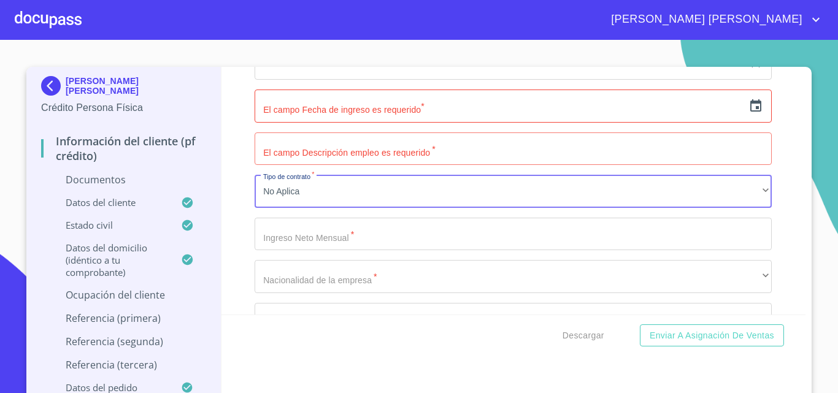
click at [292, 251] on input "Documento de identificación.   *" at bounding box center [512, 234] width 517 height 33
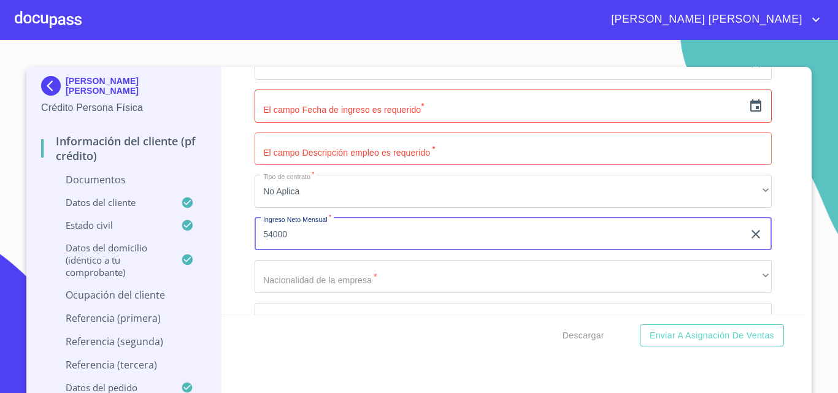
type input "54000"
click at [235, 267] on div "Información del cliente (PF crédito) Documentos Documento de identificación.   …" at bounding box center [513, 191] width 584 height 248
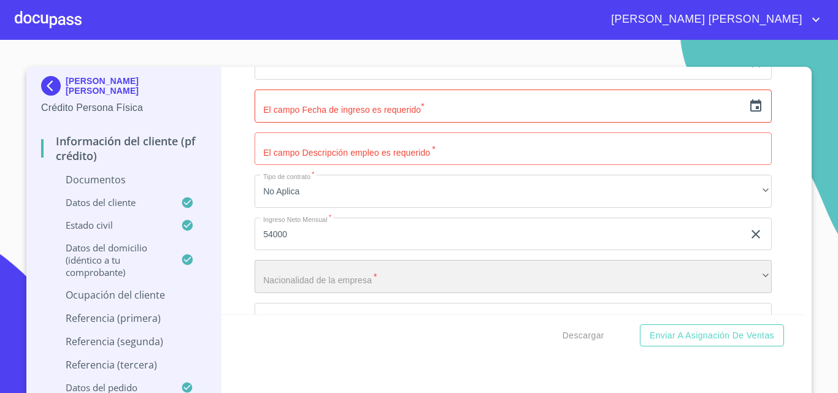
click at [285, 293] on div "​" at bounding box center [512, 276] width 517 height 33
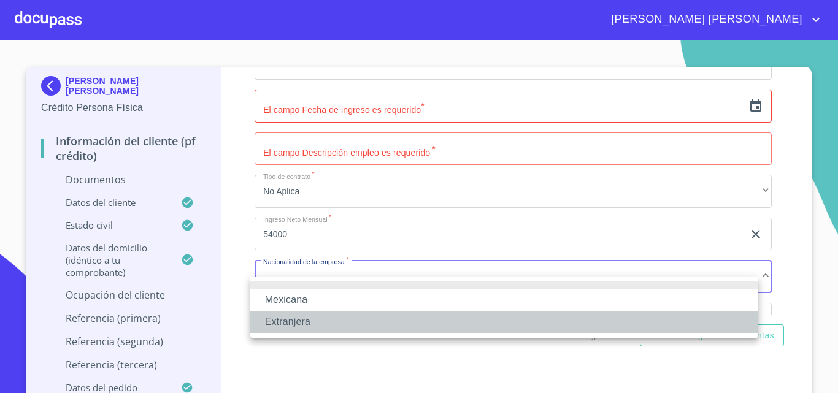
click at [286, 319] on li "Extranjera" at bounding box center [504, 322] width 508 height 22
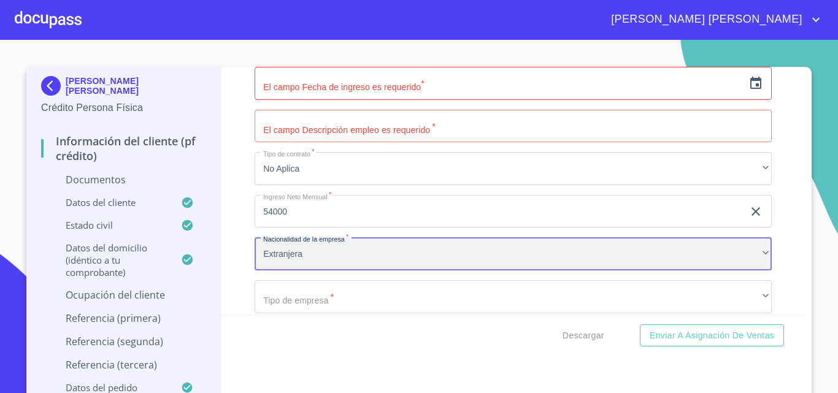
scroll to position [4544, 0]
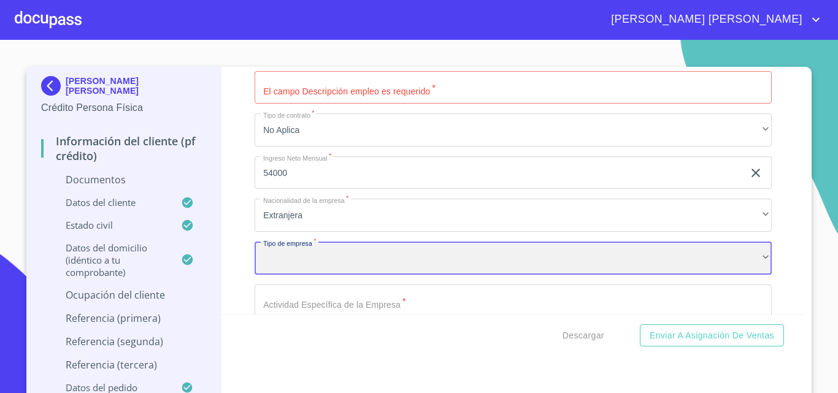
click at [282, 272] on div "​" at bounding box center [512, 258] width 517 height 33
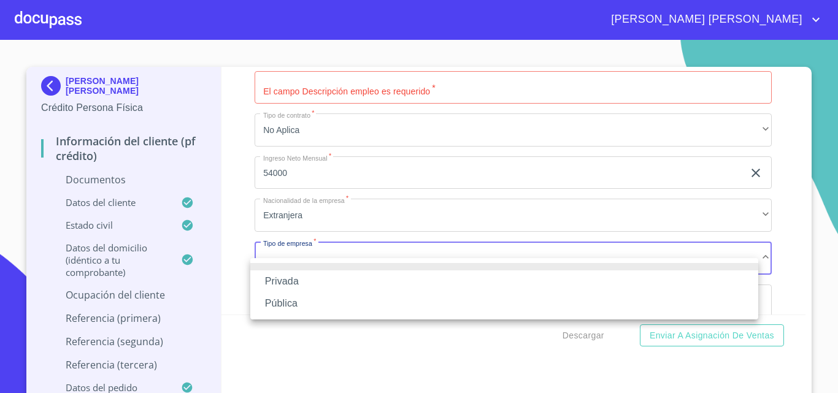
click at [288, 282] on li "Privada" at bounding box center [504, 281] width 508 height 22
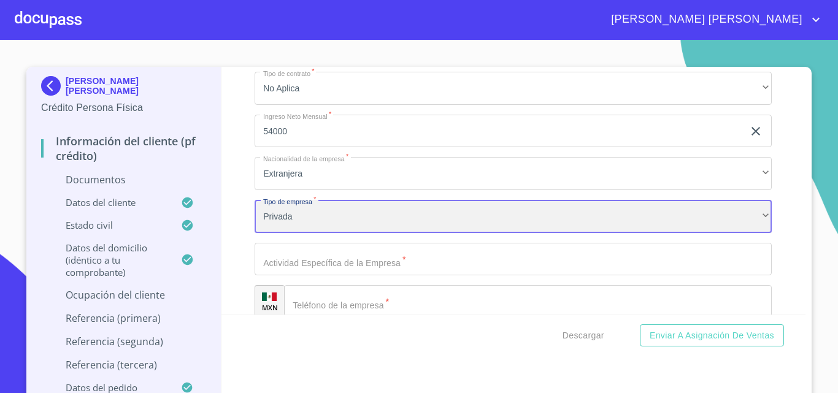
scroll to position [4605, 0]
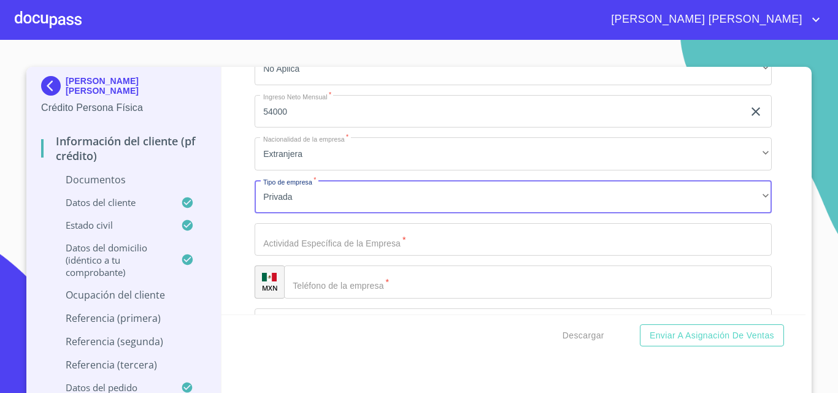
click at [285, 256] on input "Documento de identificación.   *" at bounding box center [512, 239] width 517 height 33
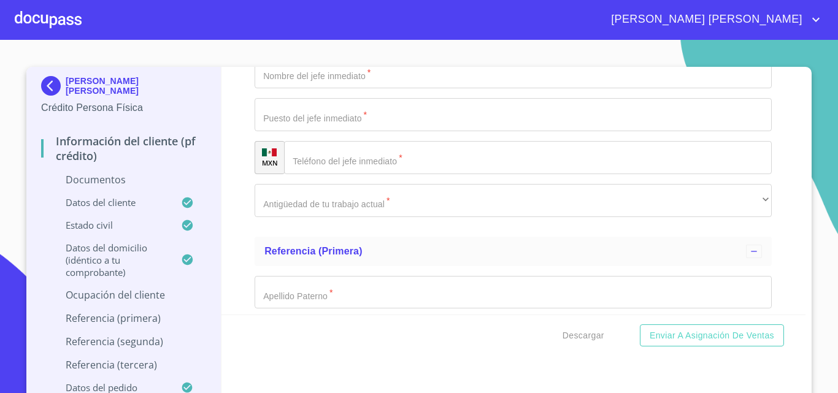
scroll to position [5218, 0]
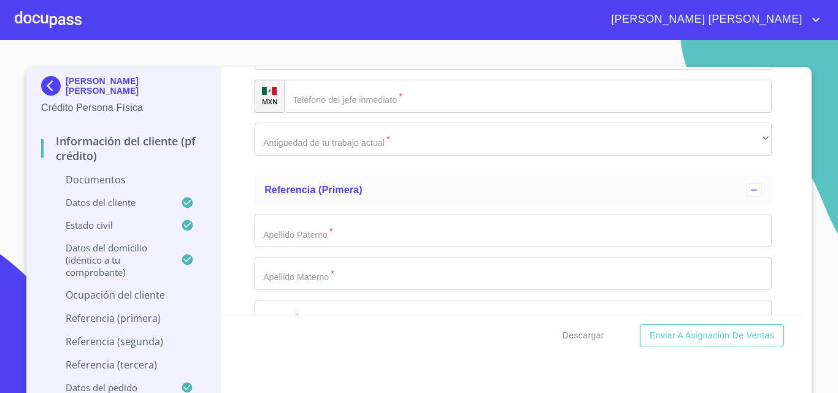
click at [339, 248] on input "Documento de identificación.   *" at bounding box center [512, 231] width 517 height 33
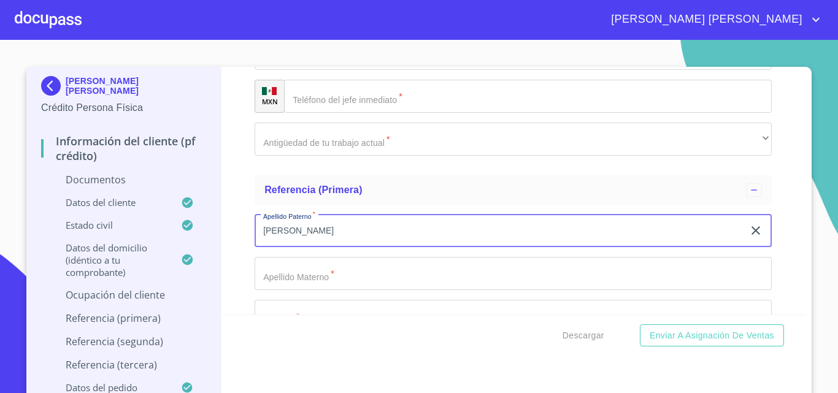
type input "[PERSON_NAME]"
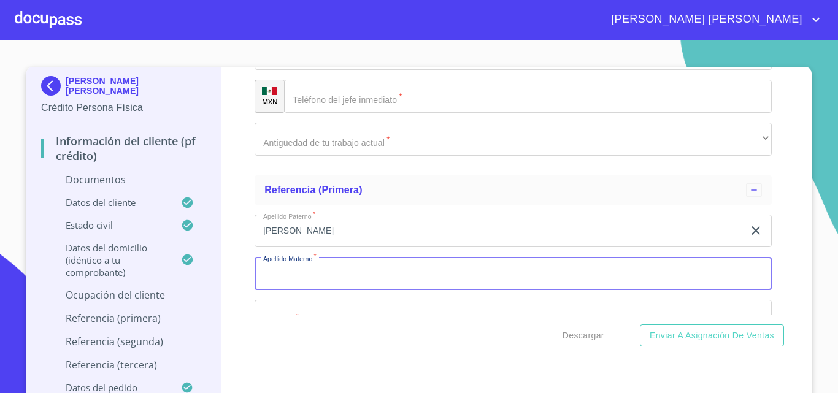
click at [334, 278] on input "Documento de identificación.   *" at bounding box center [512, 273] width 517 height 33
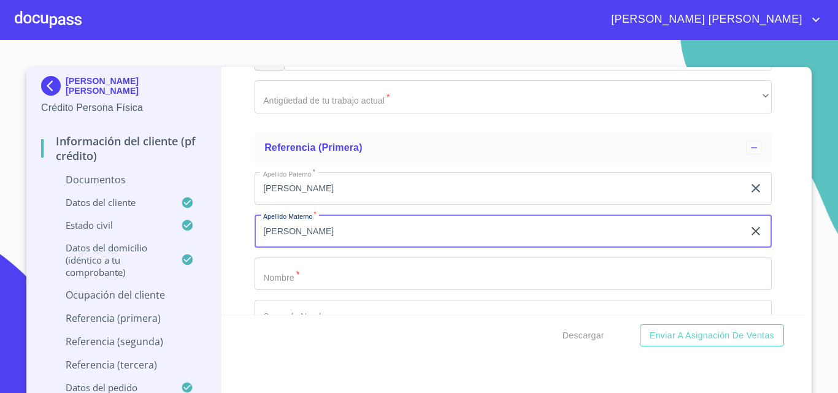
scroll to position [5279, 0]
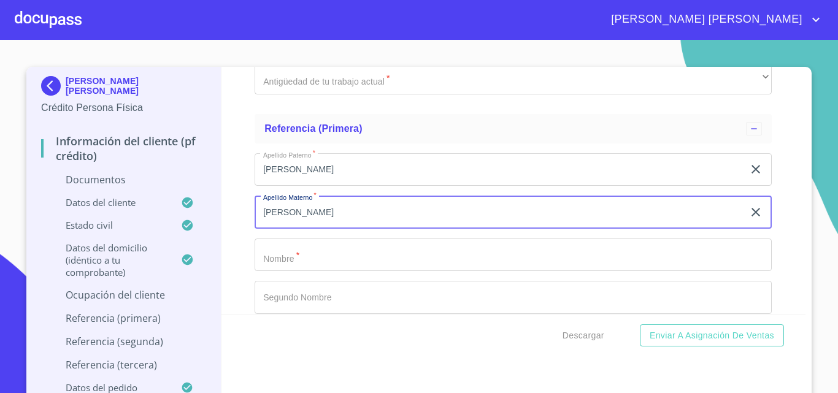
type input "[PERSON_NAME]"
click at [318, 272] on input "Documento de identificación.   *" at bounding box center [512, 255] width 517 height 33
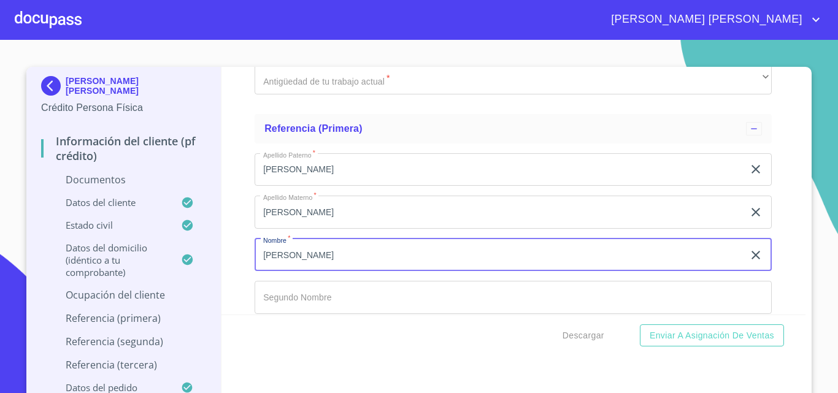
type input "[PERSON_NAME]"
click at [316, 306] on input "Documento de identificación.   *" at bounding box center [512, 297] width 517 height 33
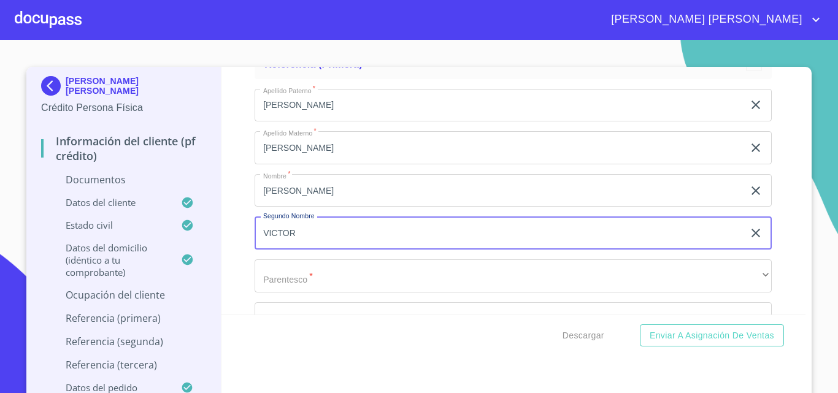
scroll to position [5405, 0]
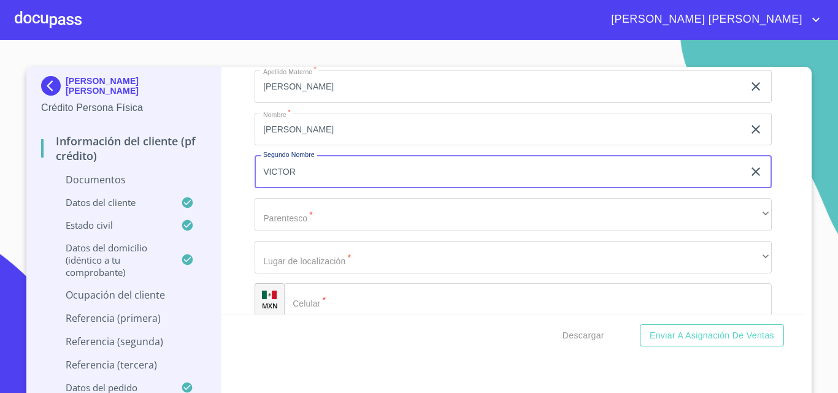
type input "VICTOR"
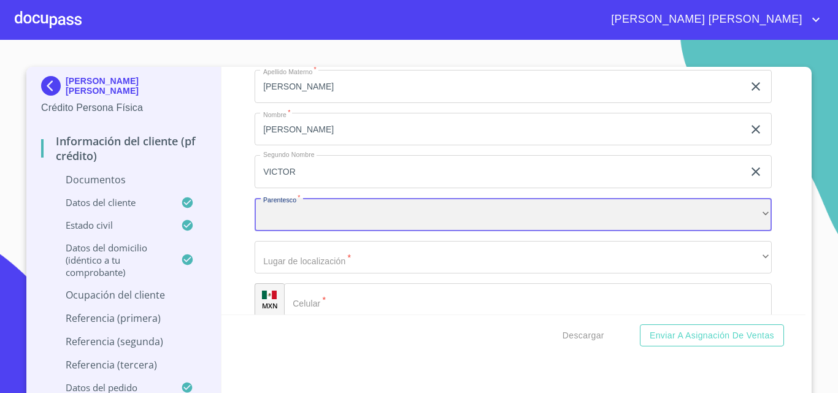
click at [278, 231] on div "​" at bounding box center [512, 214] width 517 height 33
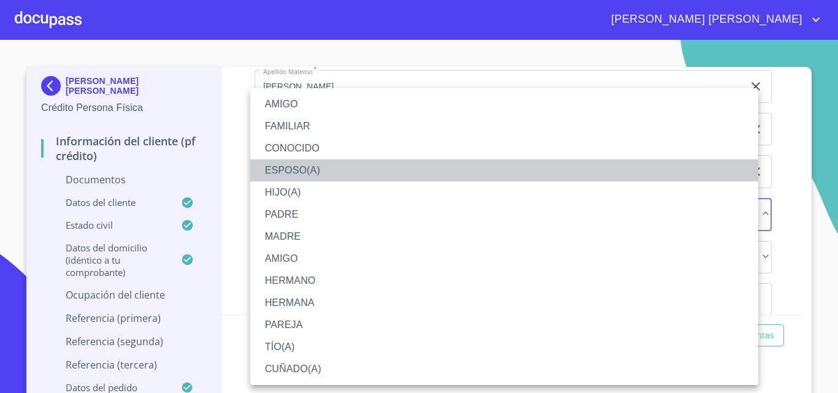
click at [295, 174] on li "ESPOSO(A)" at bounding box center [504, 170] width 508 height 22
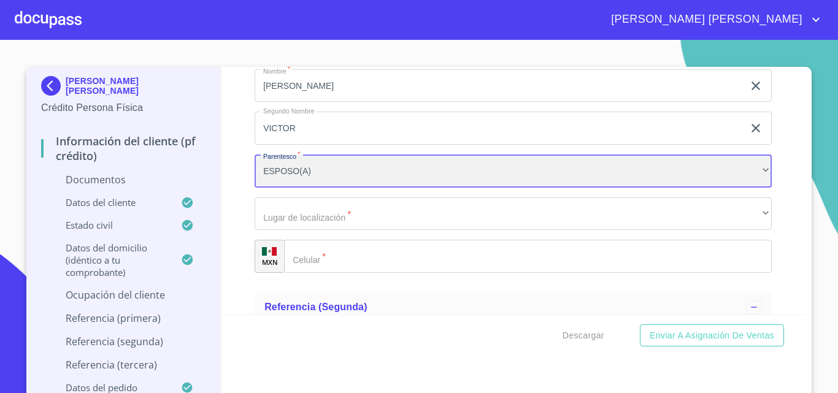
scroll to position [5466, 0]
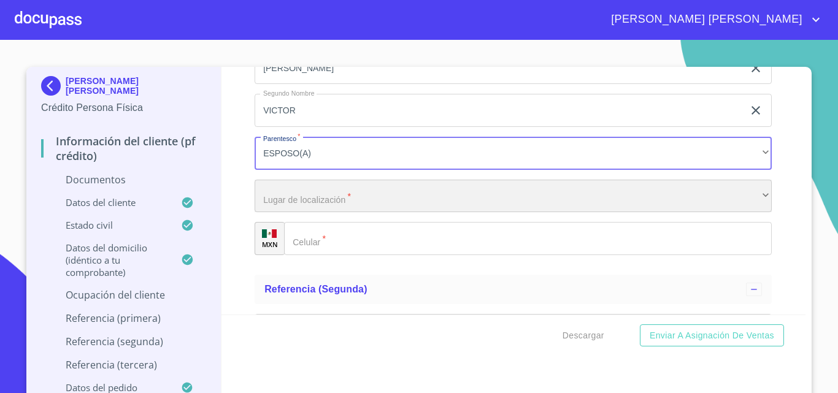
click at [310, 213] on div "​" at bounding box center [512, 196] width 517 height 33
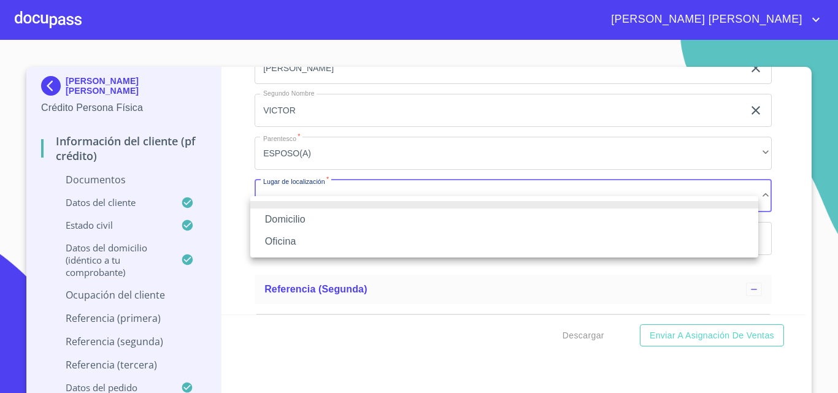
click at [310, 220] on li "Domicilio" at bounding box center [504, 219] width 508 height 22
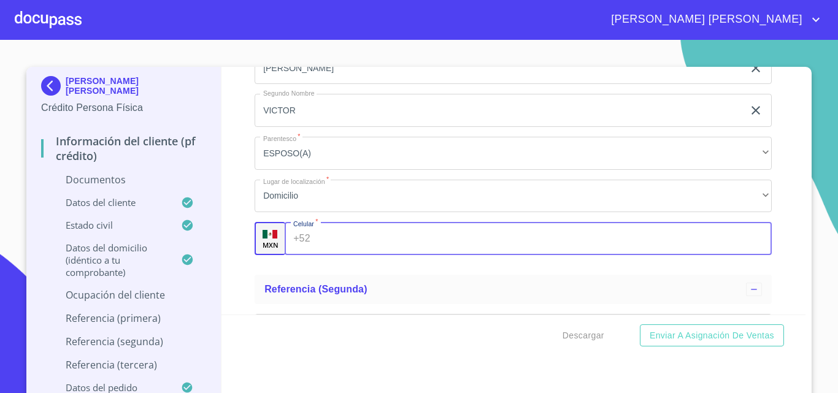
click at [335, 255] on input "Documento de identificación.   *" at bounding box center [543, 238] width 457 height 33
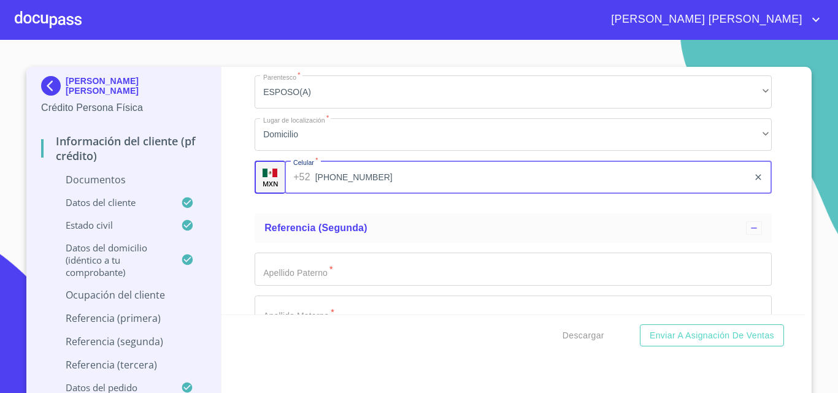
type input "[PHONE_NUMBER]"
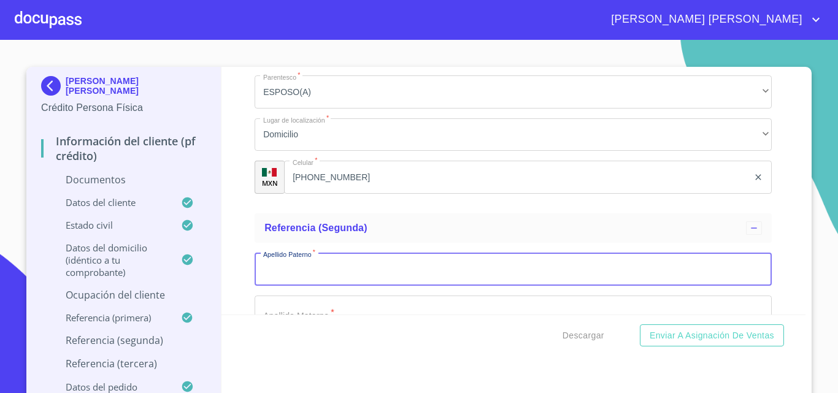
click at [329, 280] on input "Documento de identificación.   *" at bounding box center [512, 269] width 517 height 33
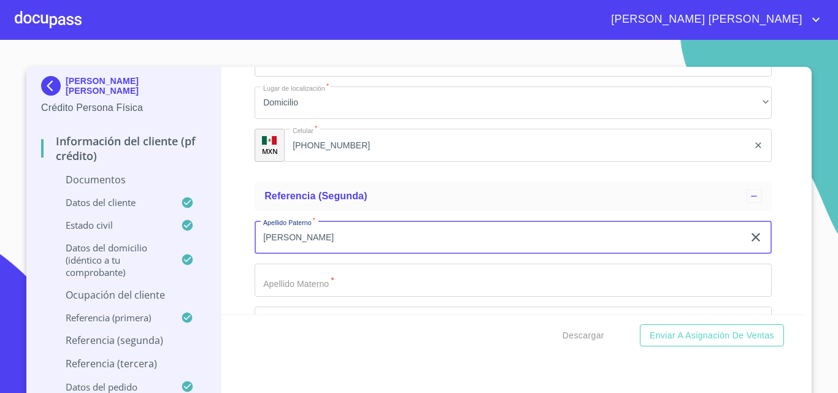
scroll to position [5589, 0]
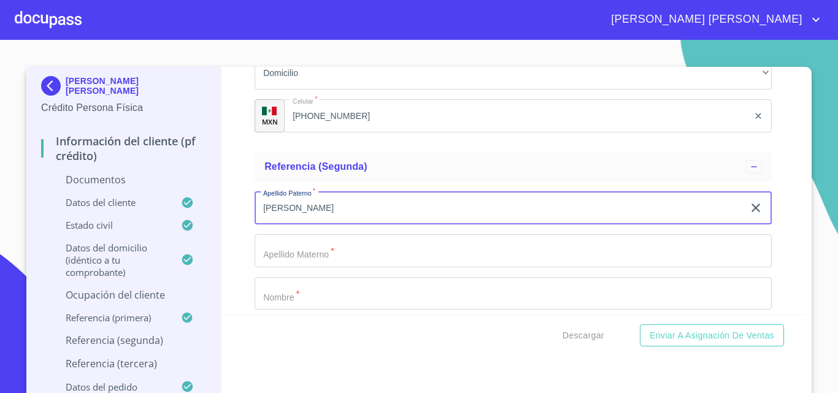
type input "[PERSON_NAME]"
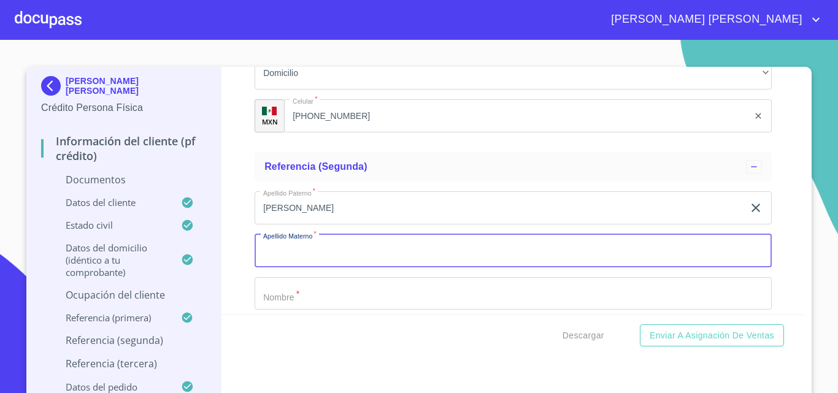
click at [329, 267] on input "Documento de identificación.   *" at bounding box center [512, 250] width 517 height 33
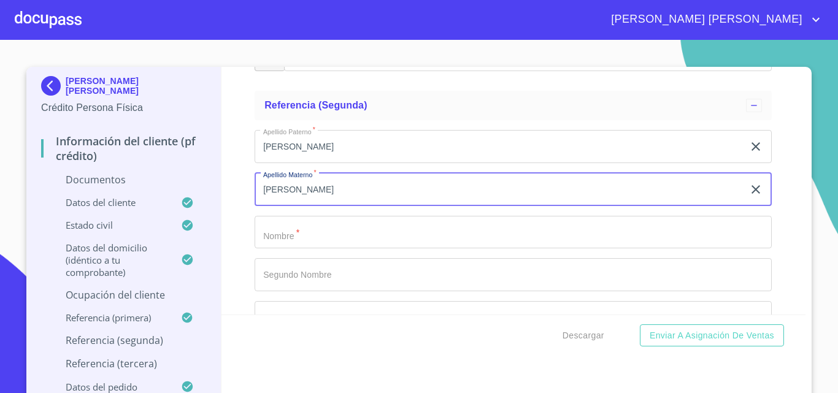
type input "[PERSON_NAME]"
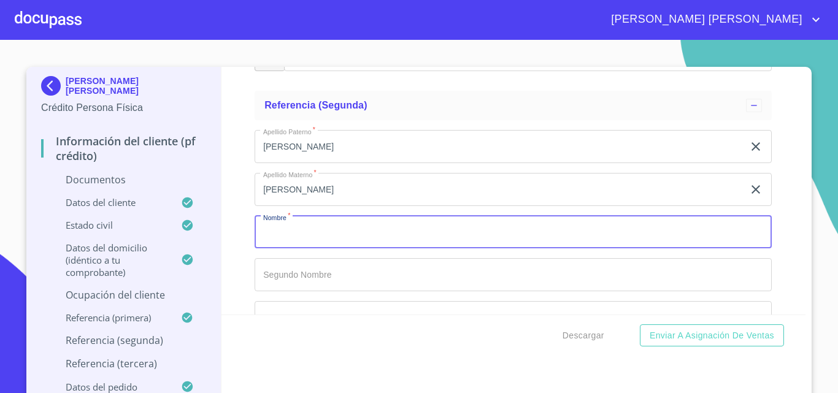
click at [317, 240] on input "Documento de identificación.   *" at bounding box center [512, 232] width 517 height 33
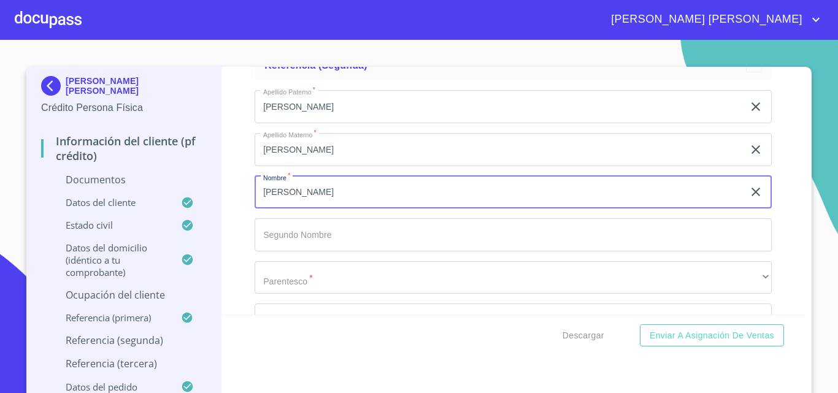
scroll to position [5712, 0]
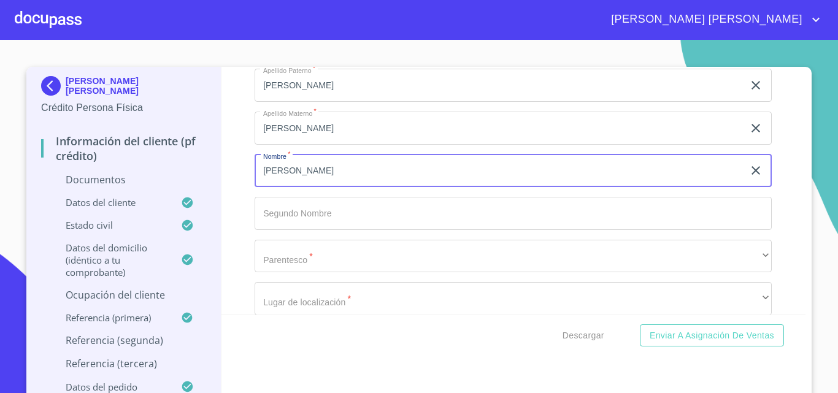
type input "[PERSON_NAME]"
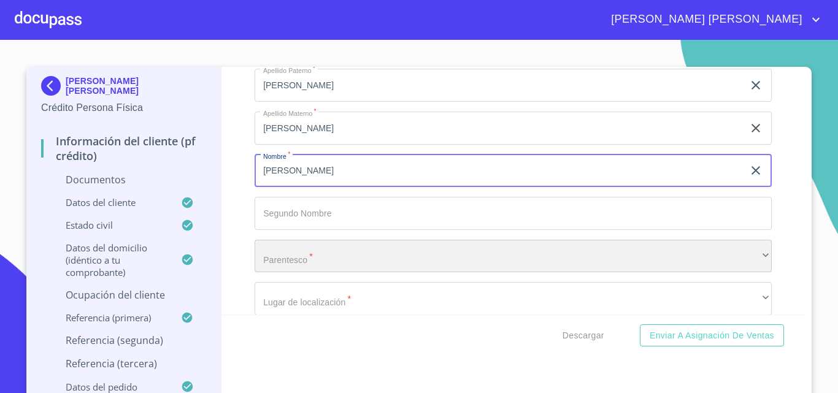
click at [303, 263] on div "​" at bounding box center [512, 256] width 517 height 33
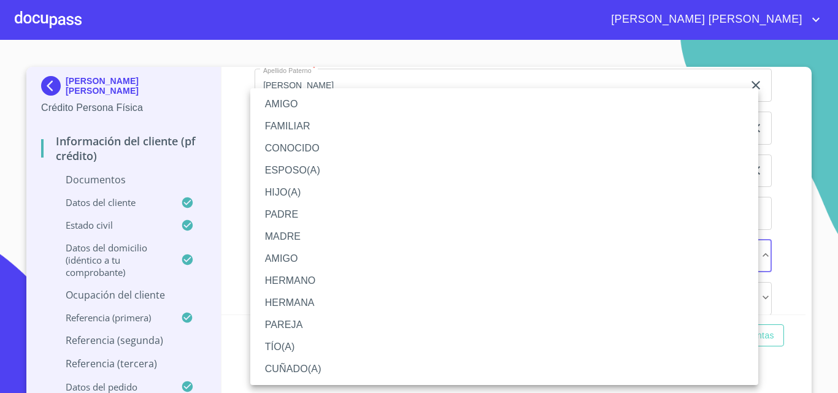
click at [296, 154] on li "CONOCIDO" at bounding box center [504, 148] width 508 height 22
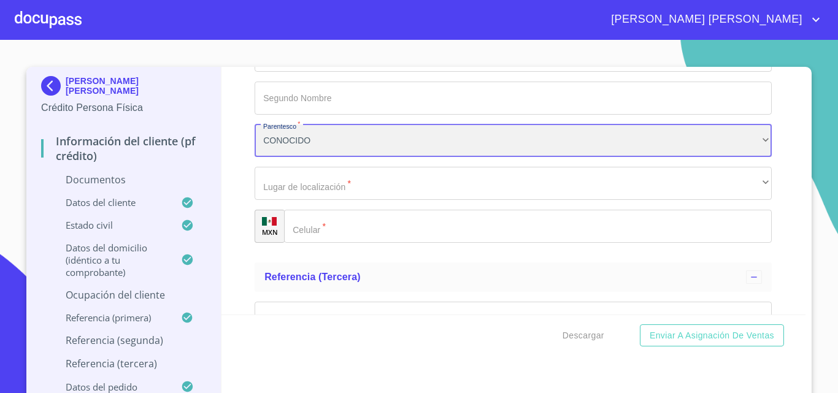
scroll to position [5834, 0]
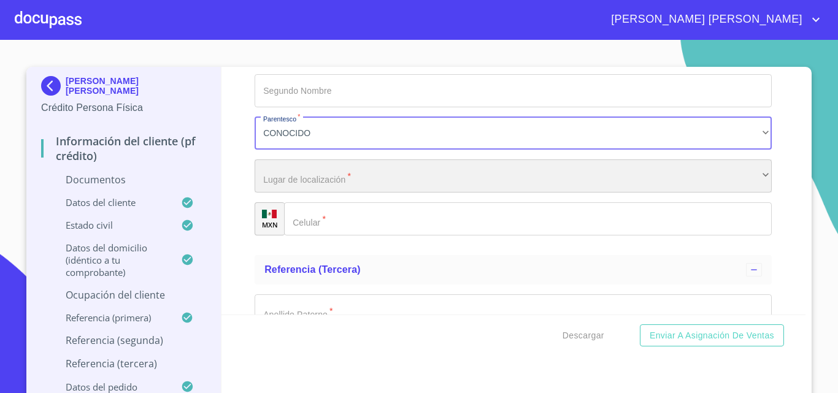
click at [306, 193] on div "​" at bounding box center [512, 175] width 517 height 33
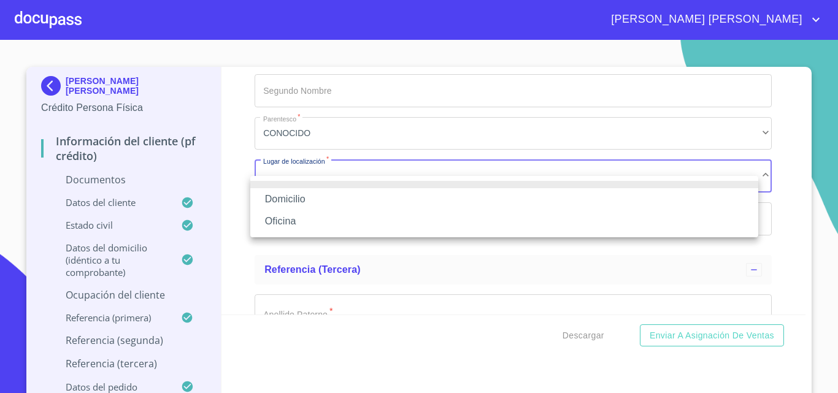
click at [306, 223] on li "Oficina" at bounding box center [504, 221] width 508 height 22
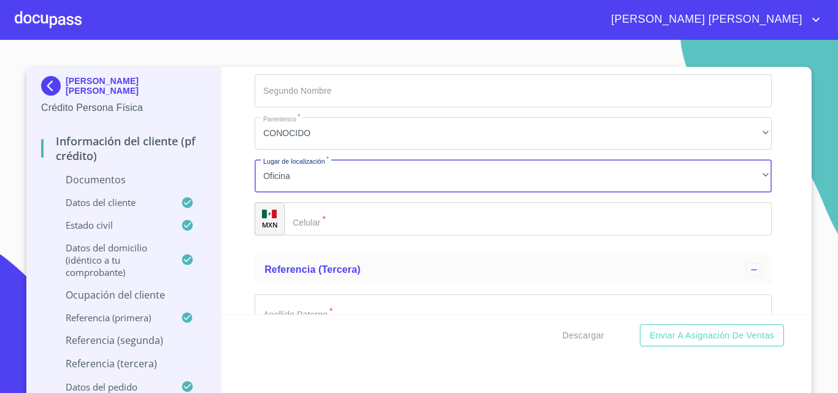
click at [343, 231] on input "Documento de identificación.   *" at bounding box center [527, 218] width 487 height 33
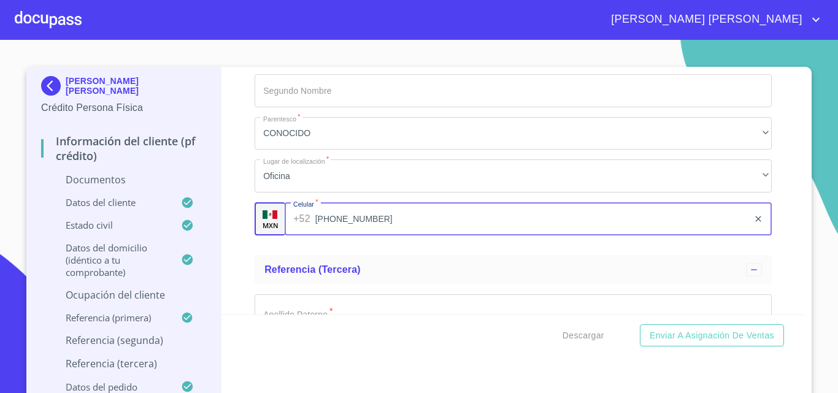
scroll to position [5896, 0]
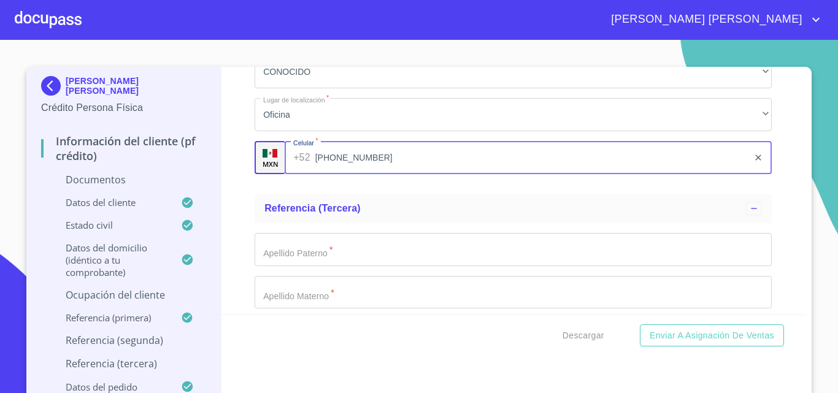
type input "[PHONE_NUMBER]"
click at [337, 266] on input "Documento de identificación.   *" at bounding box center [512, 249] width 517 height 33
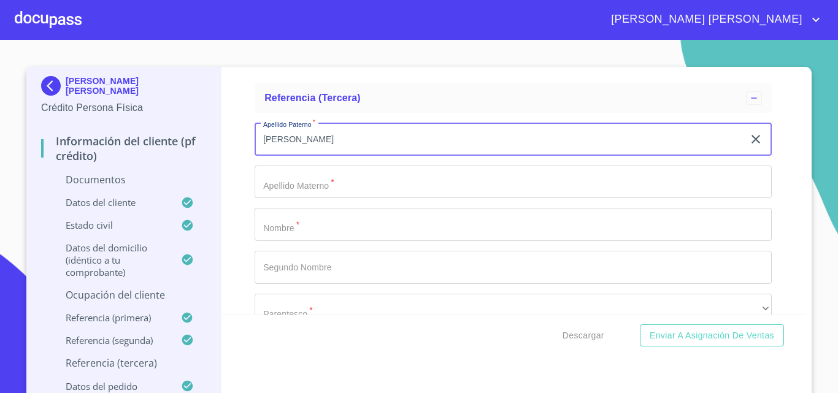
scroll to position [6018, 0]
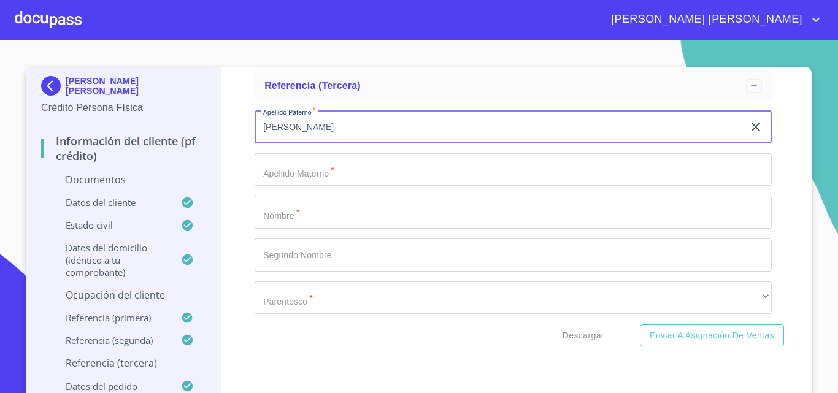
type input "[PERSON_NAME]"
click at [300, 186] on input "Documento de identificación.   *" at bounding box center [512, 169] width 517 height 33
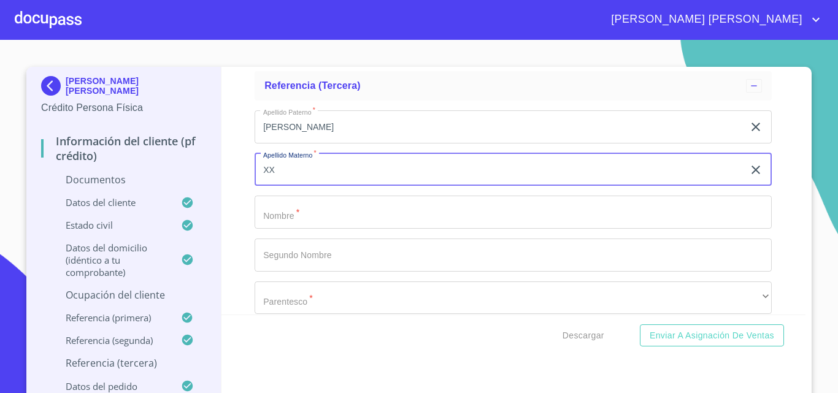
type input "XX"
click at [289, 224] on input "Documento de identificación.   *" at bounding box center [512, 212] width 517 height 33
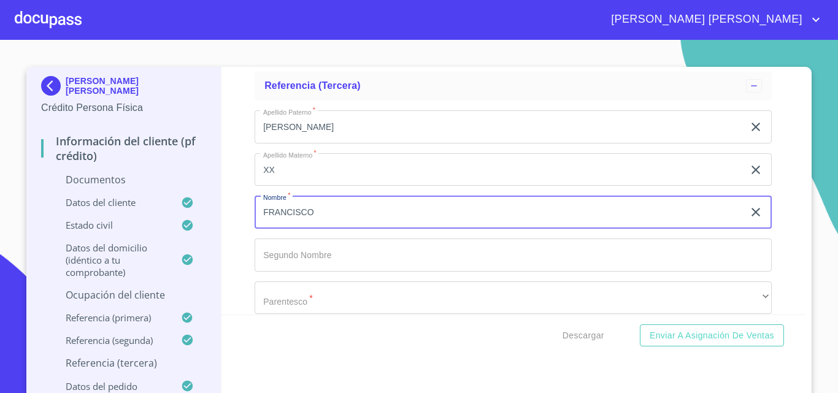
scroll to position [6080, 0]
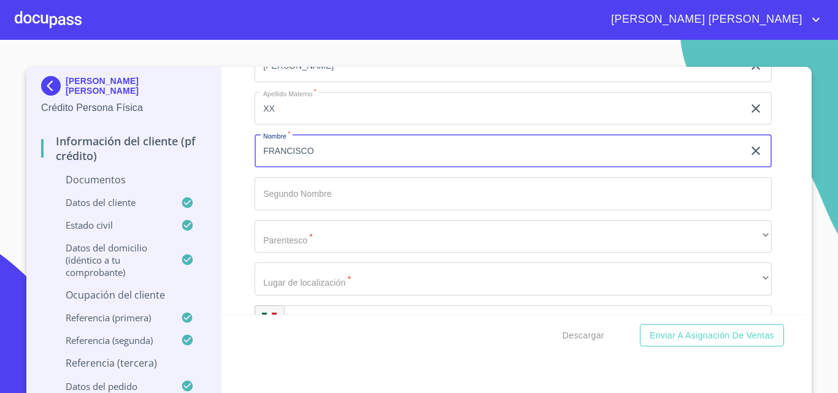
type input "FRANCISCO"
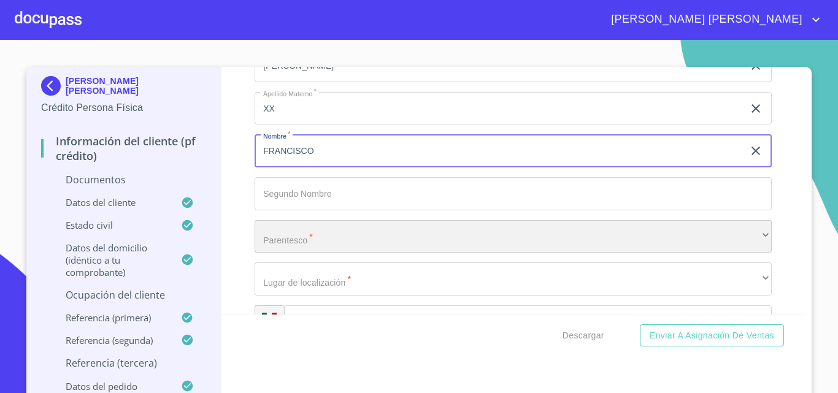
click at [296, 253] on div "​" at bounding box center [512, 236] width 517 height 33
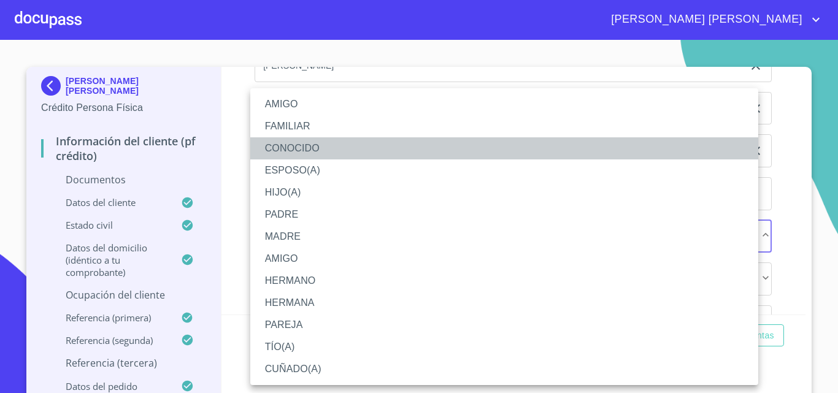
click at [299, 145] on li "CONOCIDO" at bounding box center [504, 148] width 508 height 22
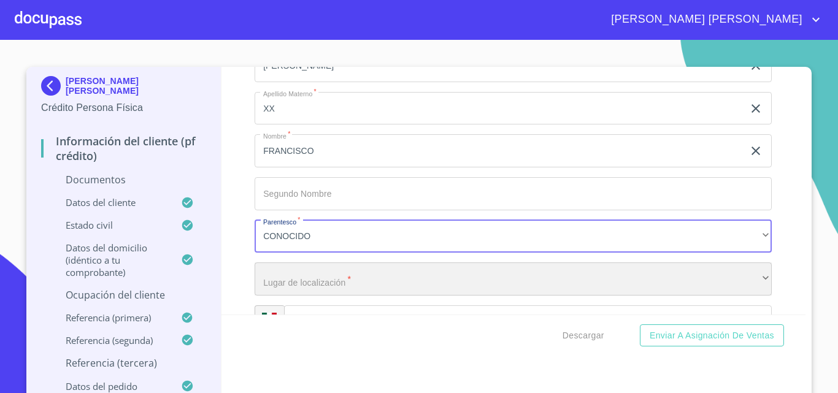
click at [334, 296] on div "​" at bounding box center [512, 278] width 517 height 33
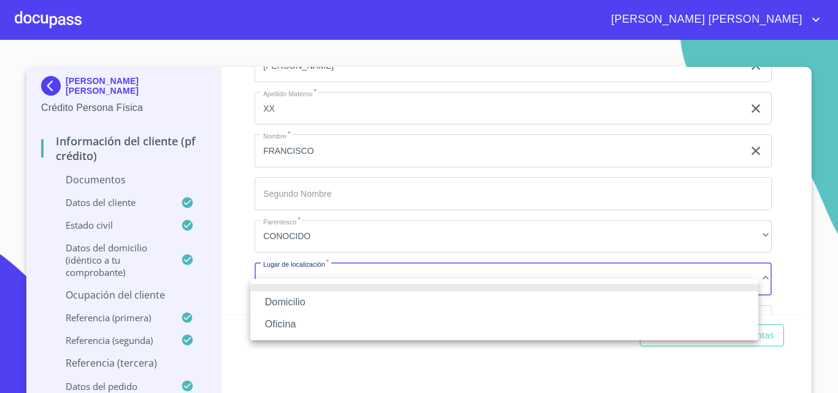
click at [331, 321] on li "Oficina" at bounding box center [504, 324] width 508 height 22
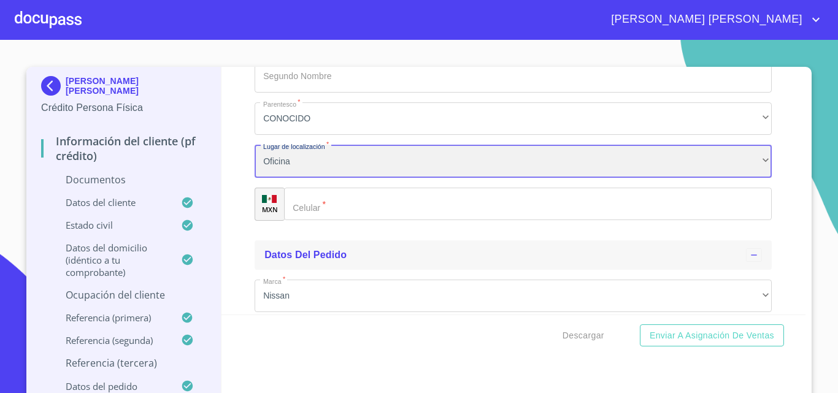
scroll to position [6202, 0]
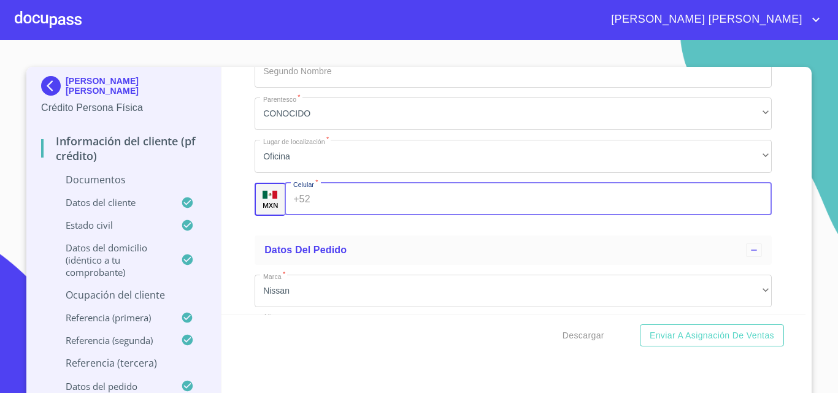
click at [333, 216] on input "Documento de identificación.   *" at bounding box center [543, 199] width 457 height 33
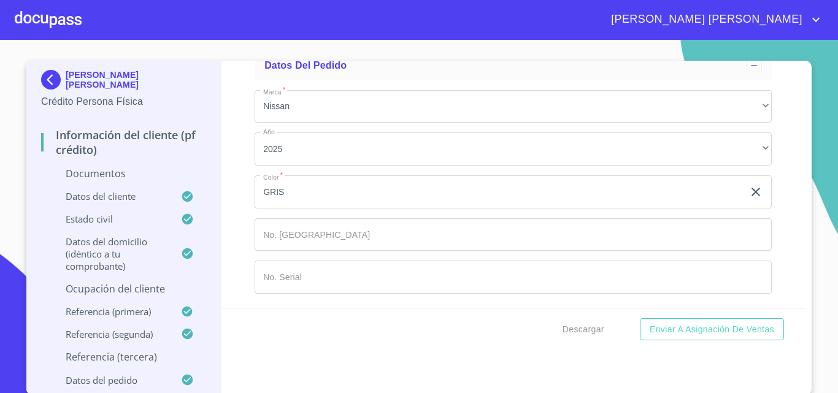
scroll to position [10, 0]
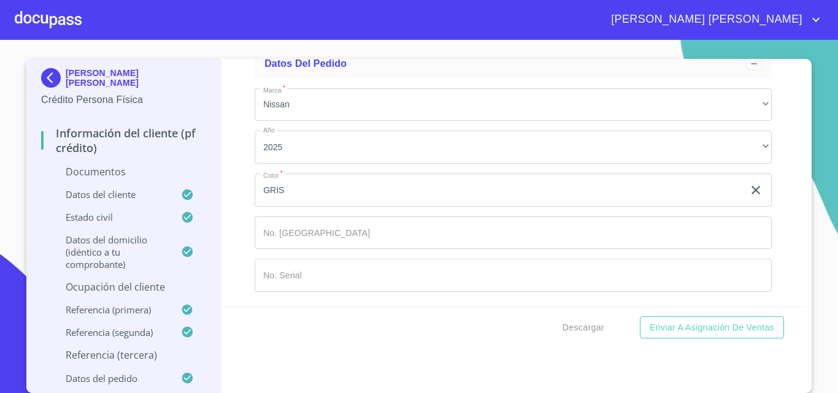
type input "[PHONE_NUMBER]"
click at [229, 228] on div "Información del cliente (PF crédito) Documentos Documento de identificación.   …" at bounding box center [513, 183] width 584 height 248
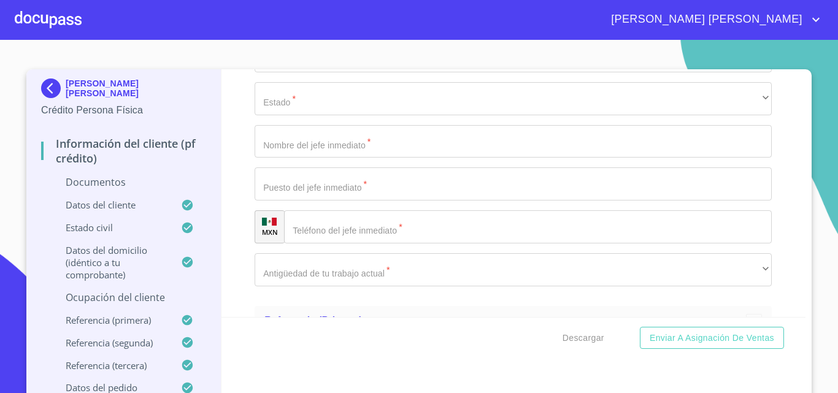
scroll to position [5089, 0]
click at [59, 20] on div at bounding box center [48, 19] width 67 height 39
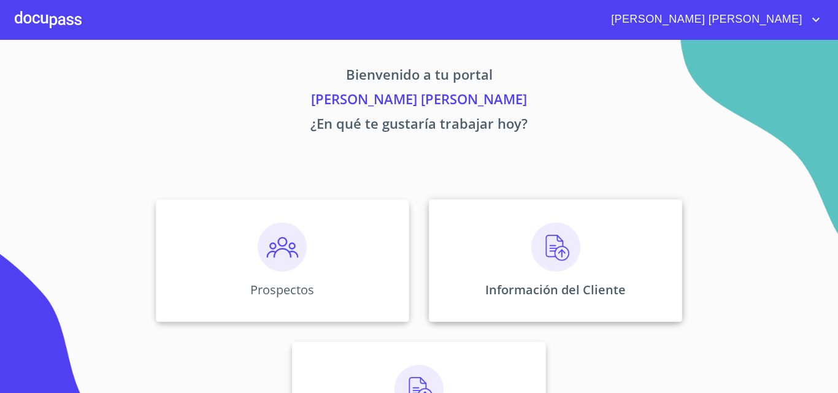
click at [531, 245] on img at bounding box center [555, 247] width 49 height 49
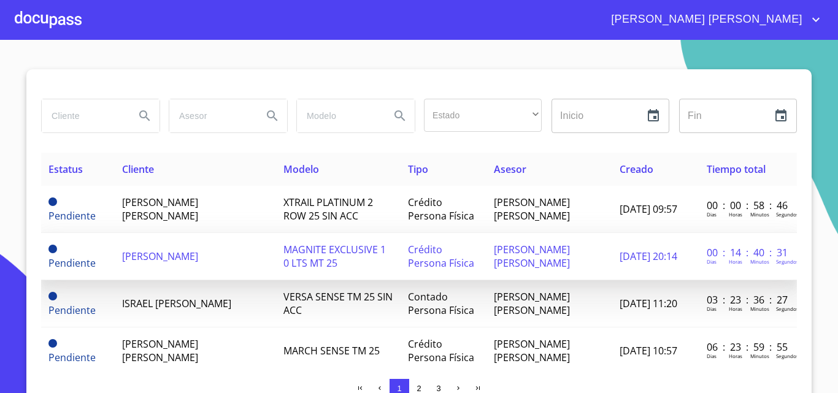
click at [158, 263] on span "[PERSON_NAME]" at bounding box center [160, 256] width 76 height 13
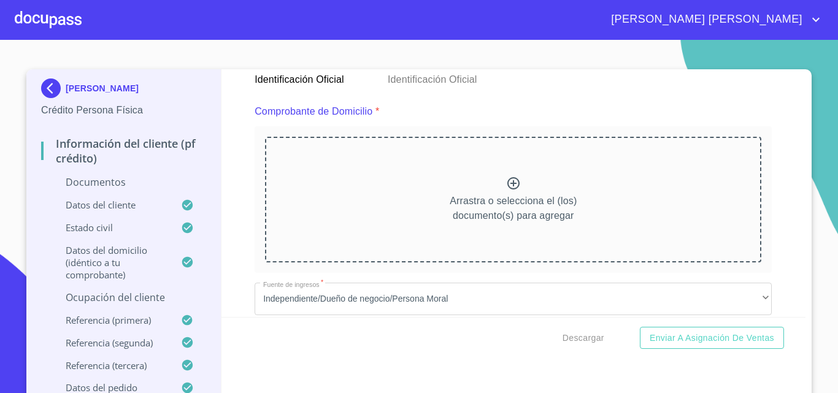
scroll to position [613, 0]
